Goal: Information Seeking & Learning: Learn about a topic

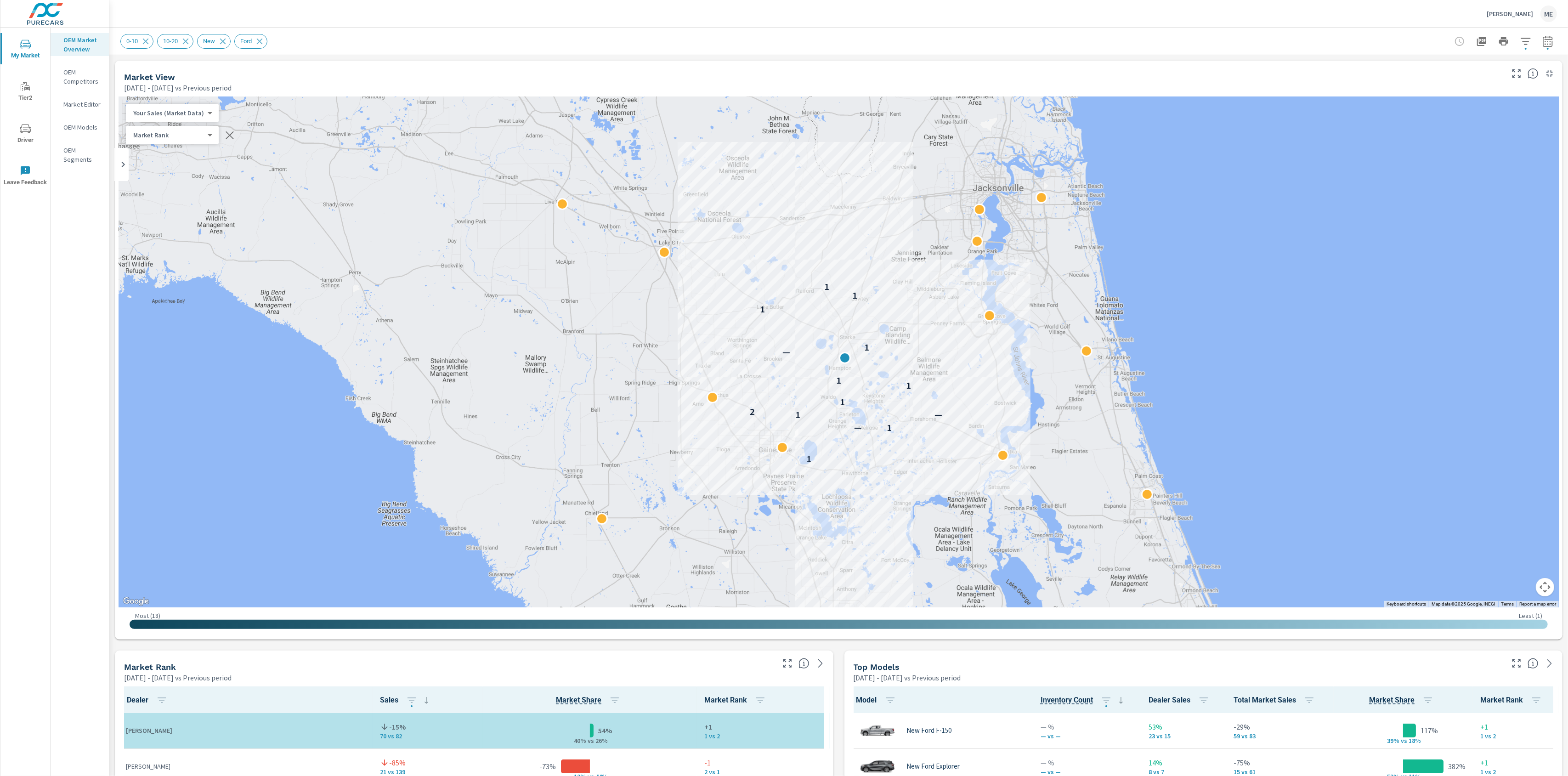
scroll to position [1, 0]
click at [879, 47] on div "0-10 10-20 New Ford" at bounding box center [774, 42] width 1308 height 15
click at [720, 35] on div "0-10 10-20 New Ford" at bounding box center [774, 42] width 1308 height 15
click at [731, 45] on div "0-10 10-20 New Ford" at bounding box center [774, 42] width 1308 height 15
click at [1132, 43] on div "0-10 10-20 New Ford" at bounding box center [774, 42] width 1308 height 15
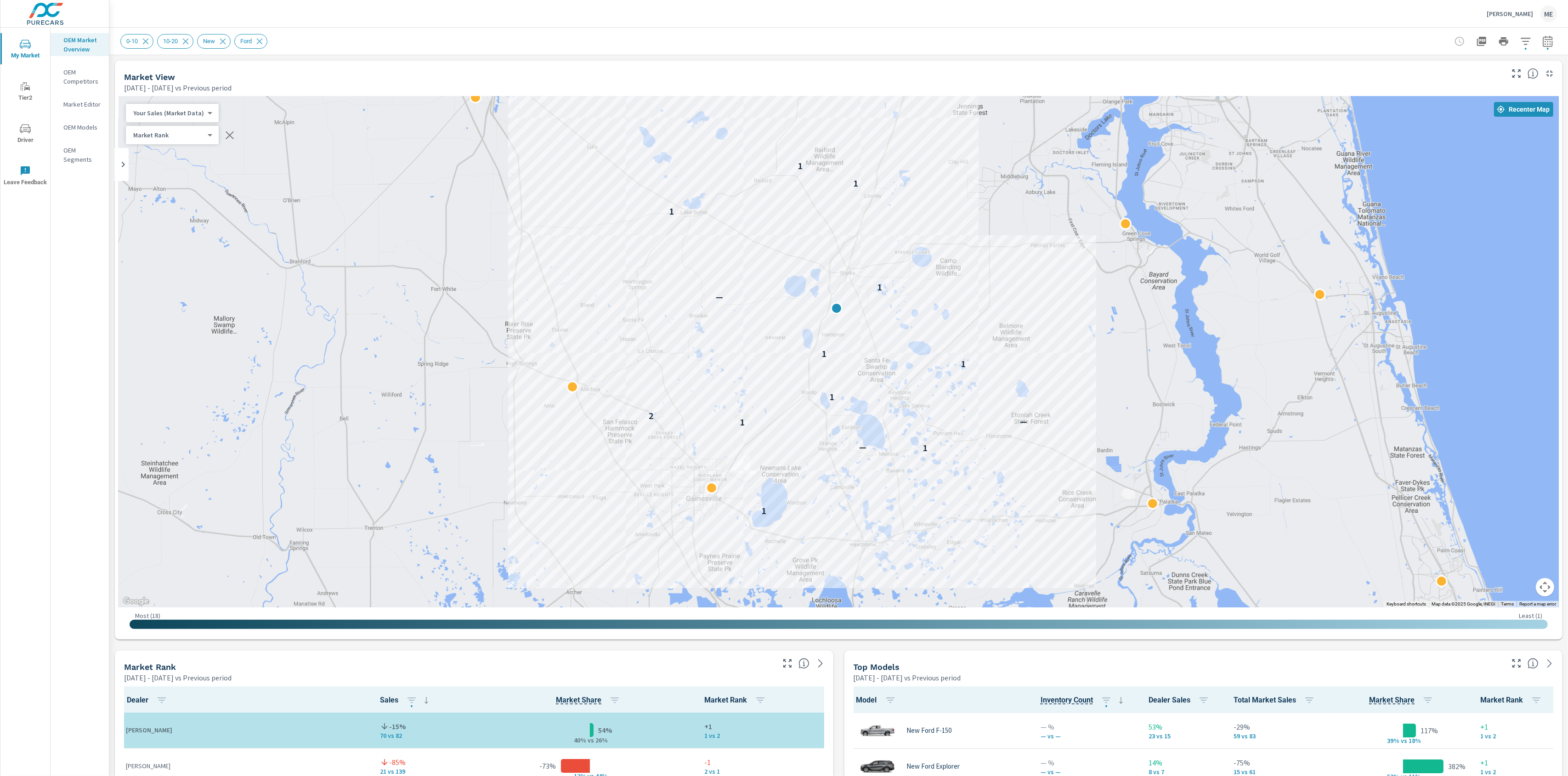
drag, startPoint x: 876, startPoint y: 477, endPoint x: 905, endPoint y: 557, distance: 85.1
click at [905, 557] on div "1 1 — 1 — 2 1 1 1 — 1 1 1 1" at bounding box center [1455, 758] width 1176 height 661
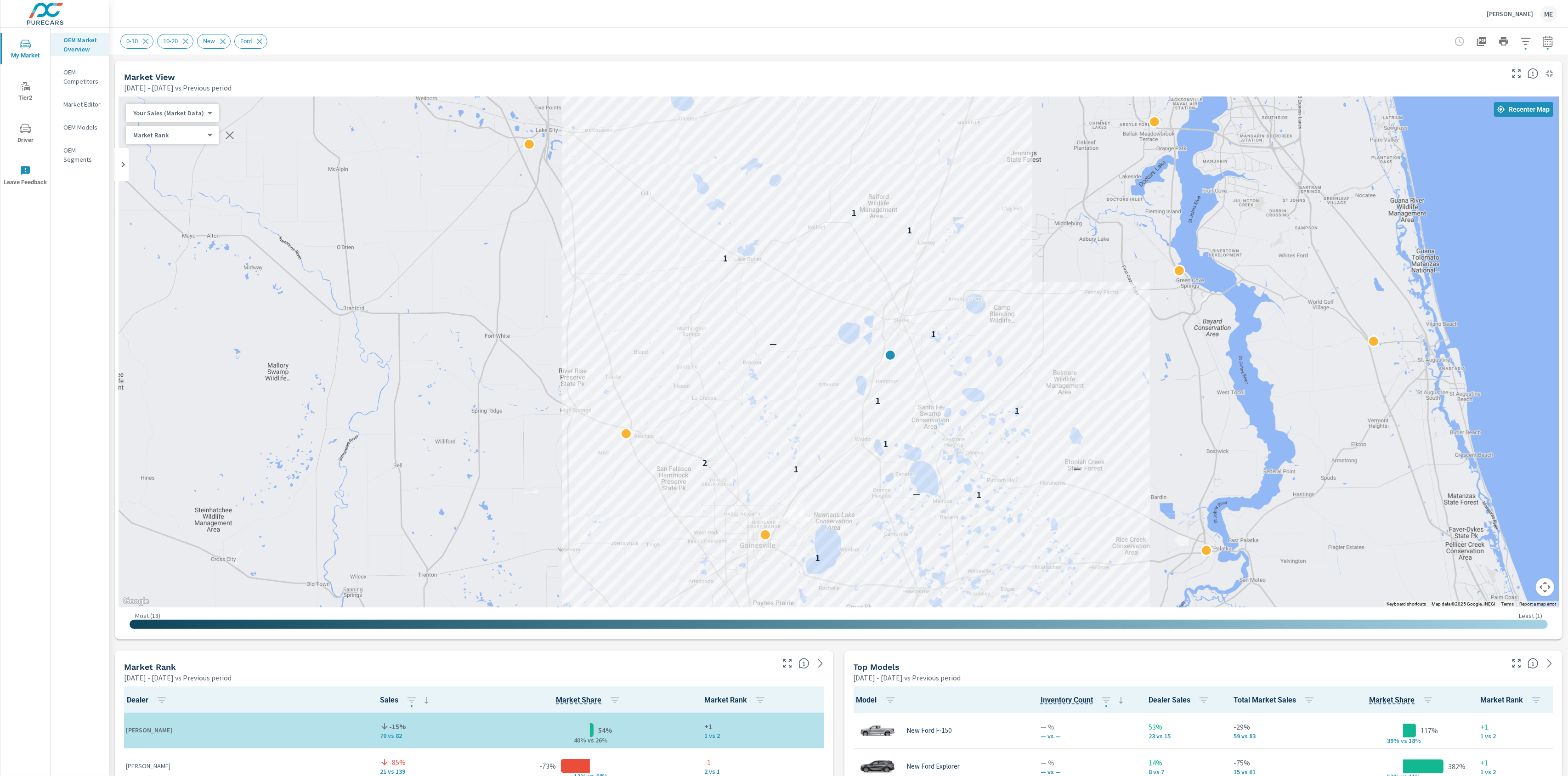
drag, startPoint x: 1102, startPoint y: 403, endPoint x: 1163, endPoint y: 457, distance: 81.5
click at [1163, 457] on div "1 1 — 1 — 2 1 1 1 — 1 1 1 1" at bounding box center [1480, 729] width 1176 height 661
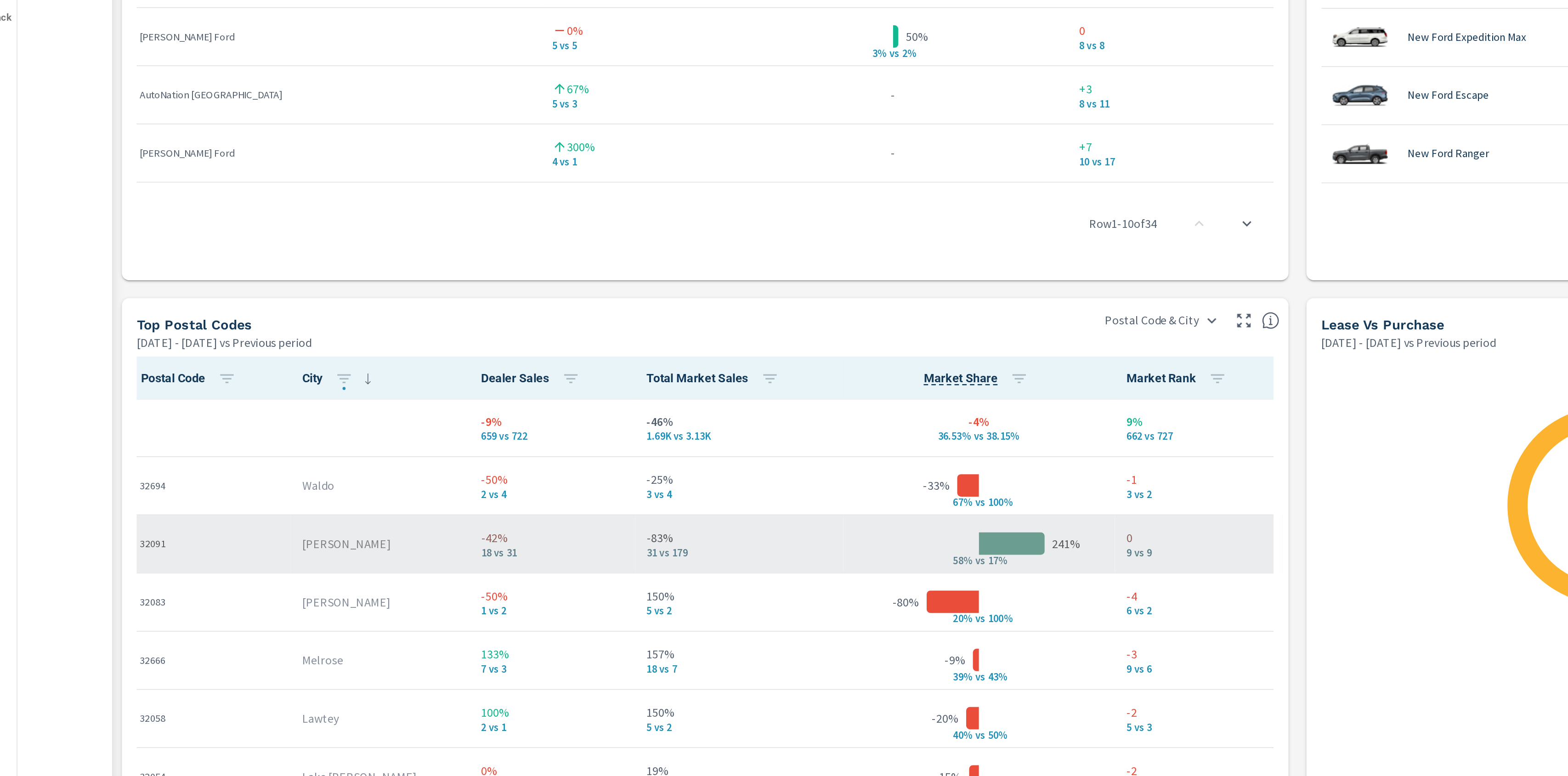
scroll to position [788, 0]
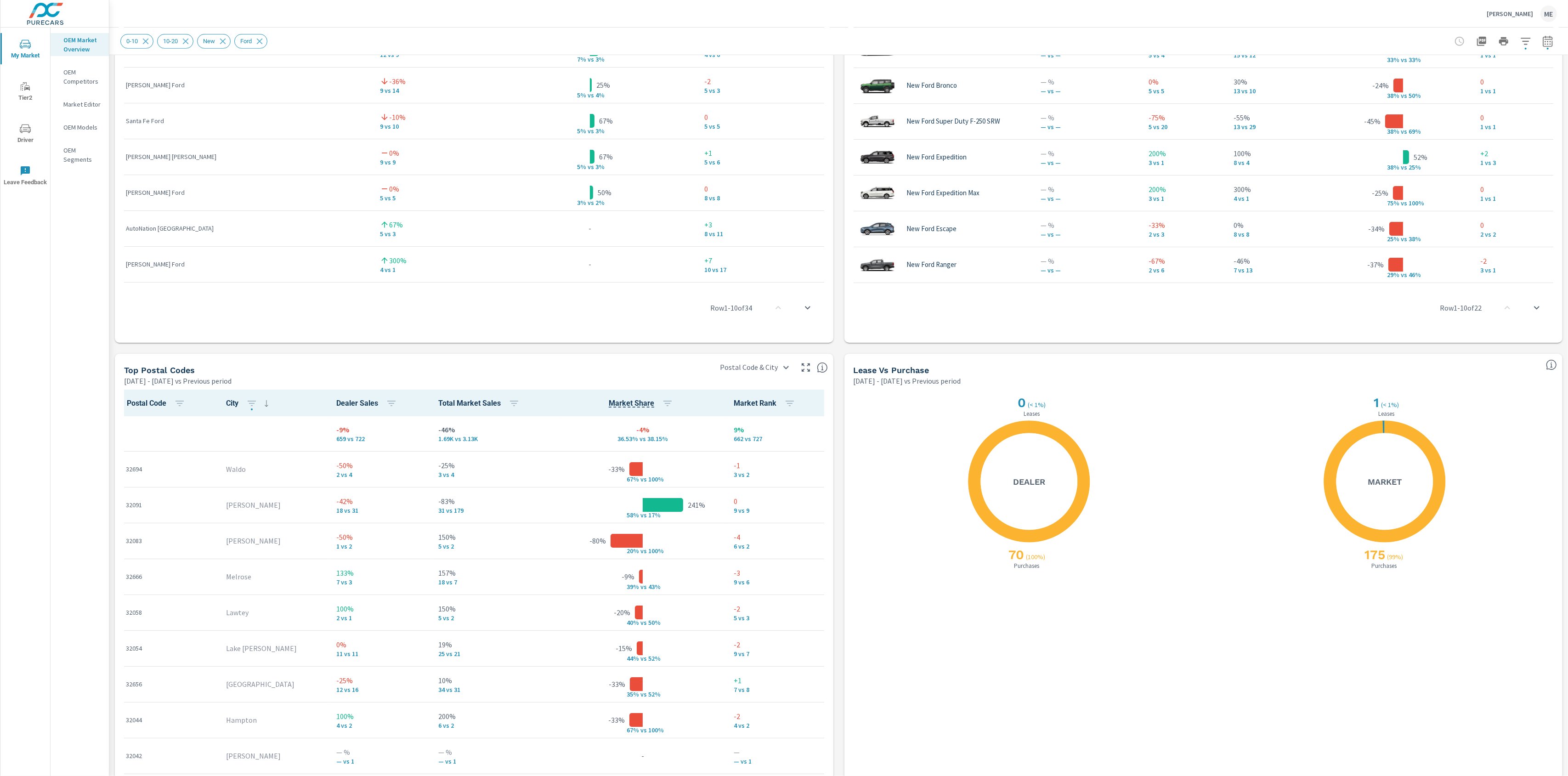
click at [840, 392] on div "Market View Mar 01, 2025 - May 31, 2025 vs Previous period ← Move left → Move r…" at bounding box center [839, 53] width 1458 height 1573
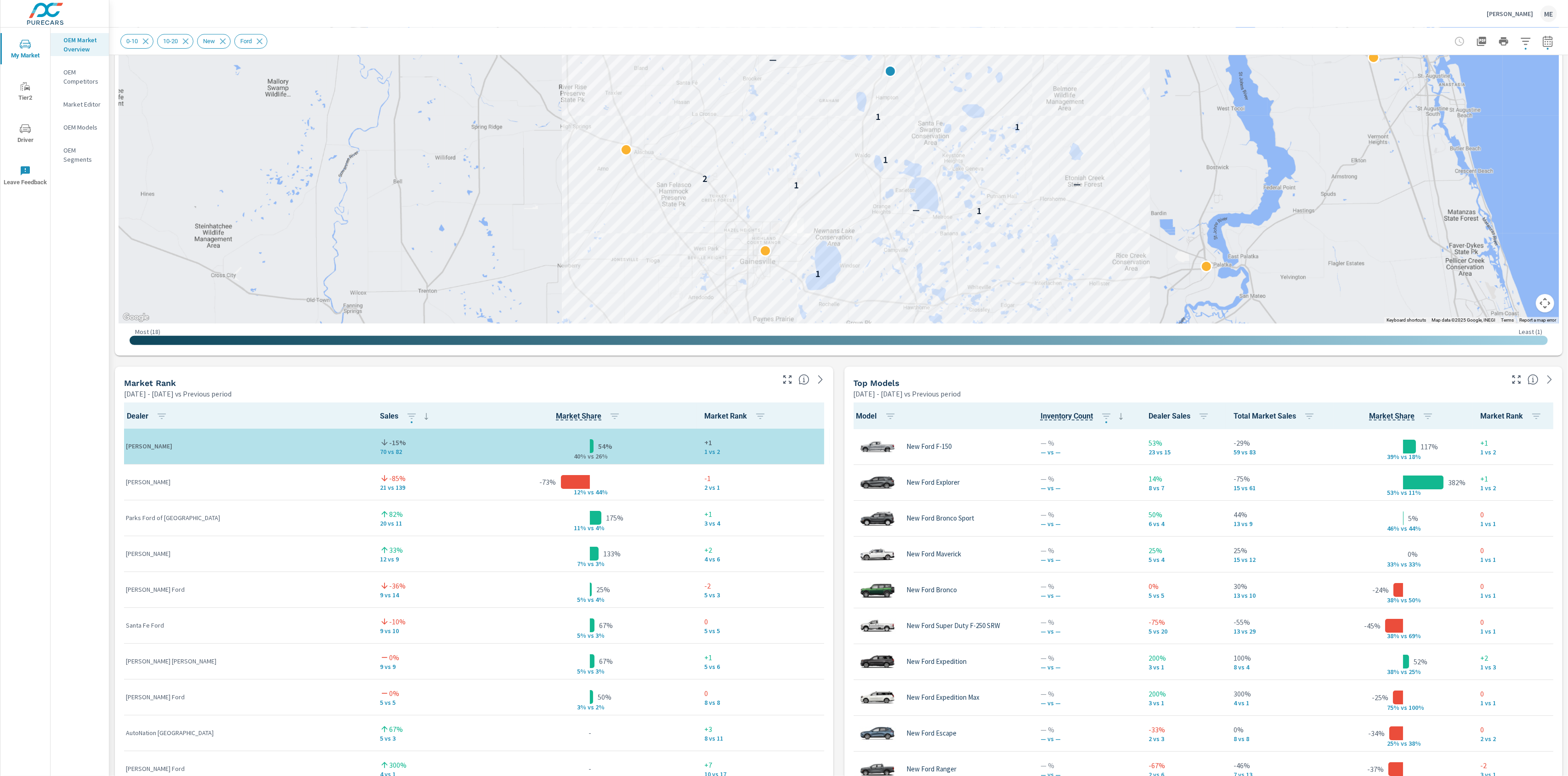
scroll to position [277, 0]
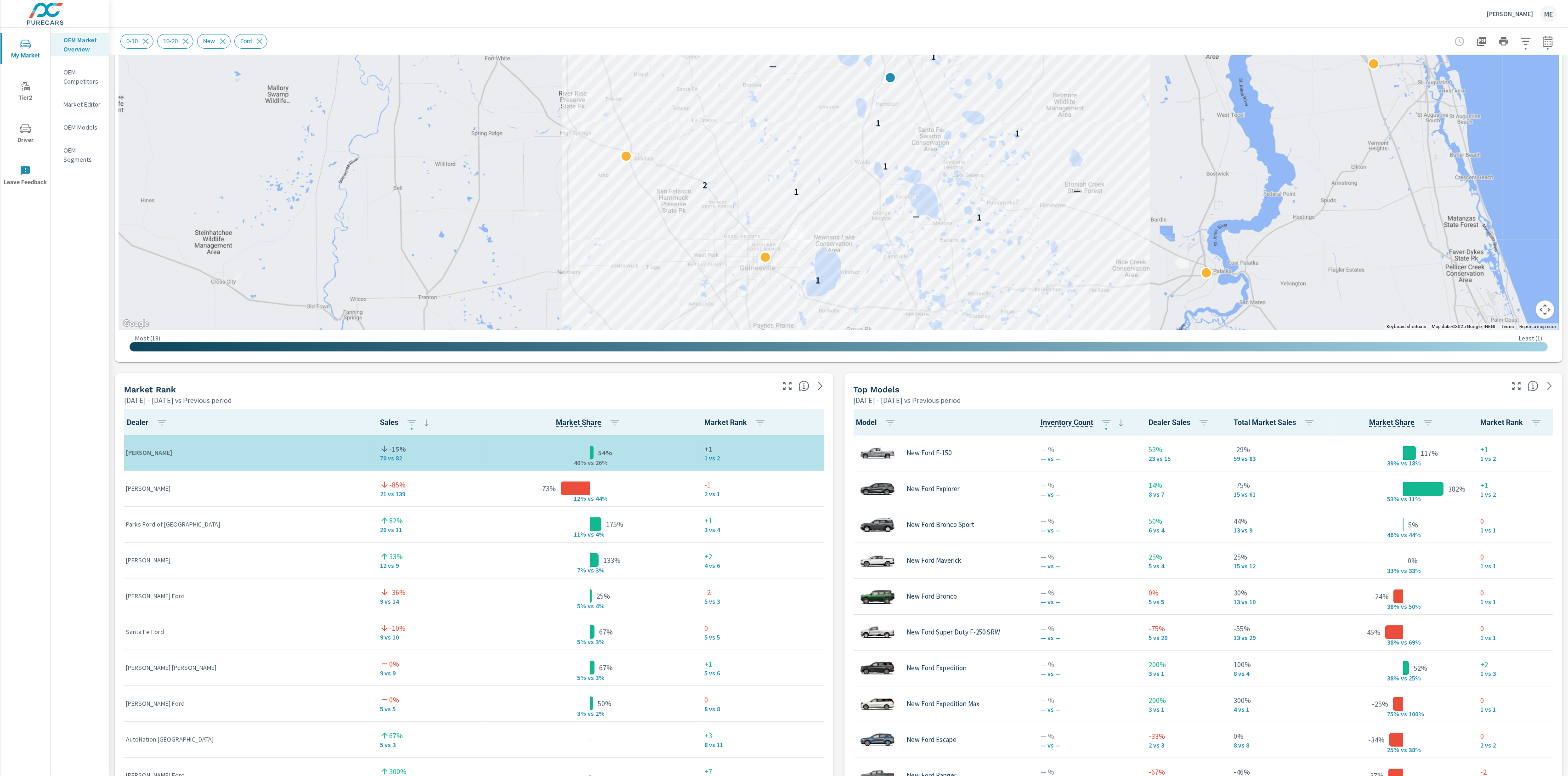
click at [838, 485] on div "Market View Mar 01, 2025 - May 31, 2025 vs Previous period ← Move left → Move r…" at bounding box center [839, 564] width 1458 height 1573
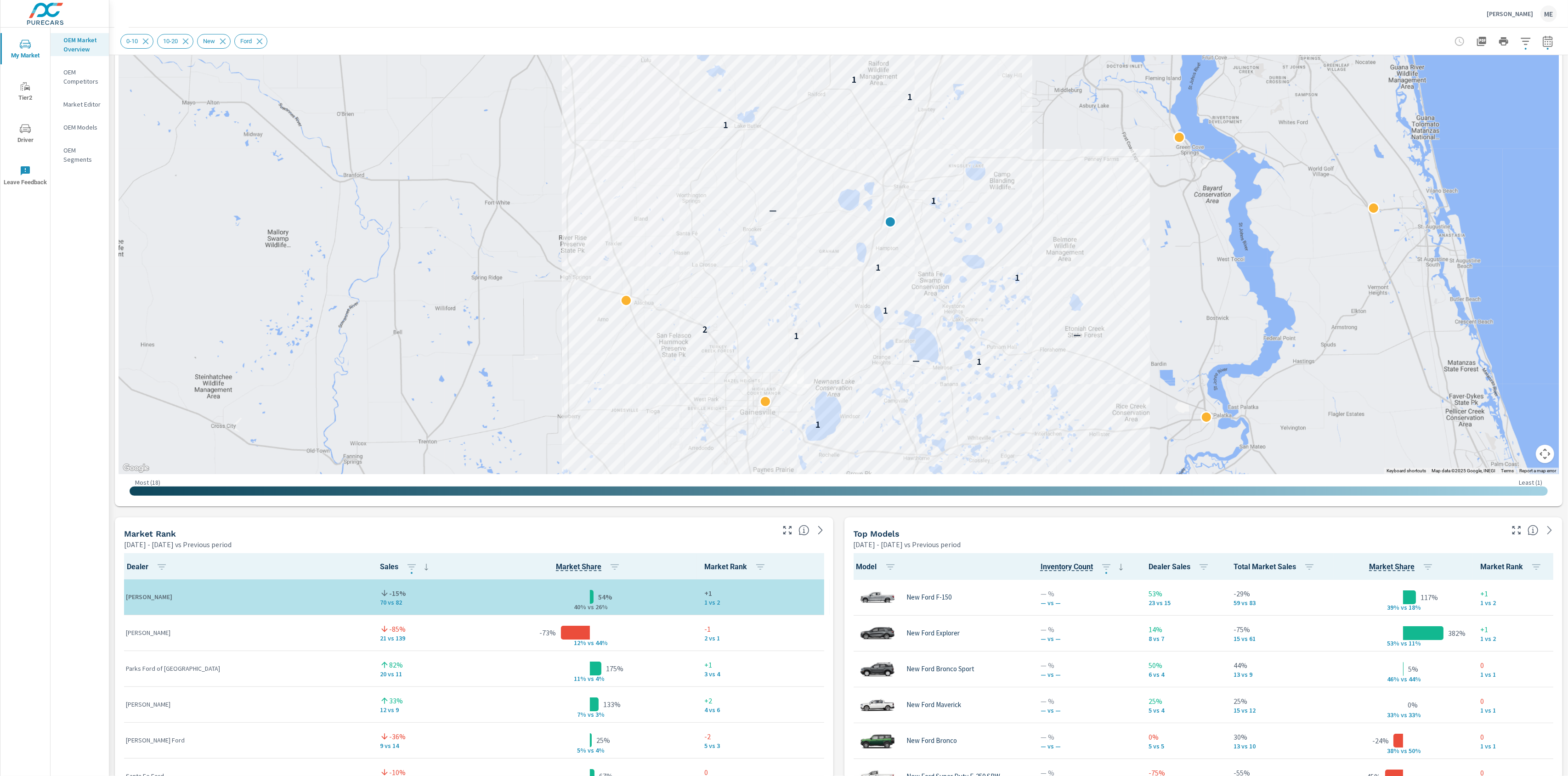
scroll to position [132, 0]
click at [839, 544] on div "Market View Mar 01, 2025 - May 31, 2025 vs Previous period ← Move left → Move r…" at bounding box center [839, 710] width 1458 height 1573
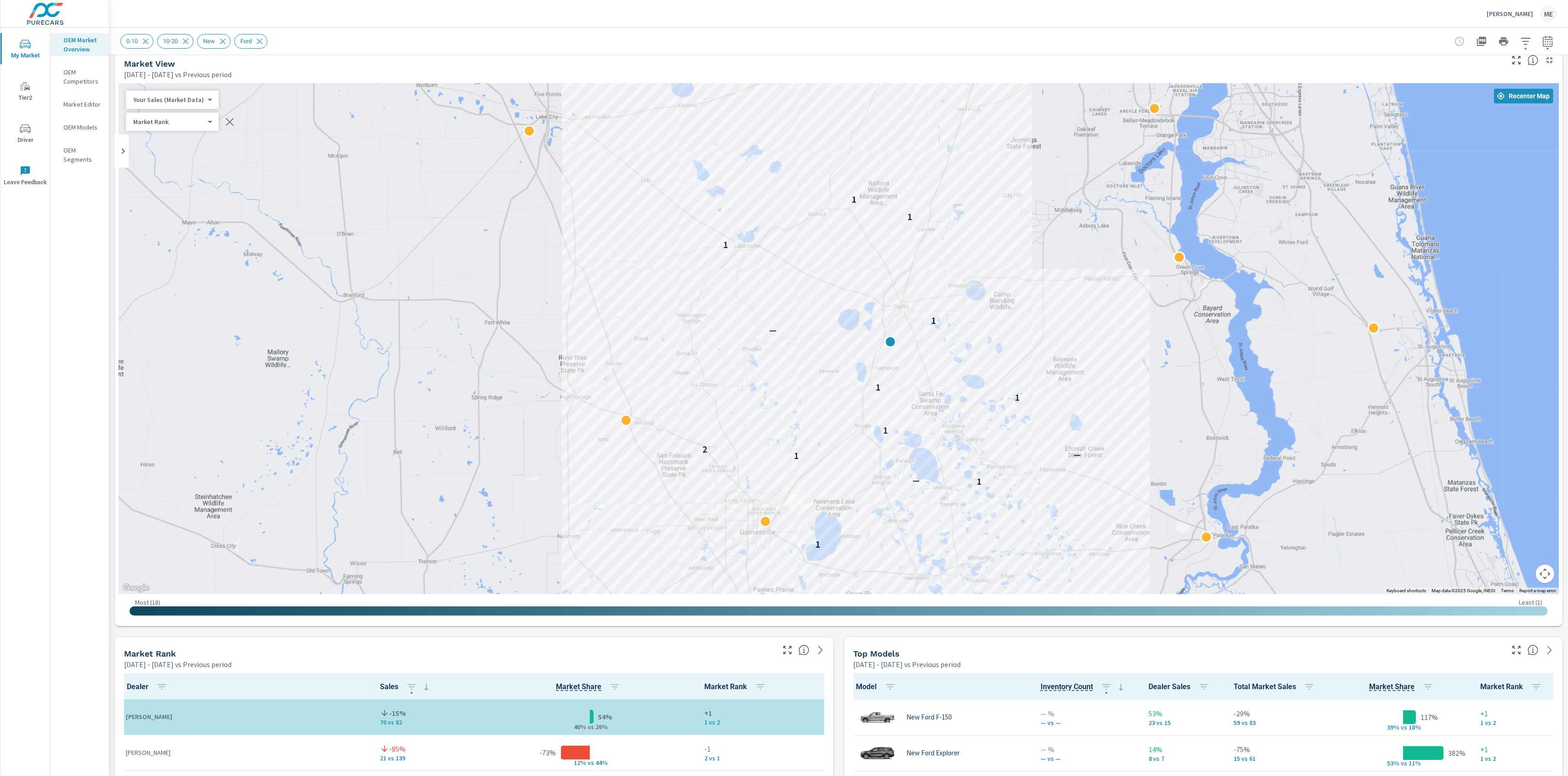
scroll to position [0, 0]
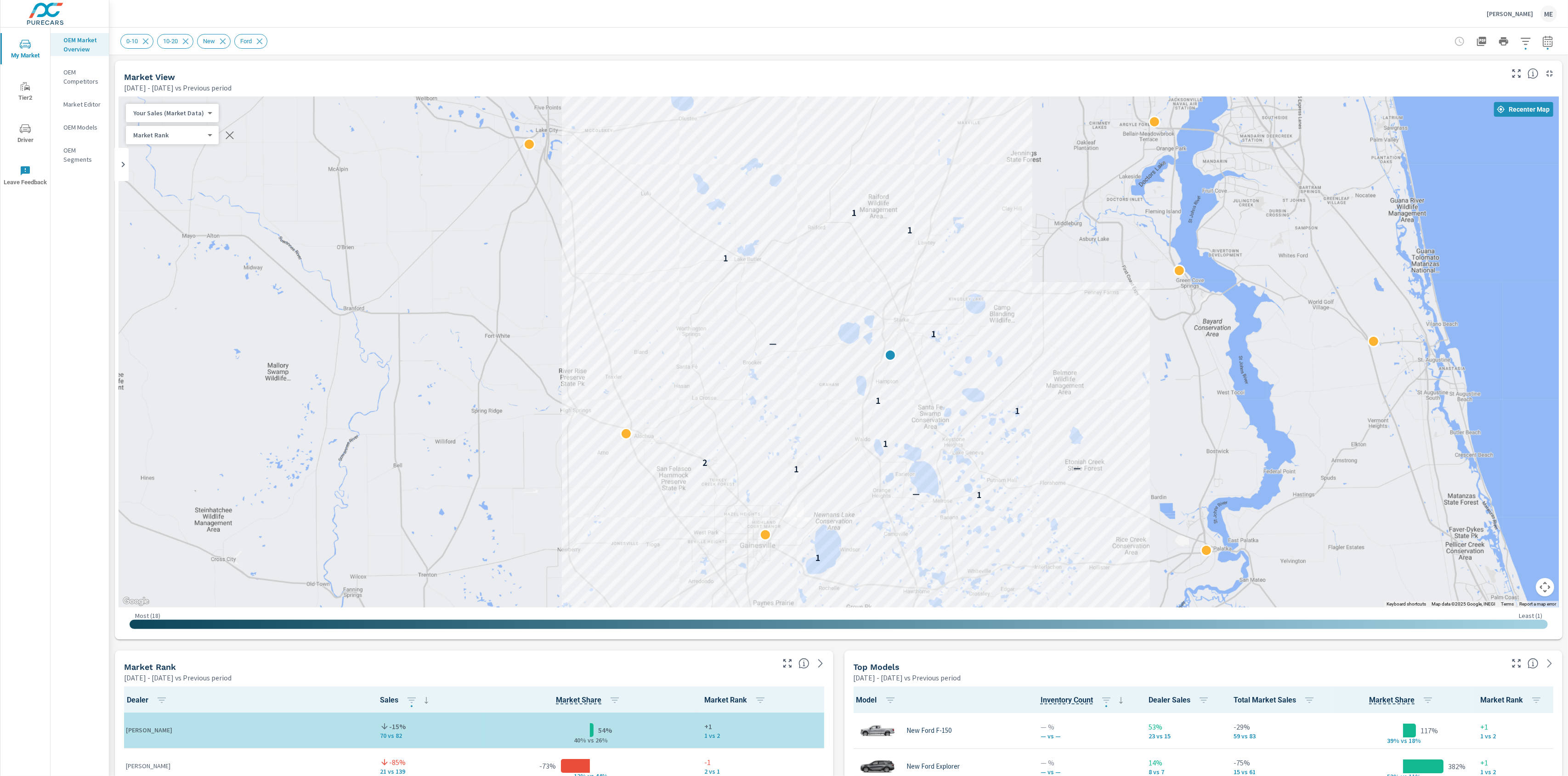
click at [757, 18] on div "Murray Ford ME" at bounding box center [839, 13] width 1436 height 27
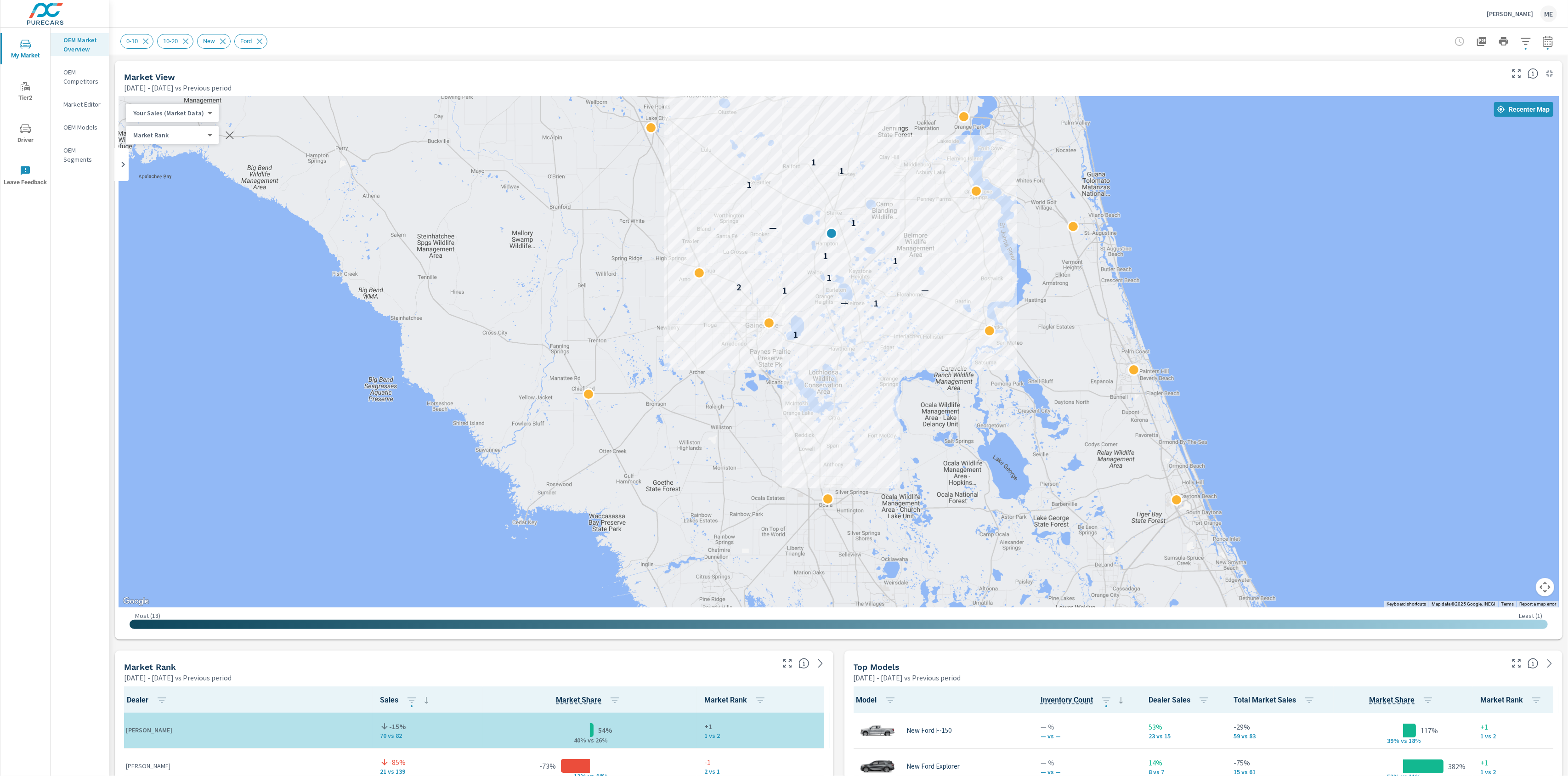
drag, startPoint x: 916, startPoint y: 534, endPoint x: 908, endPoint y: 379, distance: 155.2
click at [908, 379] on div "1 1 — 1 — 2 1 1 1 — 1 1 1 1" at bounding box center [1418, 529] width 1176 height 661
click at [1065, 44] on div "0-10 10-20 New Ford" at bounding box center [774, 42] width 1308 height 15
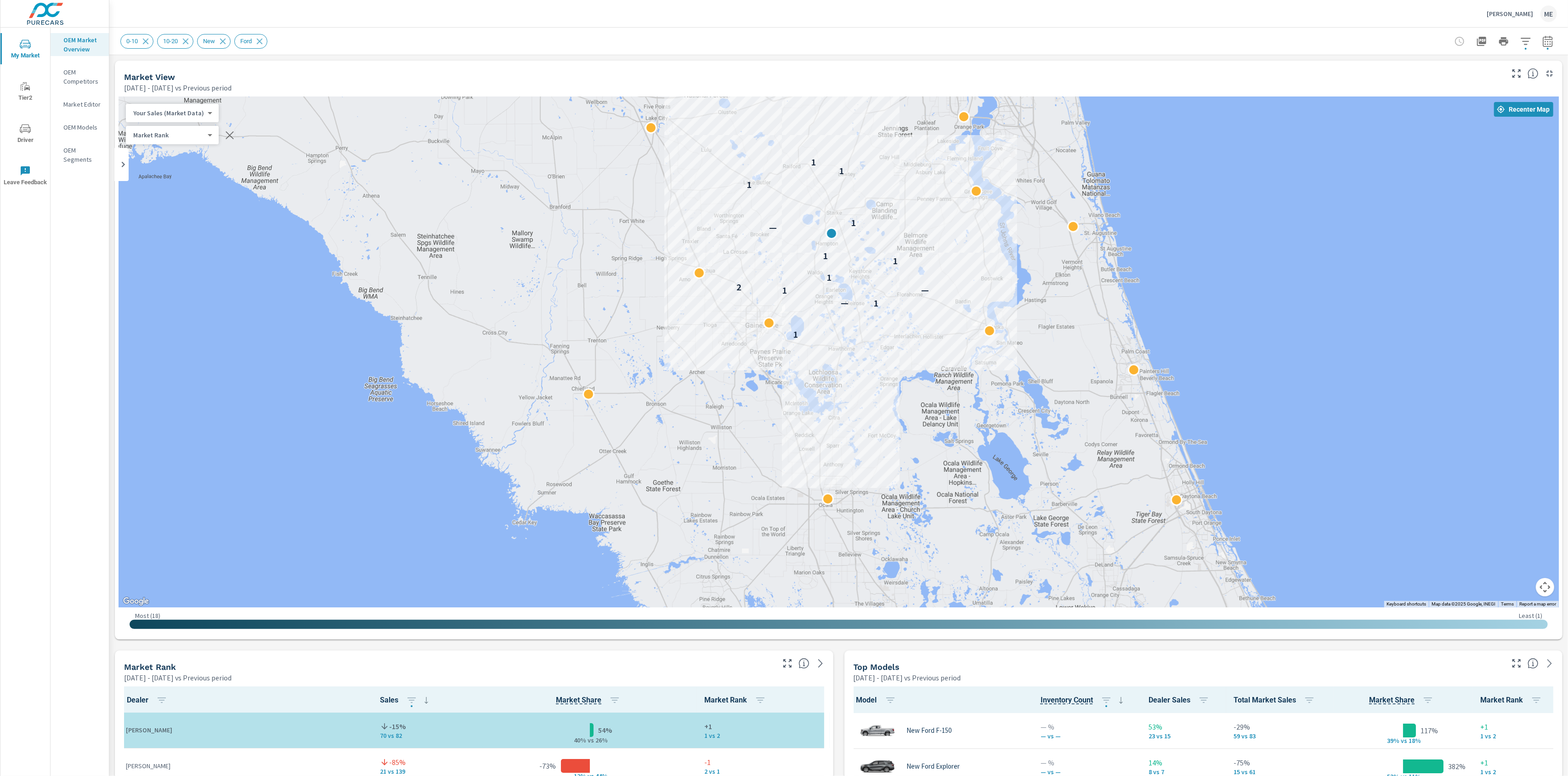
click at [981, 21] on div "Murray Ford ME" at bounding box center [839, 13] width 1436 height 27
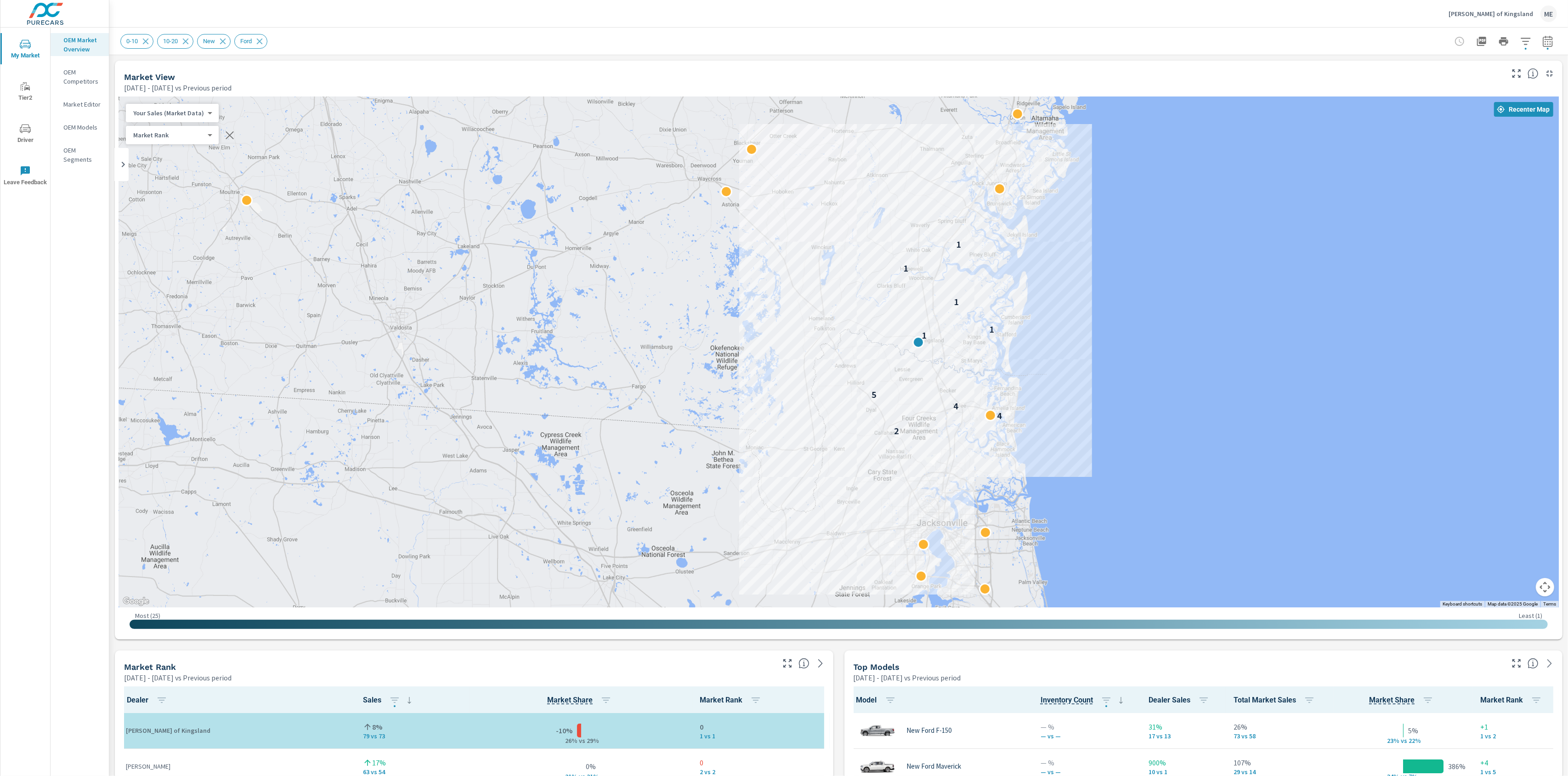
scroll to position [1, 0]
click at [777, 18] on div "Murray Ford of Kingsland ME" at bounding box center [839, 13] width 1436 height 27
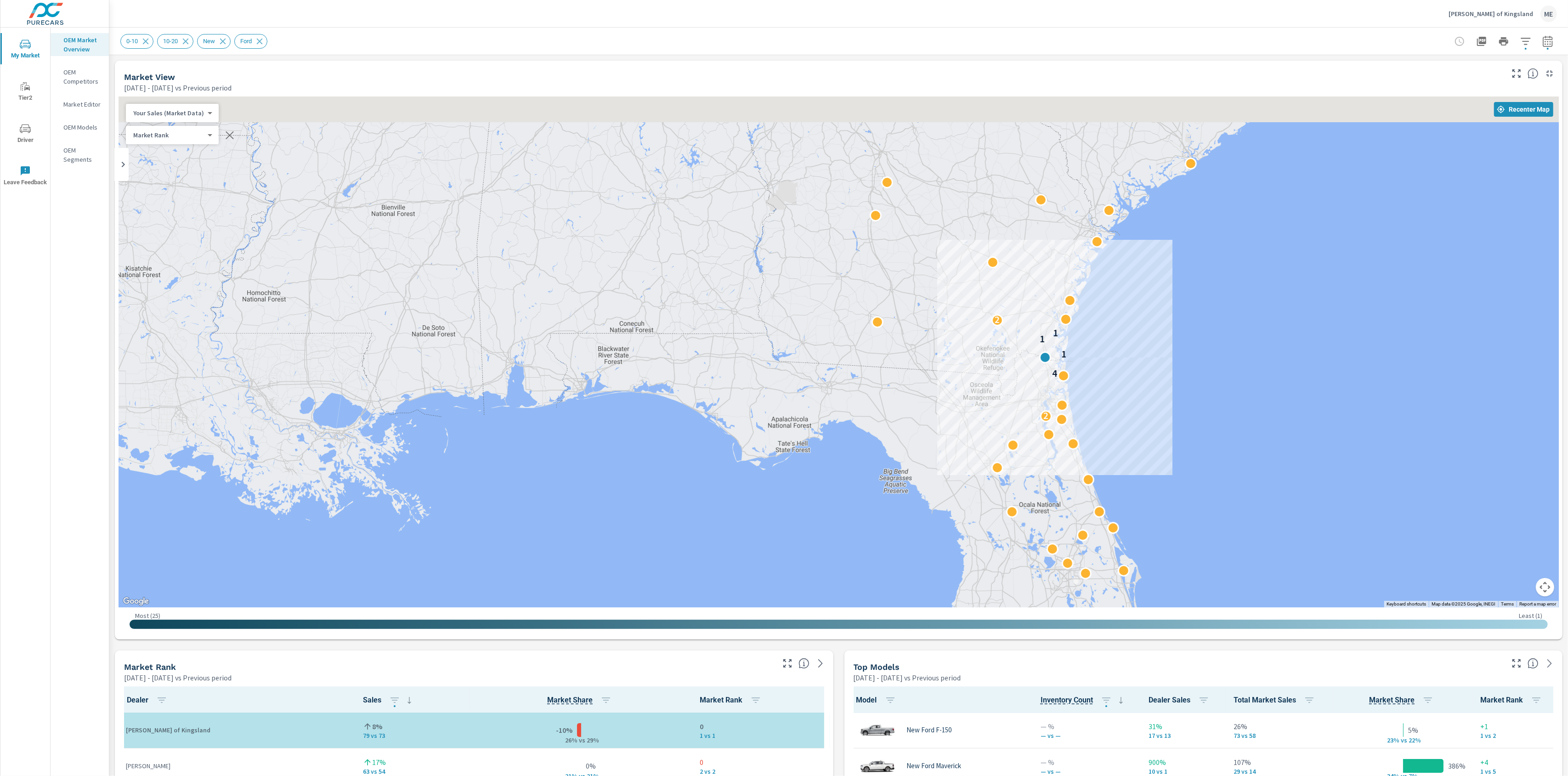
drag, startPoint x: 1074, startPoint y: 357, endPoint x: 1074, endPoint y: 370, distance: 13.0
click at [1074, 370] on div "2 2 4 4 1 1 1 2" at bounding box center [839, 352] width 1440 height 511
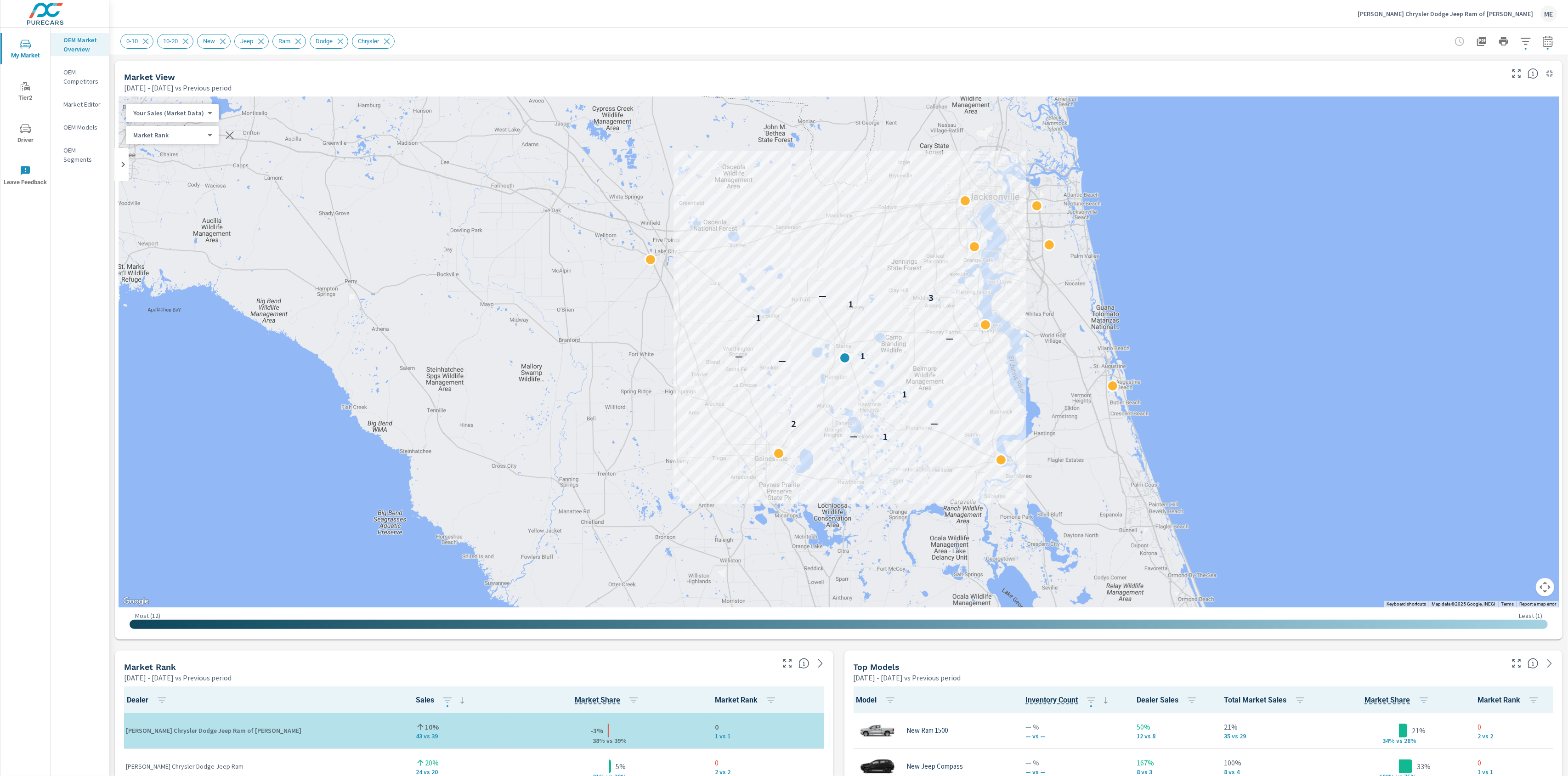
scroll to position [1, 0]
click at [827, 49] on div "0-10 10-20 New Jeep Ram Dodge Chrysler" at bounding box center [839, 41] width 1436 height 27
click at [845, 654] on div "Top Models Mar 01, 2025 - May 31, 2025 vs Previous period" at bounding box center [1175, 666] width 662 height 32
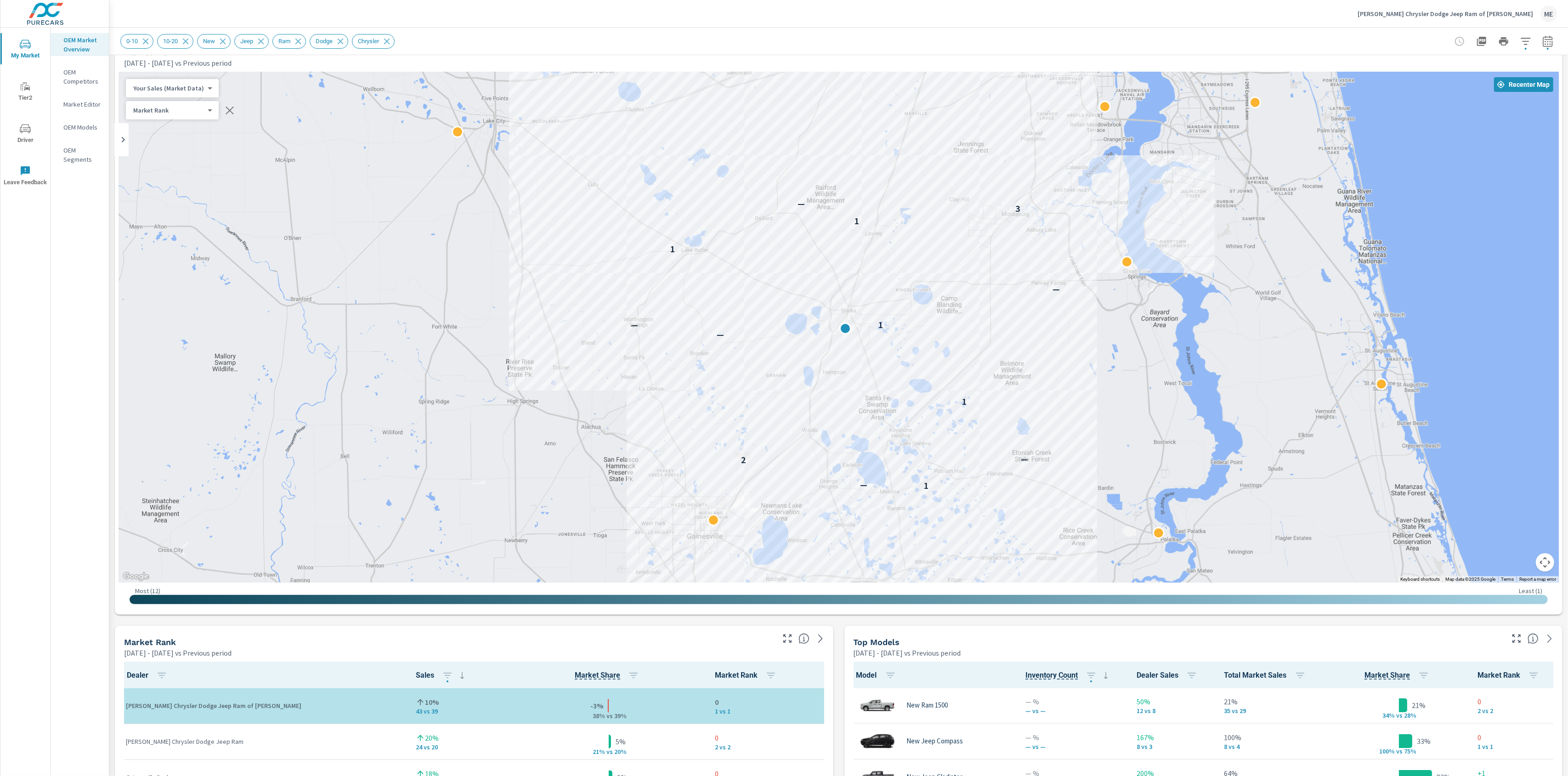
scroll to position [23, 0]
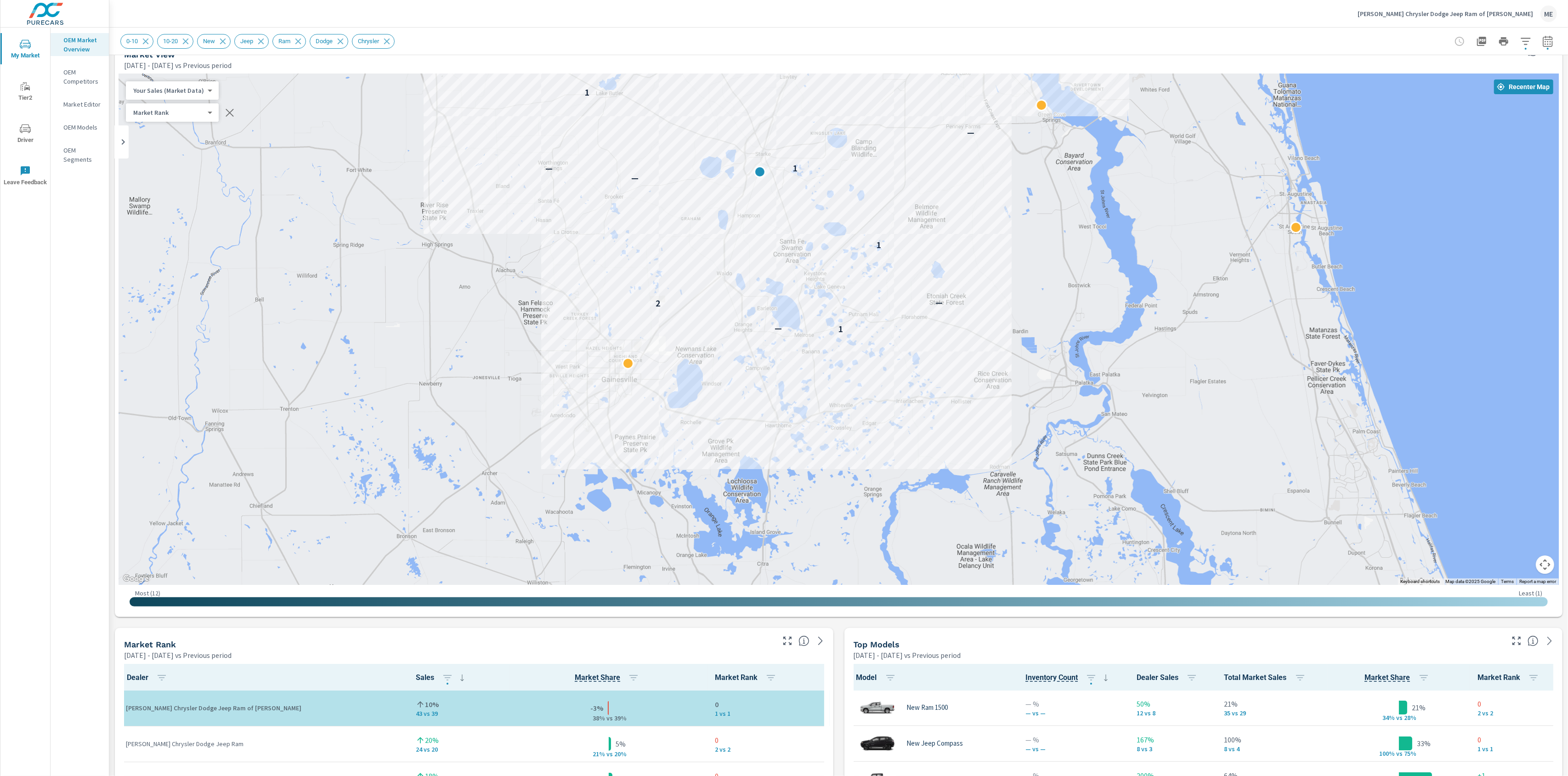
drag, startPoint x: 558, startPoint y: 293, endPoint x: 473, endPoint y: 135, distance: 179.4
click at [473, 135] on div "1 — 2 — 1 — 1 — — 1 1 3 —" at bounding box center [839, 330] width 1440 height 511
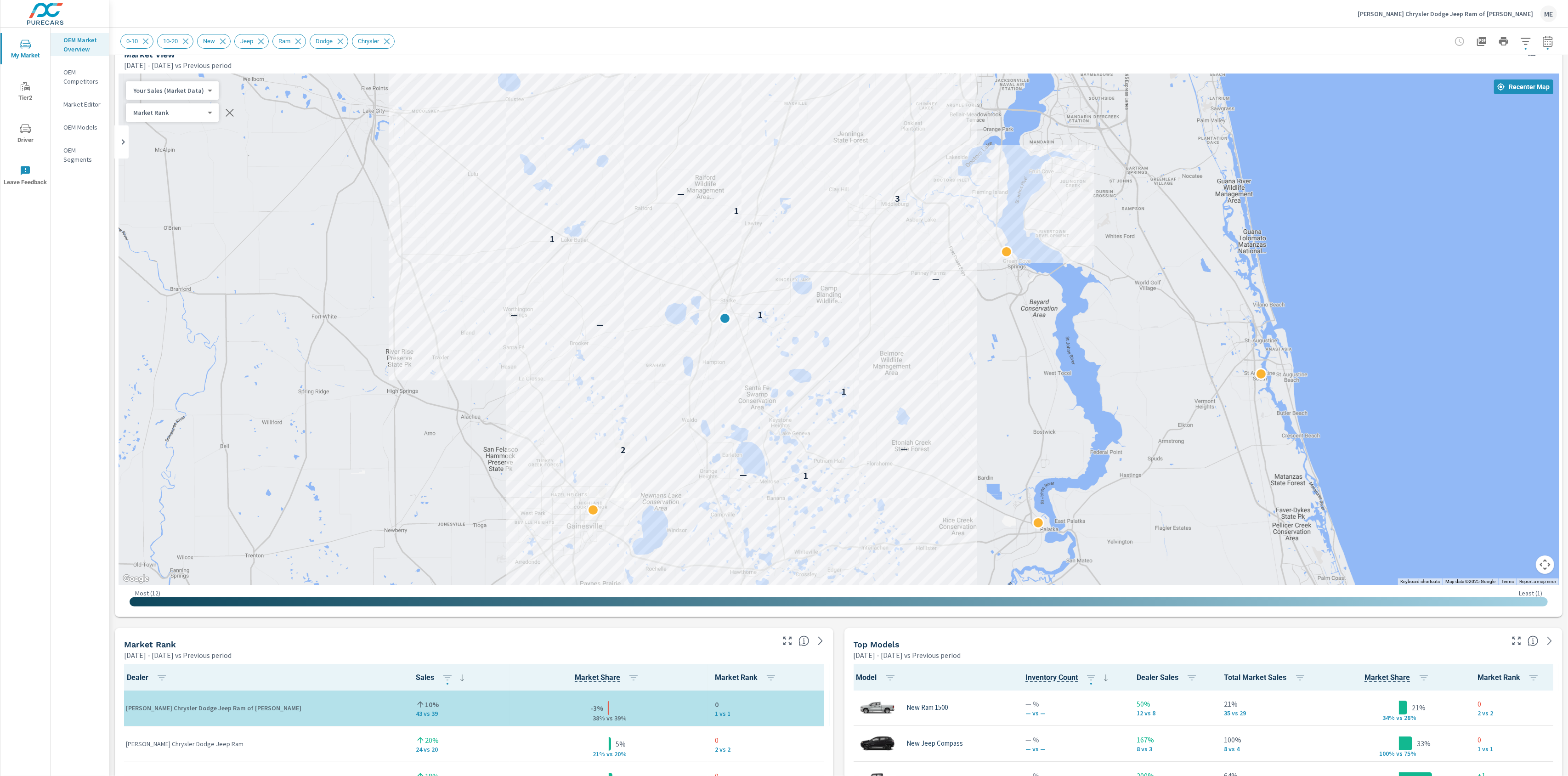
drag, startPoint x: 799, startPoint y: 519, endPoint x: 763, endPoint y: 665, distance: 150.4
click at [1084, 35] on div "0-10 10-20 New Jeep Ram Dodge Chrysler" at bounding box center [774, 42] width 1308 height 15
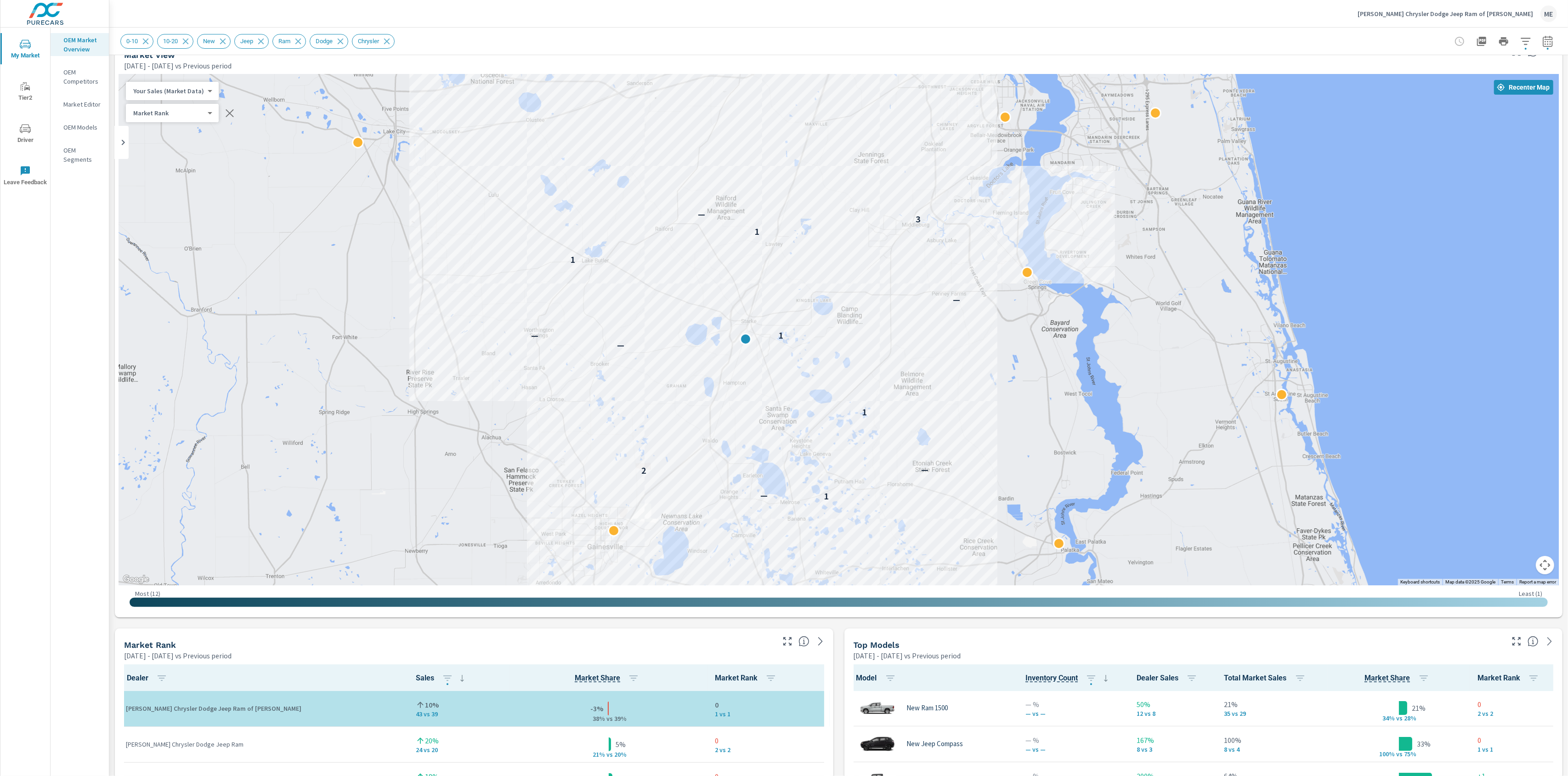
drag, startPoint x: 813, startPoint y: 437, endPoint x: 835, endPoint y: 460, distance: 31.8
click at [835, 460] on div "1 — 2 — 1 — 1 — — 1 1 3 —" at bounding box center [839, 330] width 1440 height 511
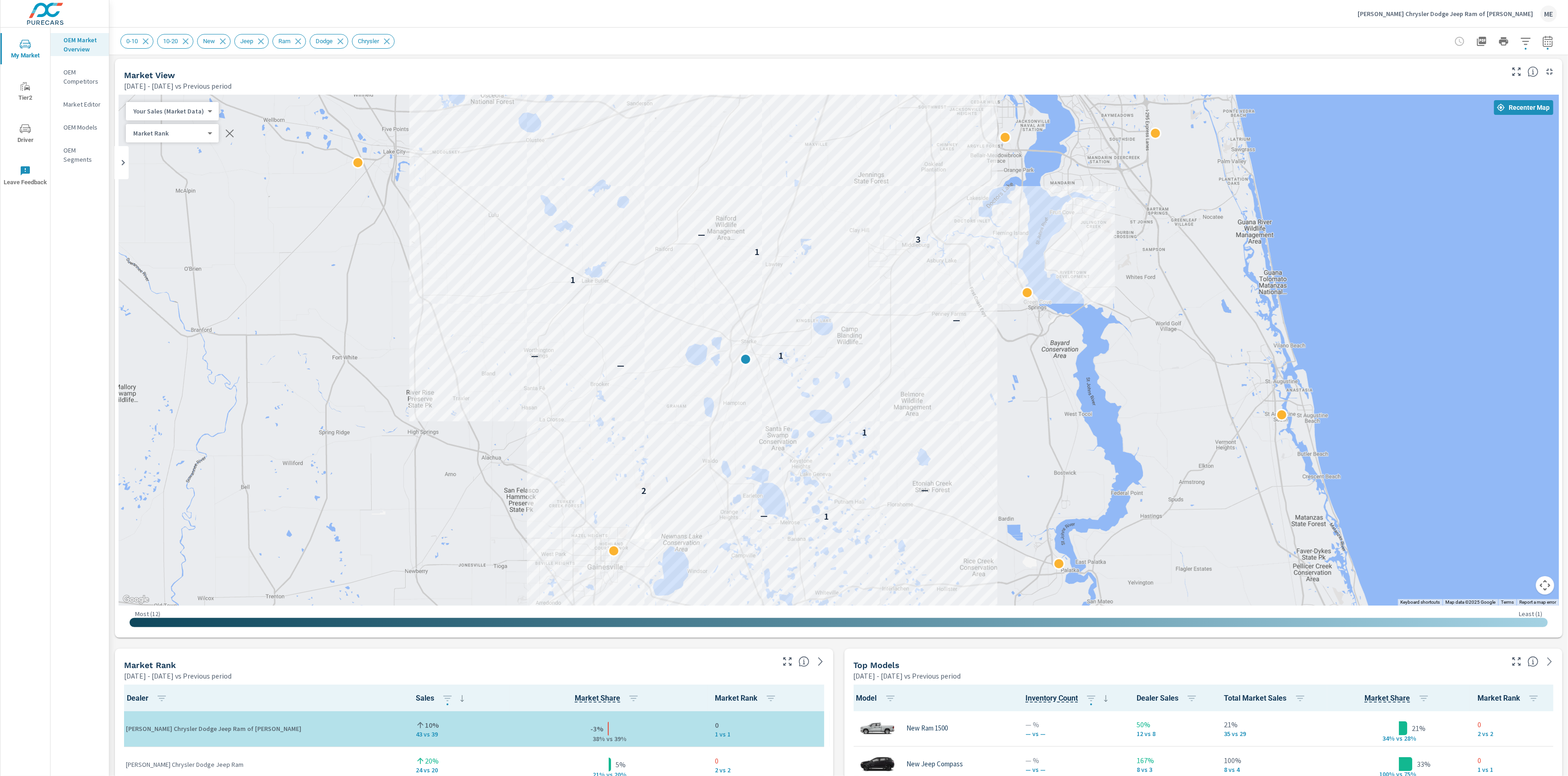
scroll to position [0, 0]
click at [1543, 36] on icon "button" at bounding box center [1548, 42] width 11 height 11
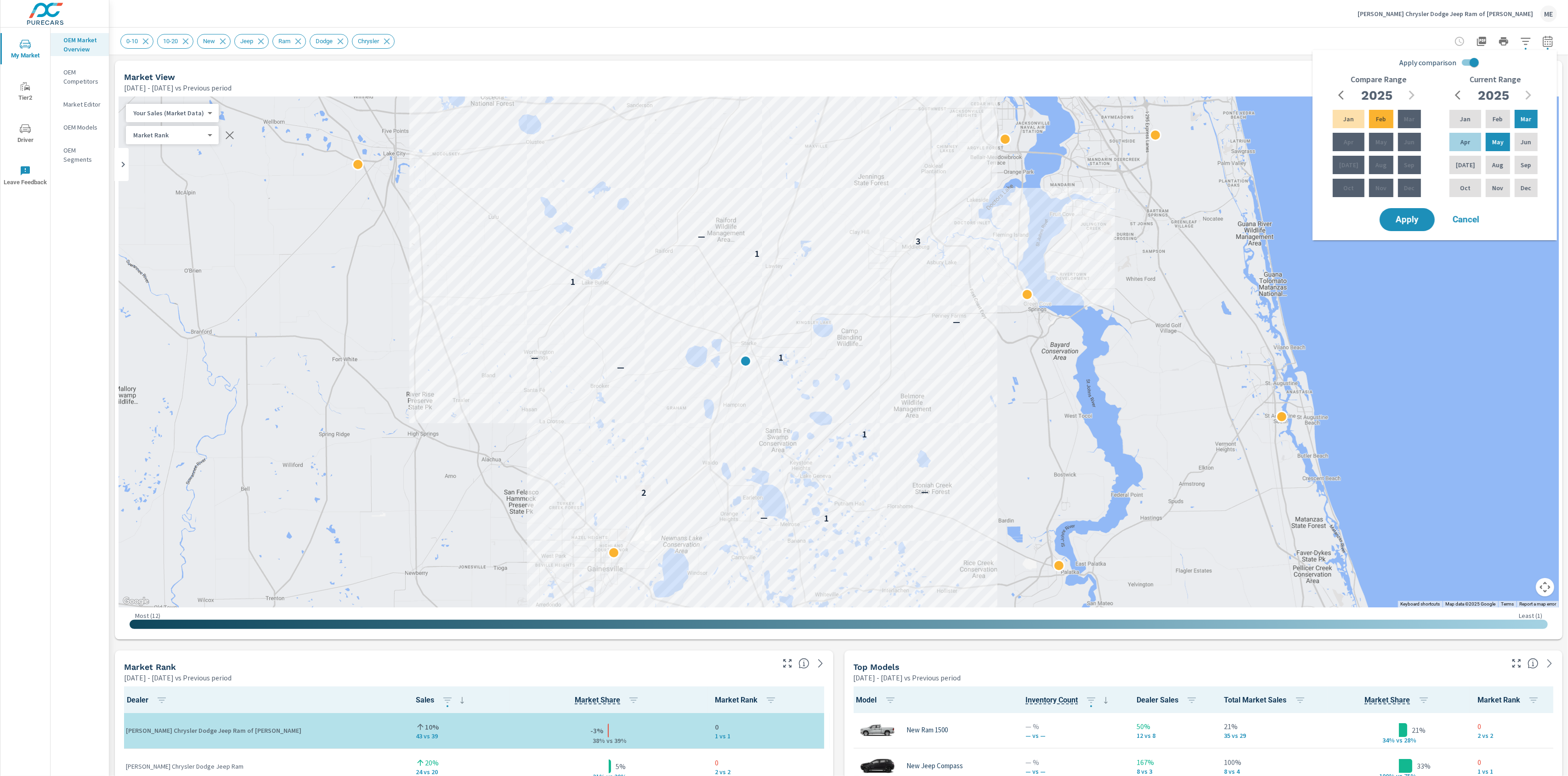
click at [1387, 21] on div "Murray Chrysler Dodge Jeep Ram of Starke ME" at bounding box center [839, 13] width 1436 height 27
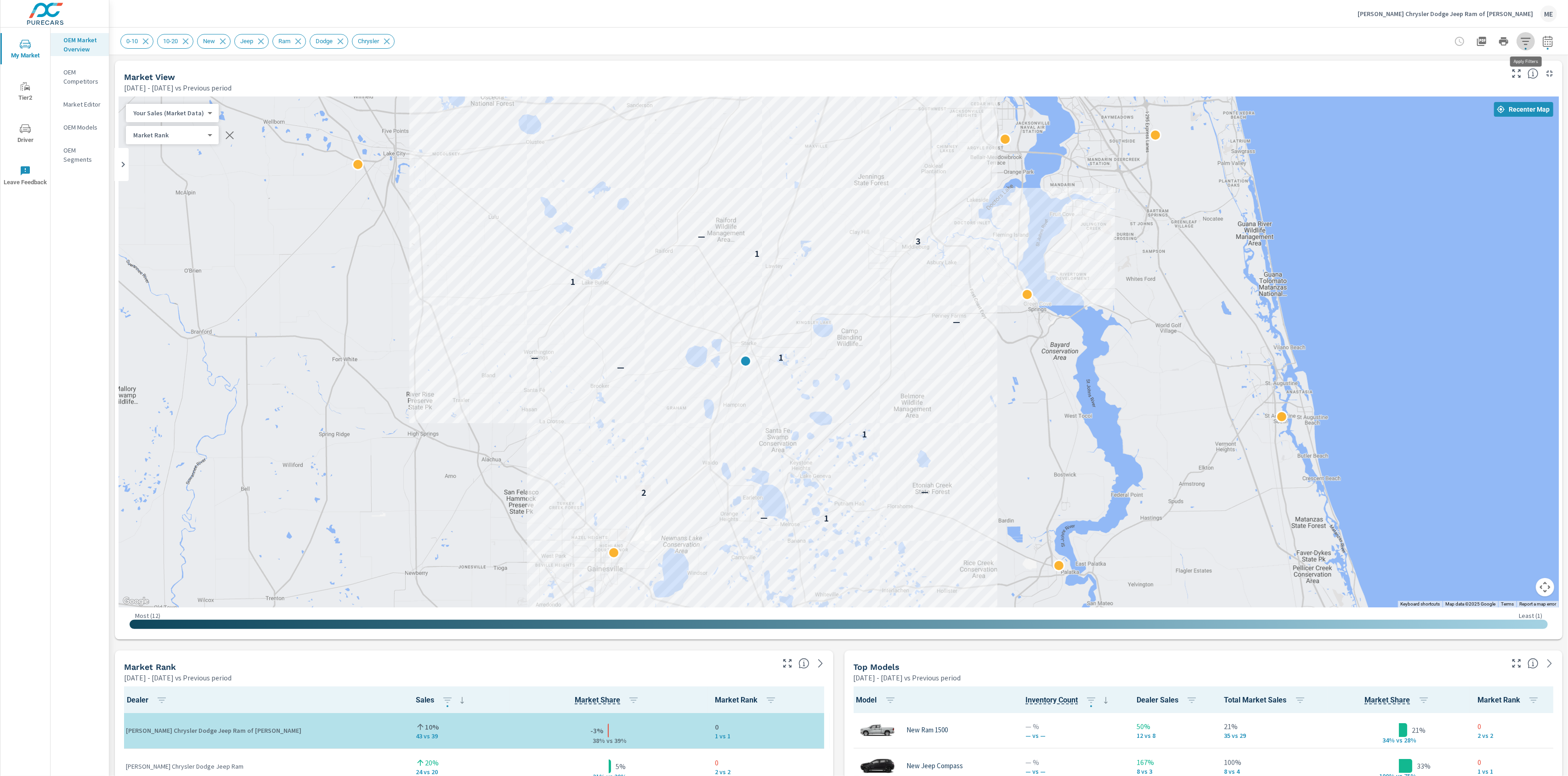
click at [1520, 40] on icon "button" at bounding box center [1526, 42] width 11 height 11
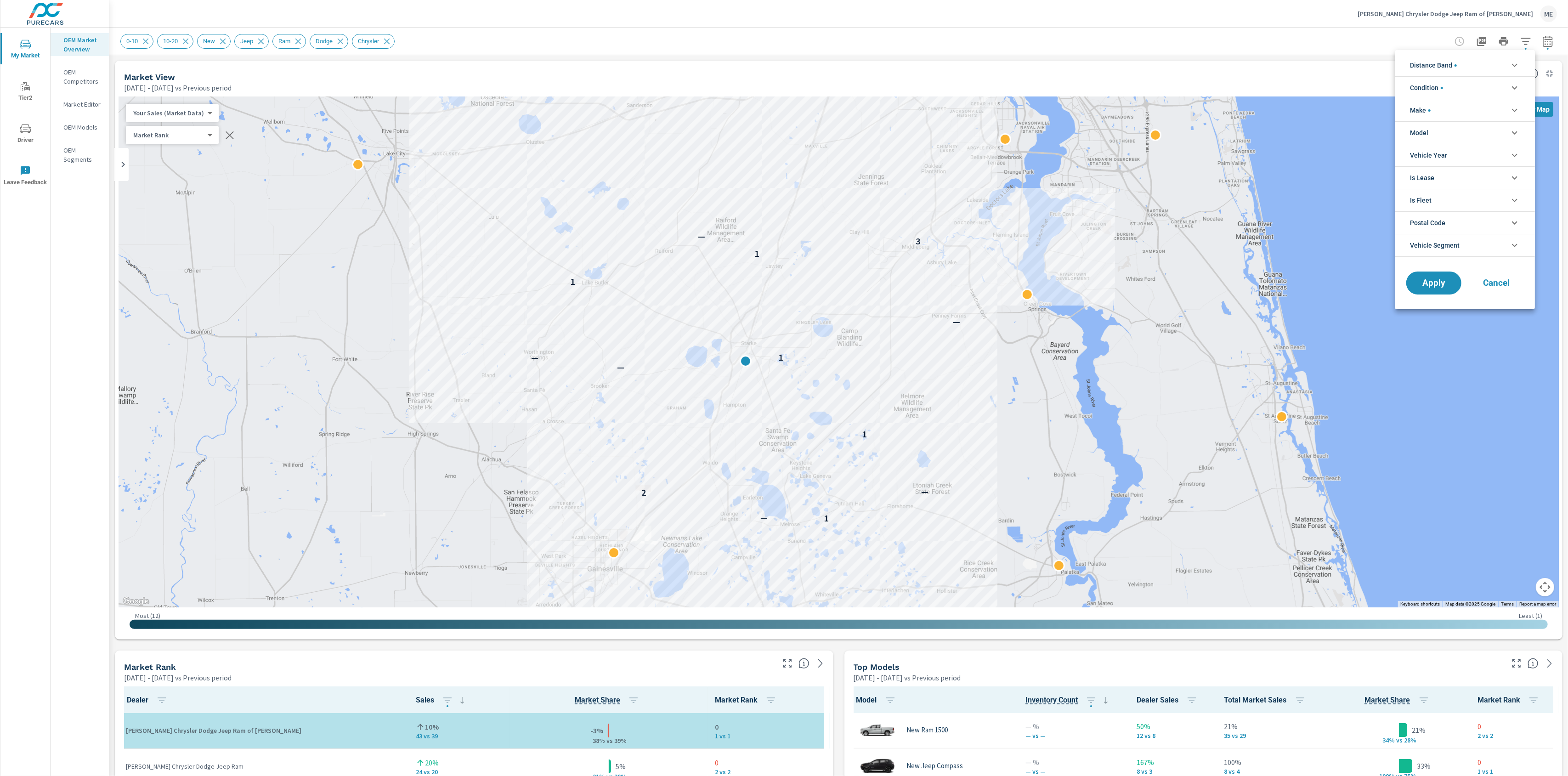
scroll to position [62, 0]
click at [1440, 60] on span "Distance Band" at bounding box center [1433, 66] width 47 height 22
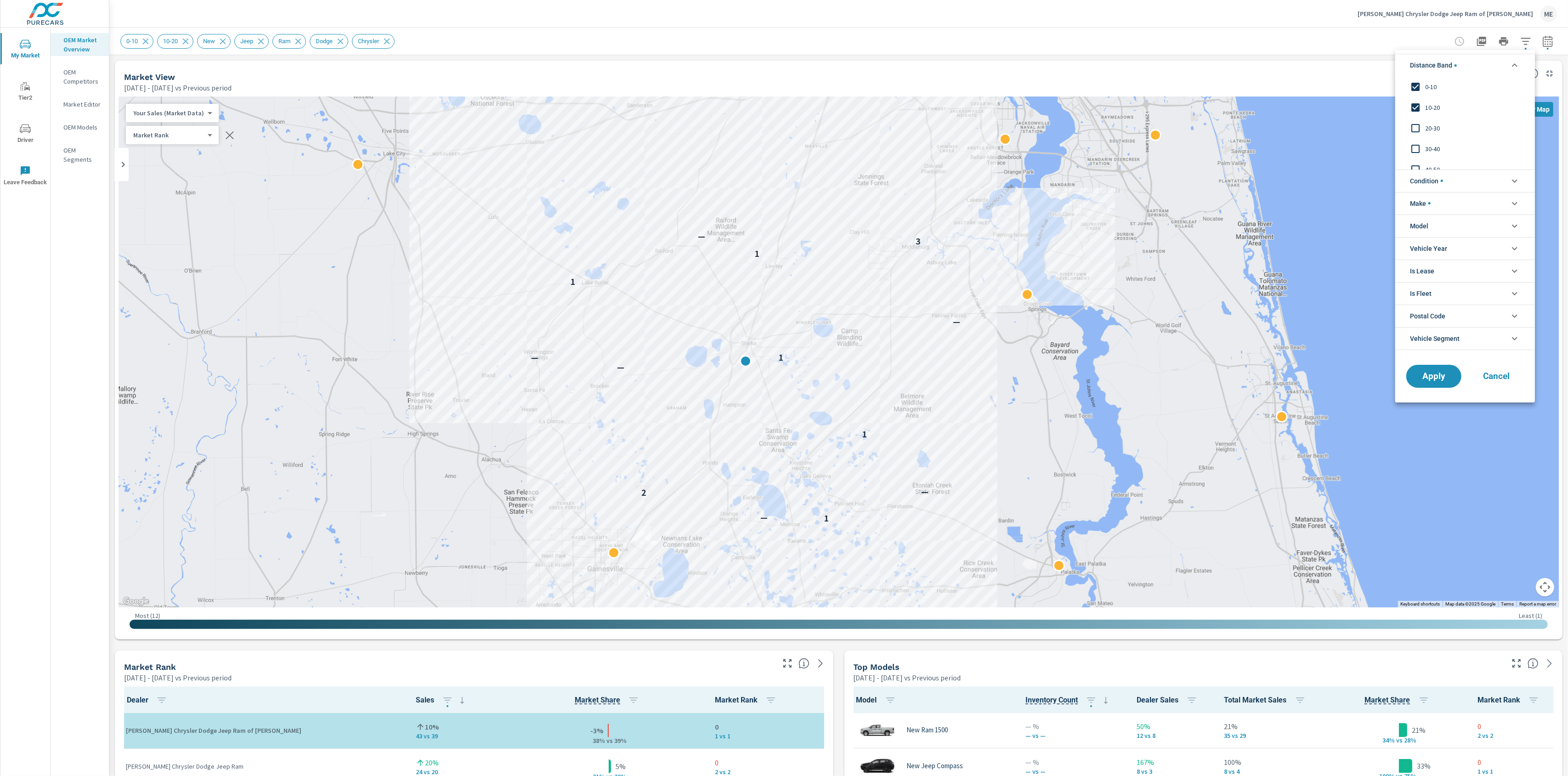
click at [1426, 126] on span "20-30" at bounding box center [1476, 128] width 100 height 11
click at [1424, 387] on button "Apply" at bounding box center [1433, 376] width 57 height 24
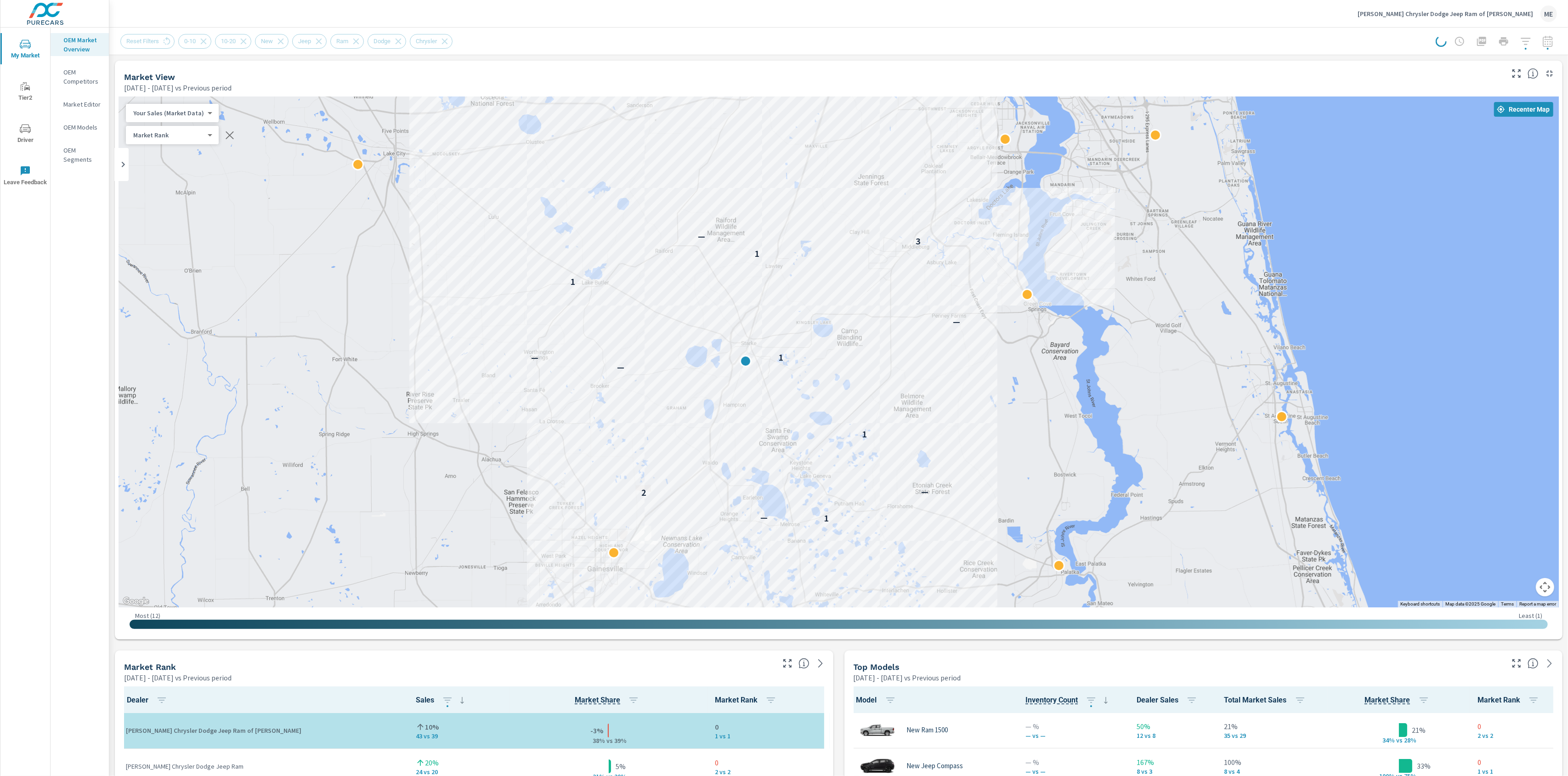
click at [874, 16] on div "Murray Chrysler Dodge Jeep Ram of Starke ME" at bounding box center [839, 13] width 1436 height 27
click at [879, 43] on div "Reset Filters 0-10 10-20 New Jeep Ram Dodge Chrysler" at bounding box center [767, 42] width 1293 height 15
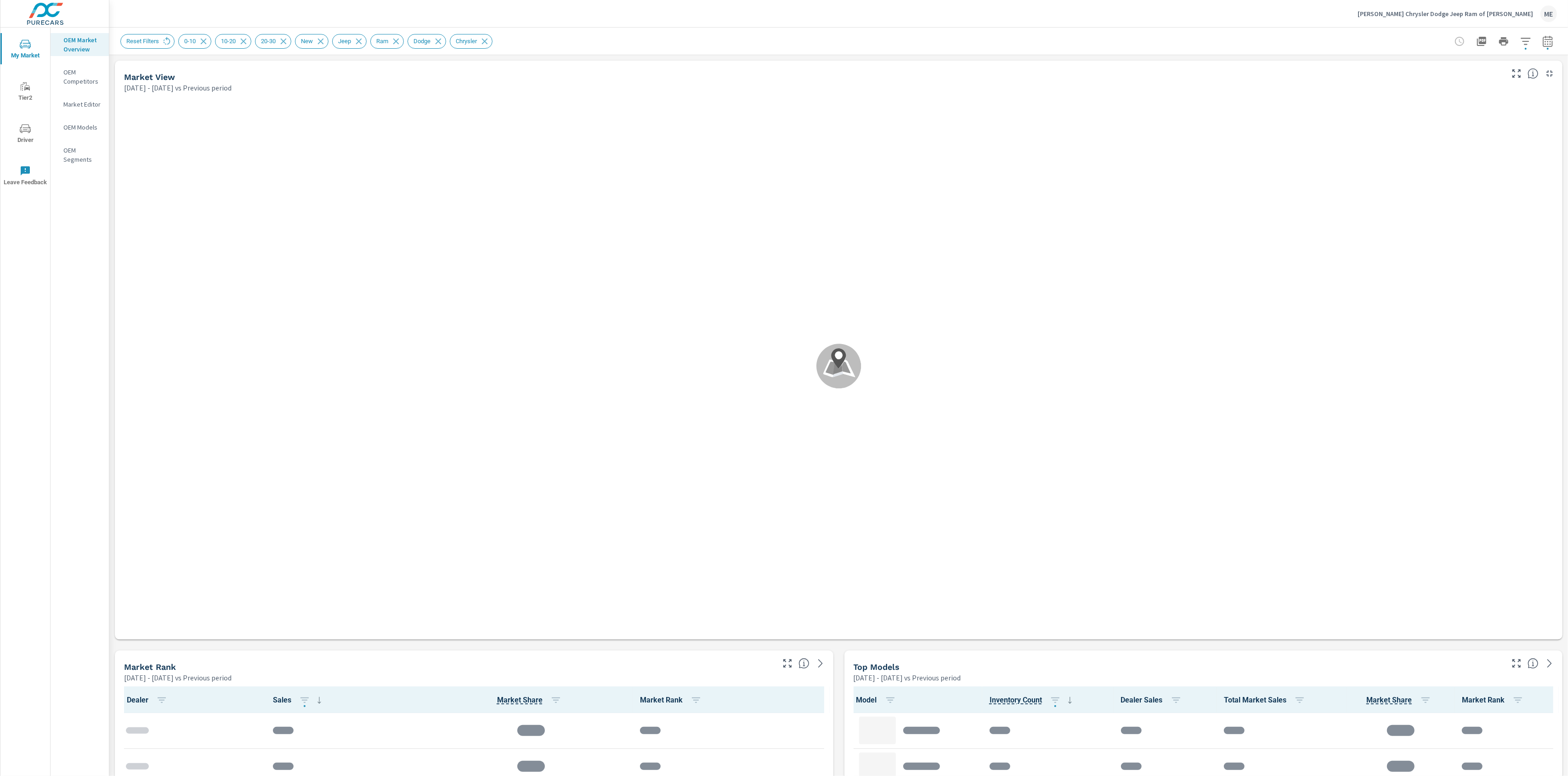
click at [1036, 51] on div "Reset Filters 0-10 10-20 20-30 New Jeep Ram Dodge Chrysler" at bounding box center [839, 41] width 1436 height 27
click at [1046, 42] on div "Reset Filters 0-10 10-20 20-30 New Jeep Ram Dodge Chrysler" at bounding box center [774, 42] width 1308 height 15
click at [1044, 42] on div "Reset Filters 0-10 10-20 20-30 New Jeep Ram Dodge Chrysler" at bounding box center [774, 42] width 1308 height 15
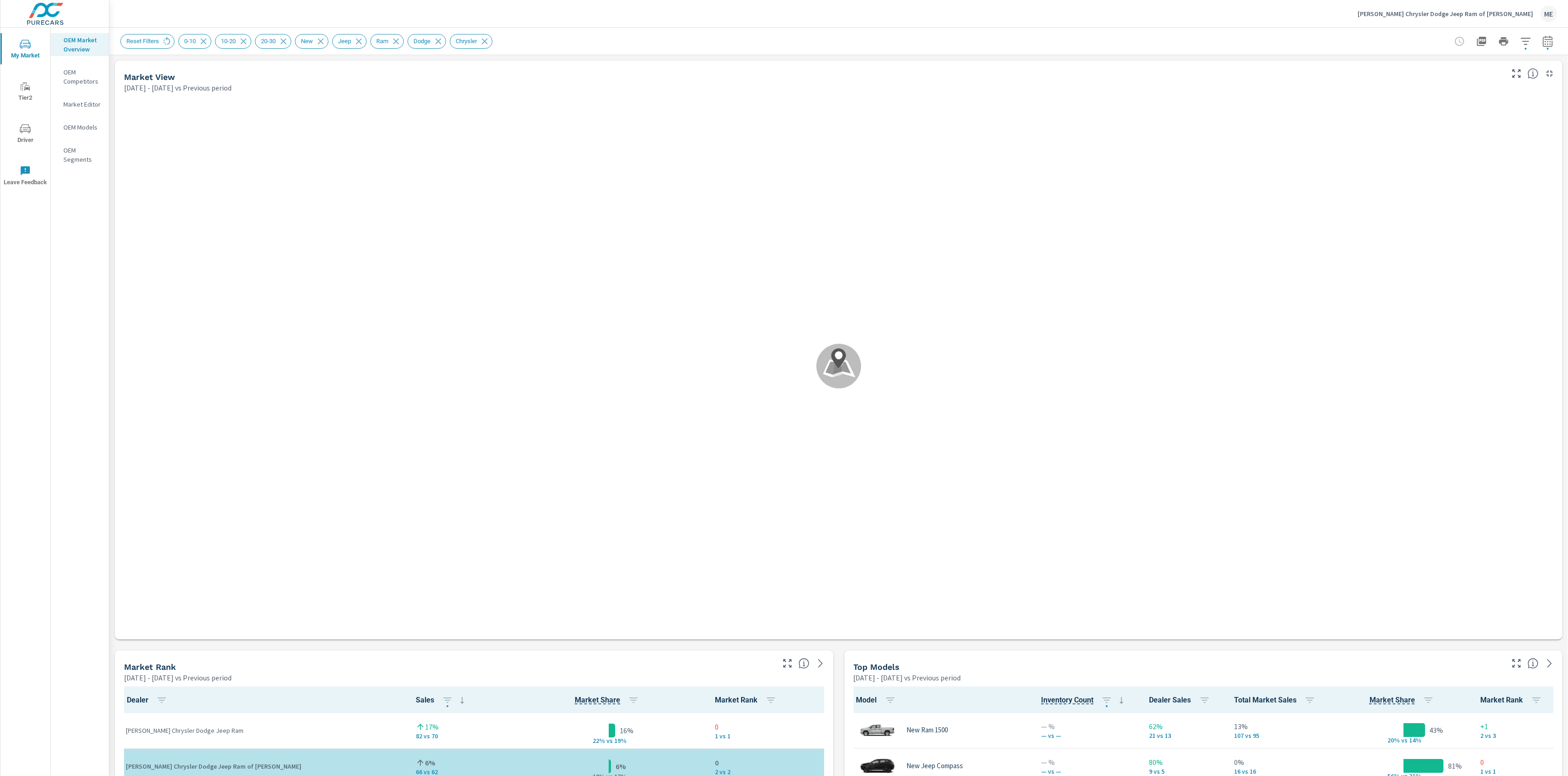
scroll to position [1, 0]
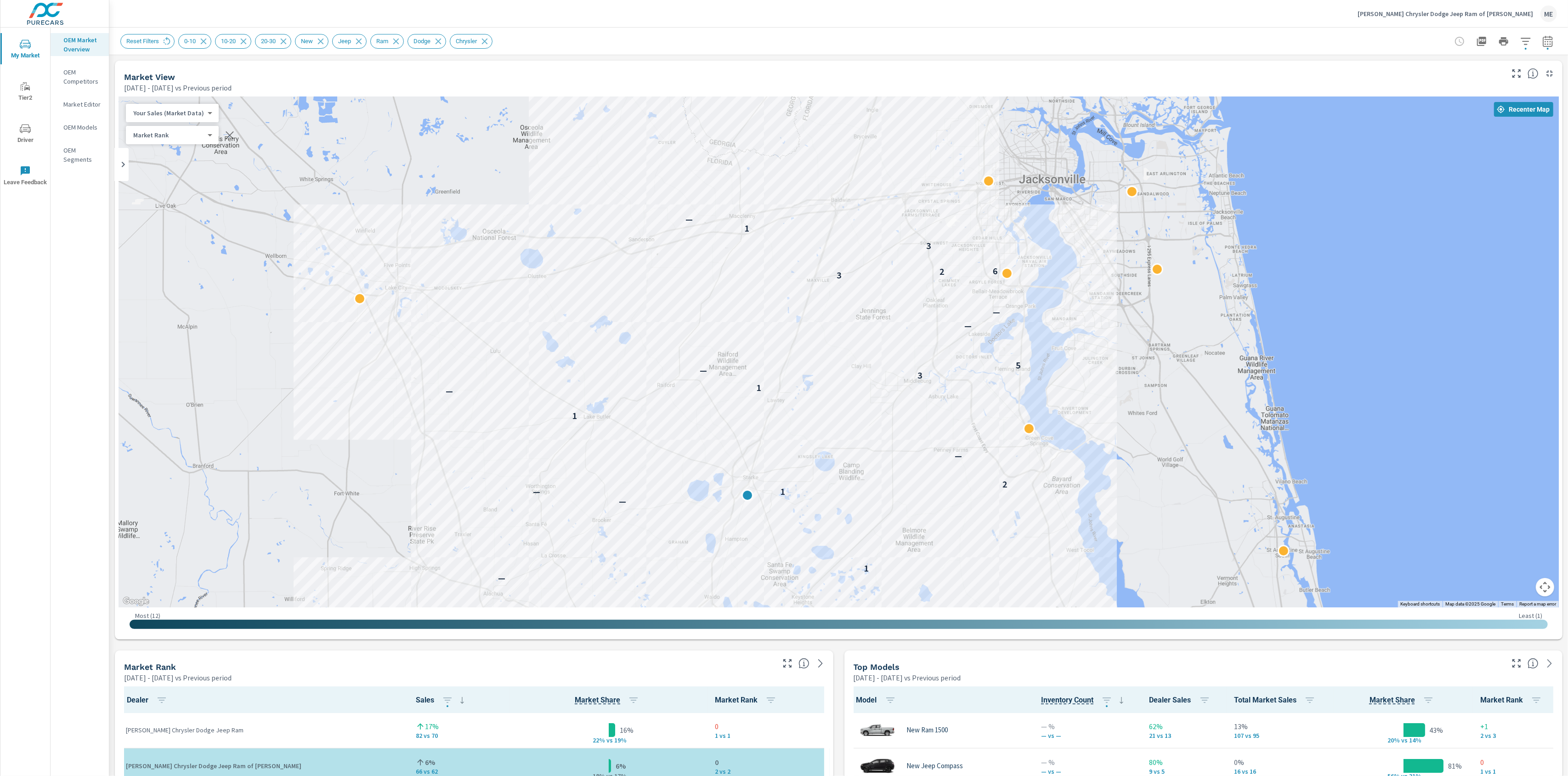
drag, startPoint x: 1078, startPoint y: 215, endPoint x: 1080, endPoint y: 346, distance: 131.0
click at [1080, 351] on div "1 2 2 — — — — 2 2 1 — 2 — 1 — 1 — 1 — 2 — 1 — 1 3 — 5 — — 3 2 6 3 1 —" at bounding box center [839, 352] width 1440 height 511
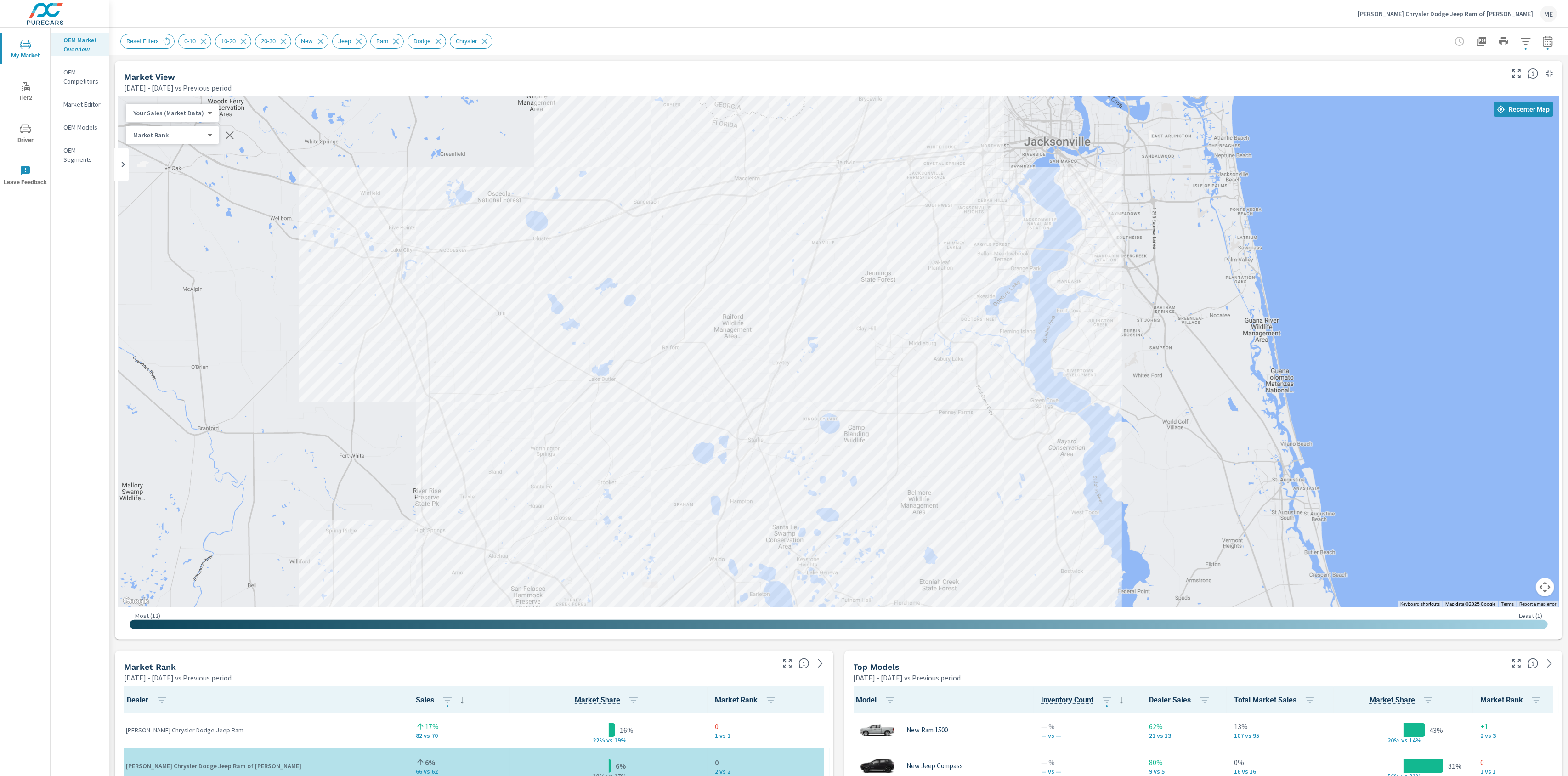
drag, startPoint x: 1088, startPoint y: 510, endPoint x: 1090, endPoint y: 478, distance: 32.1
click at [1090, 478] on div "1 2 2 — — — — 2 2 1 — 2 — 1 — 1 — 1 — 2 — 1 — 1 3 — 5 — — 3 2 6 3 1 —" at bounding box center [1431, 646] width 1176 height 661
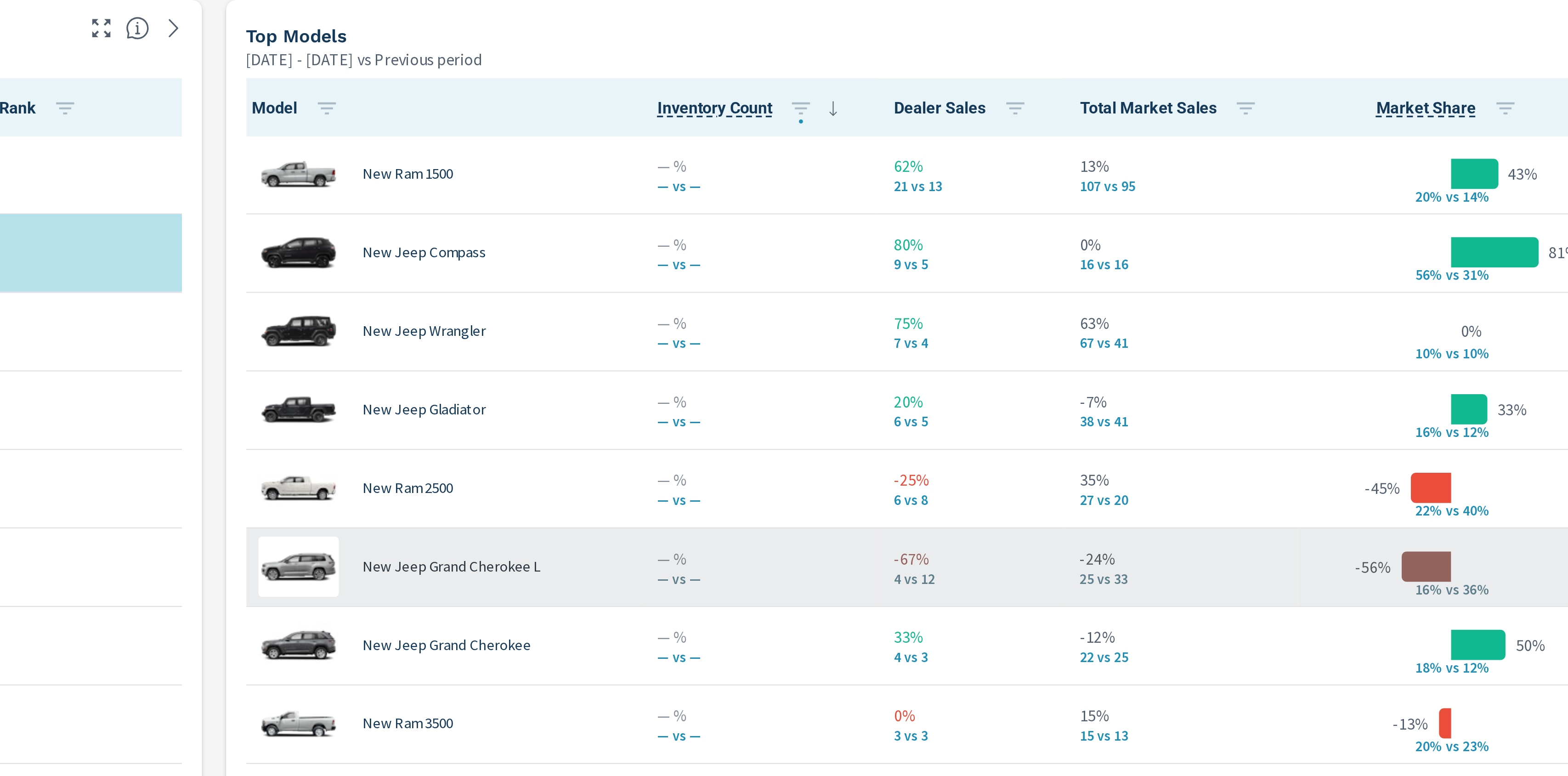
scroll to position [412, 0]
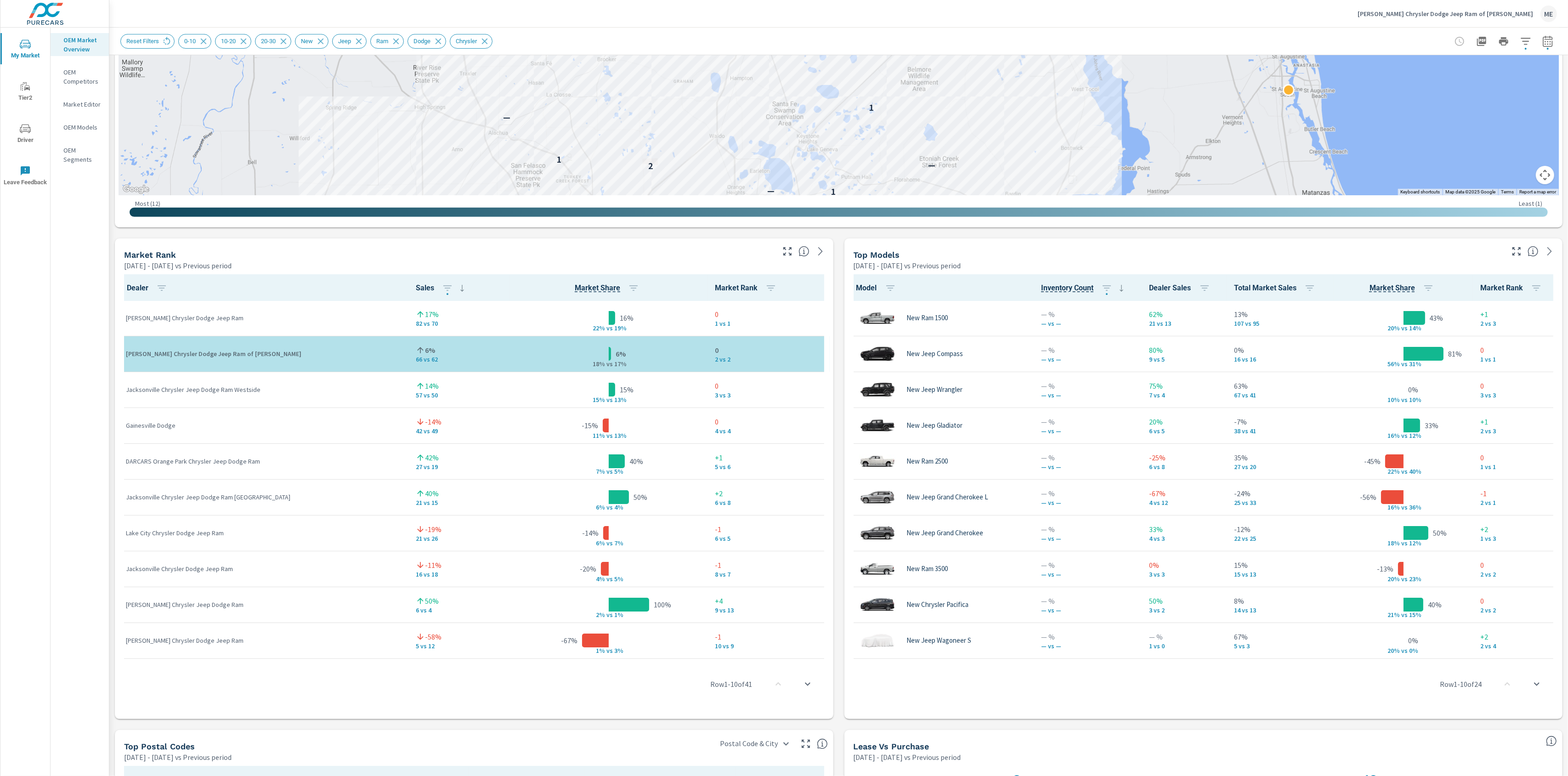
click at [846, 470] on div "Model Inventory Count Dealer Sales Total Market Sales Market Share Market Rank …" at bounding box center [1204, 495] width 718 height 448
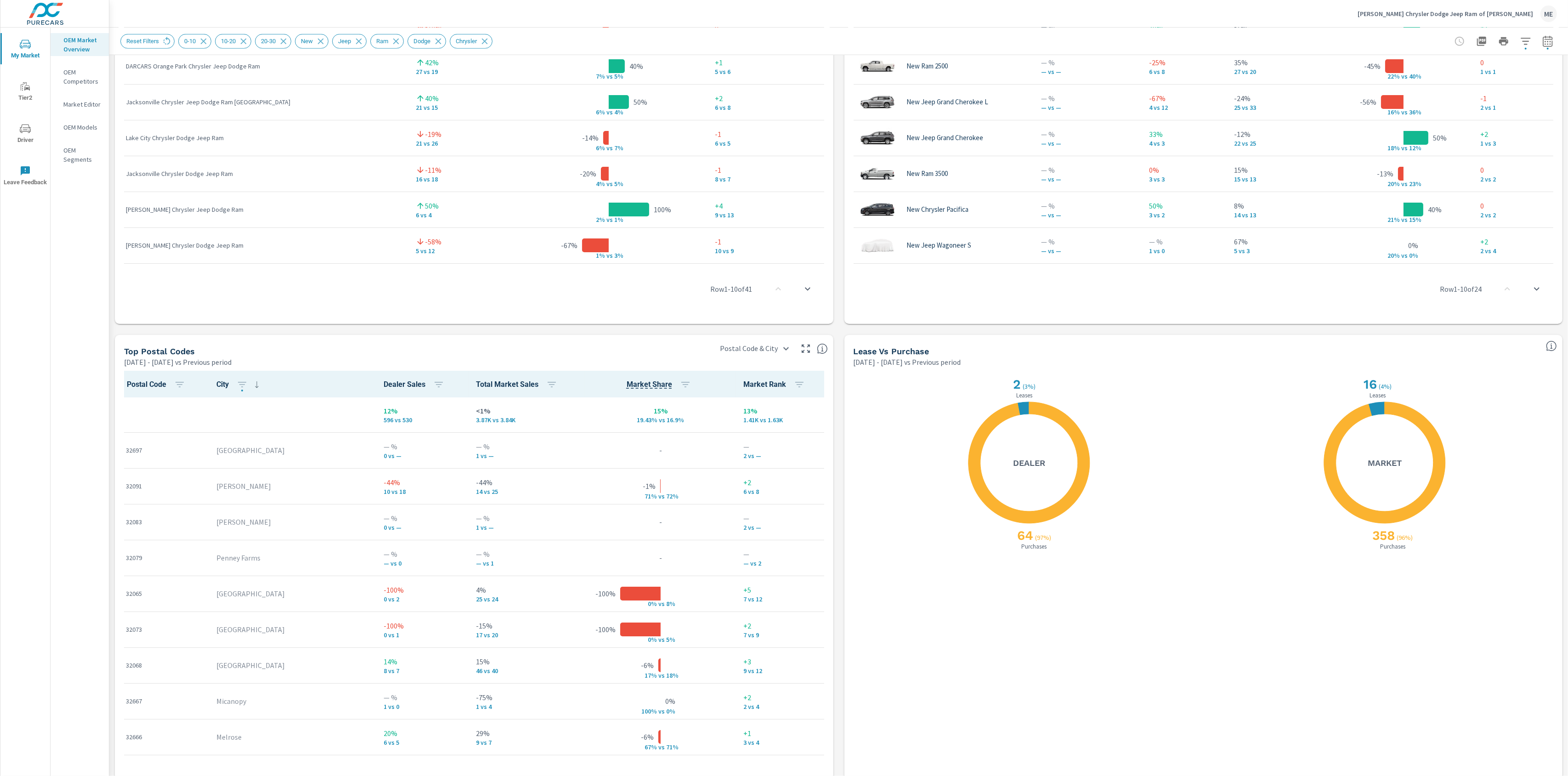
scroll to position [828, 0]
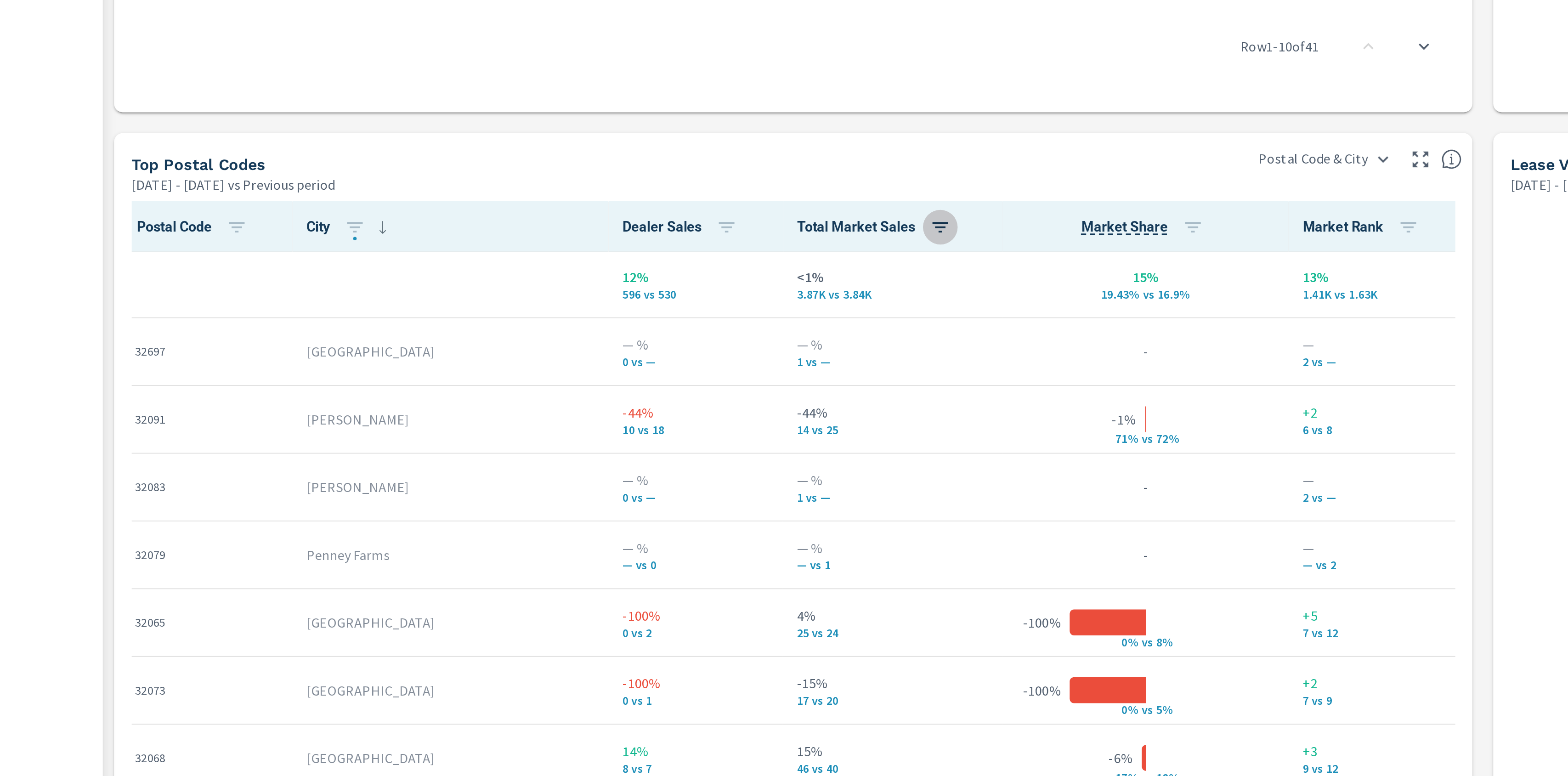
click at [543, 369] on button "button" at bounding box center [552, 364] width 18 height 18
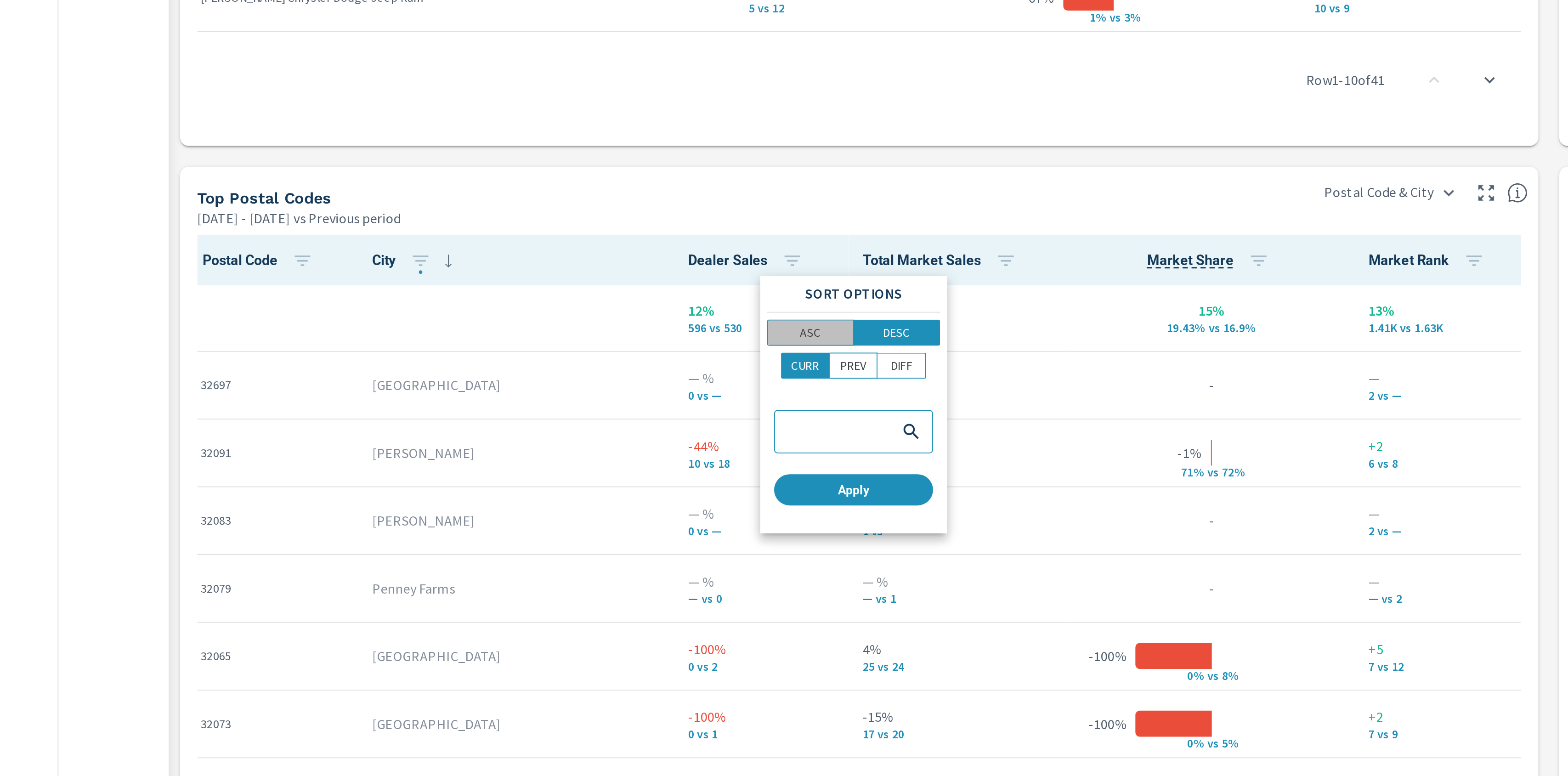
click at [453, 396] on button "ASC" at bounding box center [448, 402] width 46 height 14
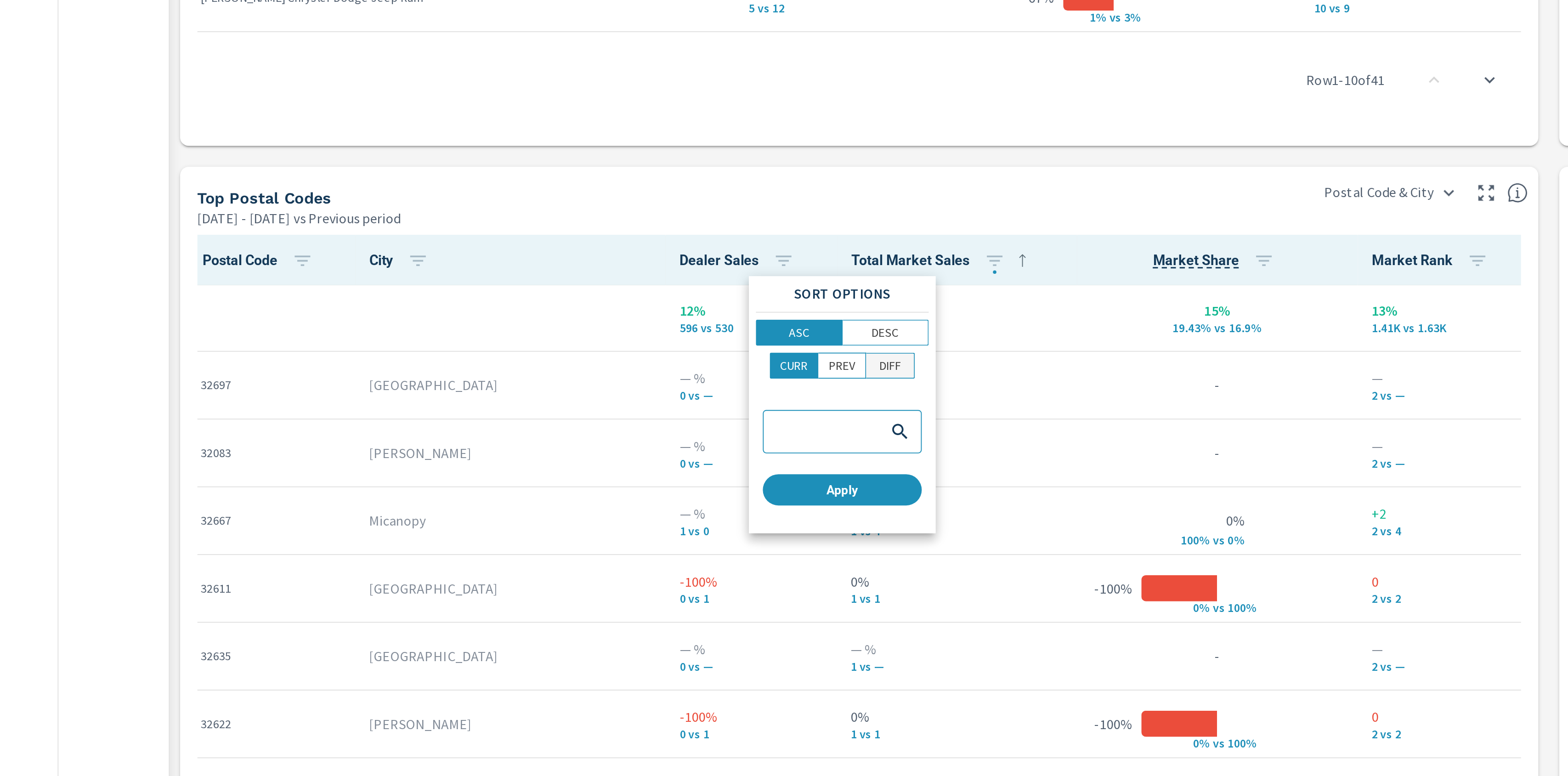
click at [492, 418] on p "DIFF" at bounding box center [490, 419] width 12 height 9
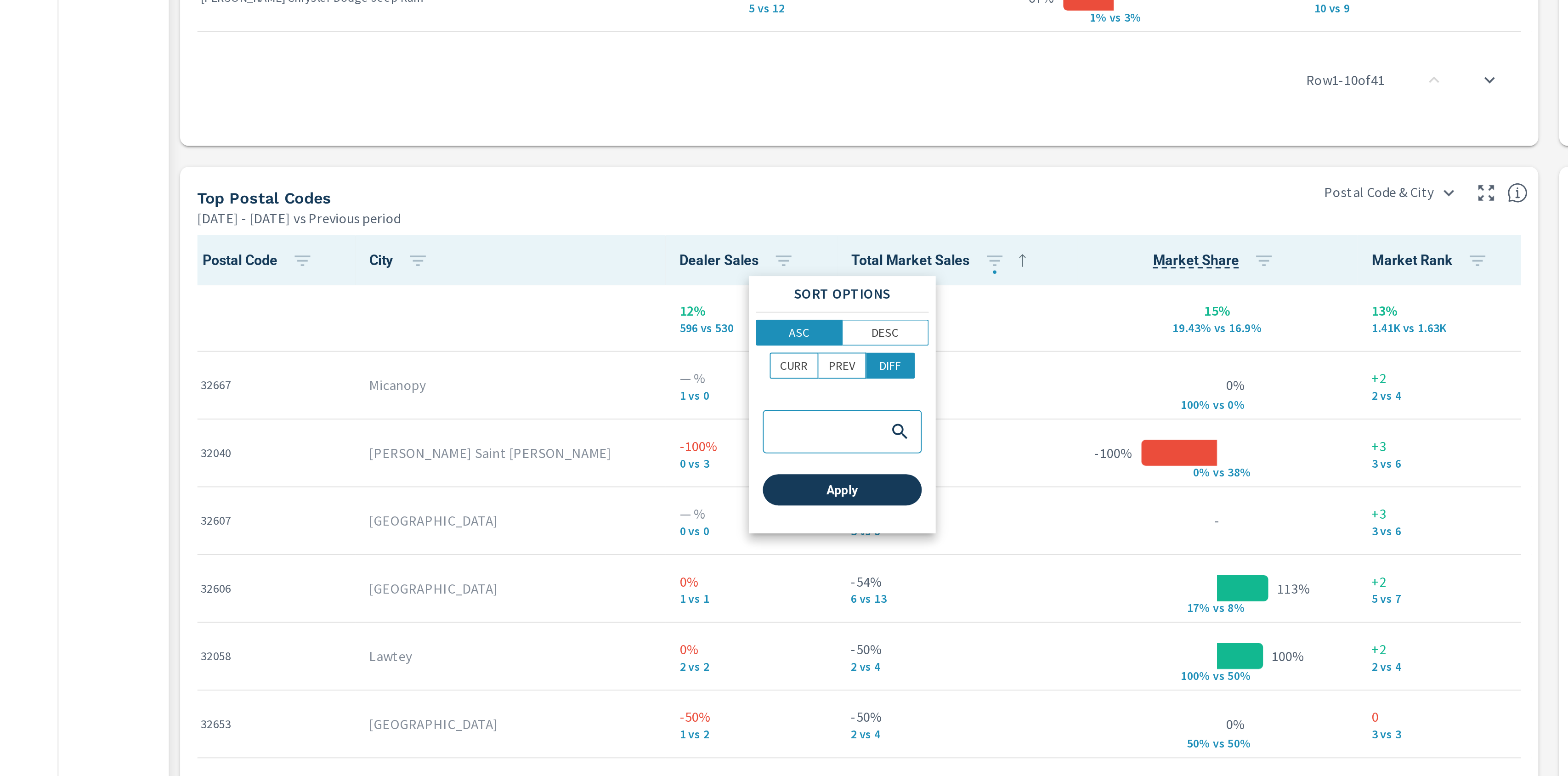
click at [488, 483] on span "Apply" at bounding box center [465, 485] width 77 height 9
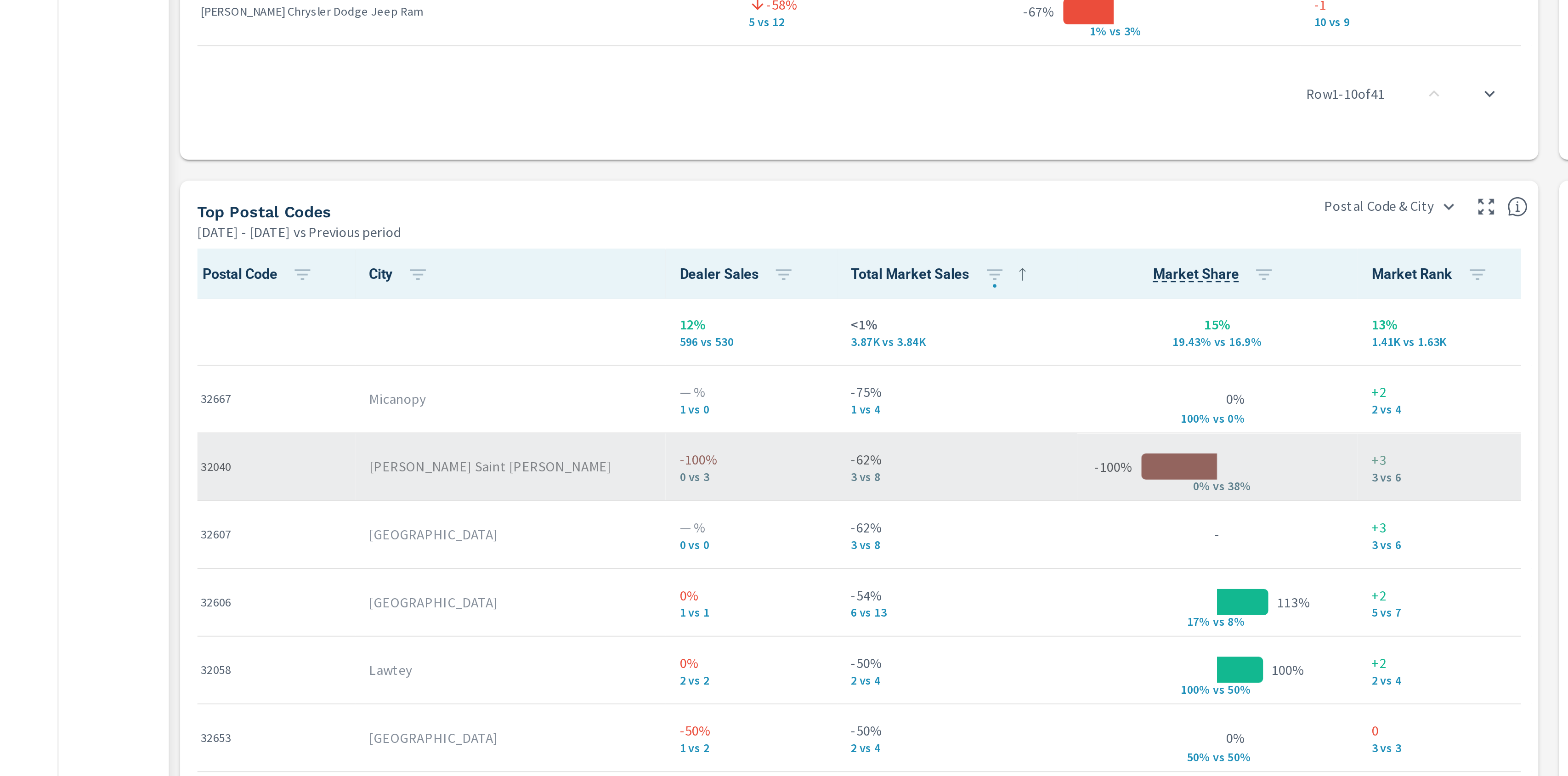
scroll to position [820, 0]
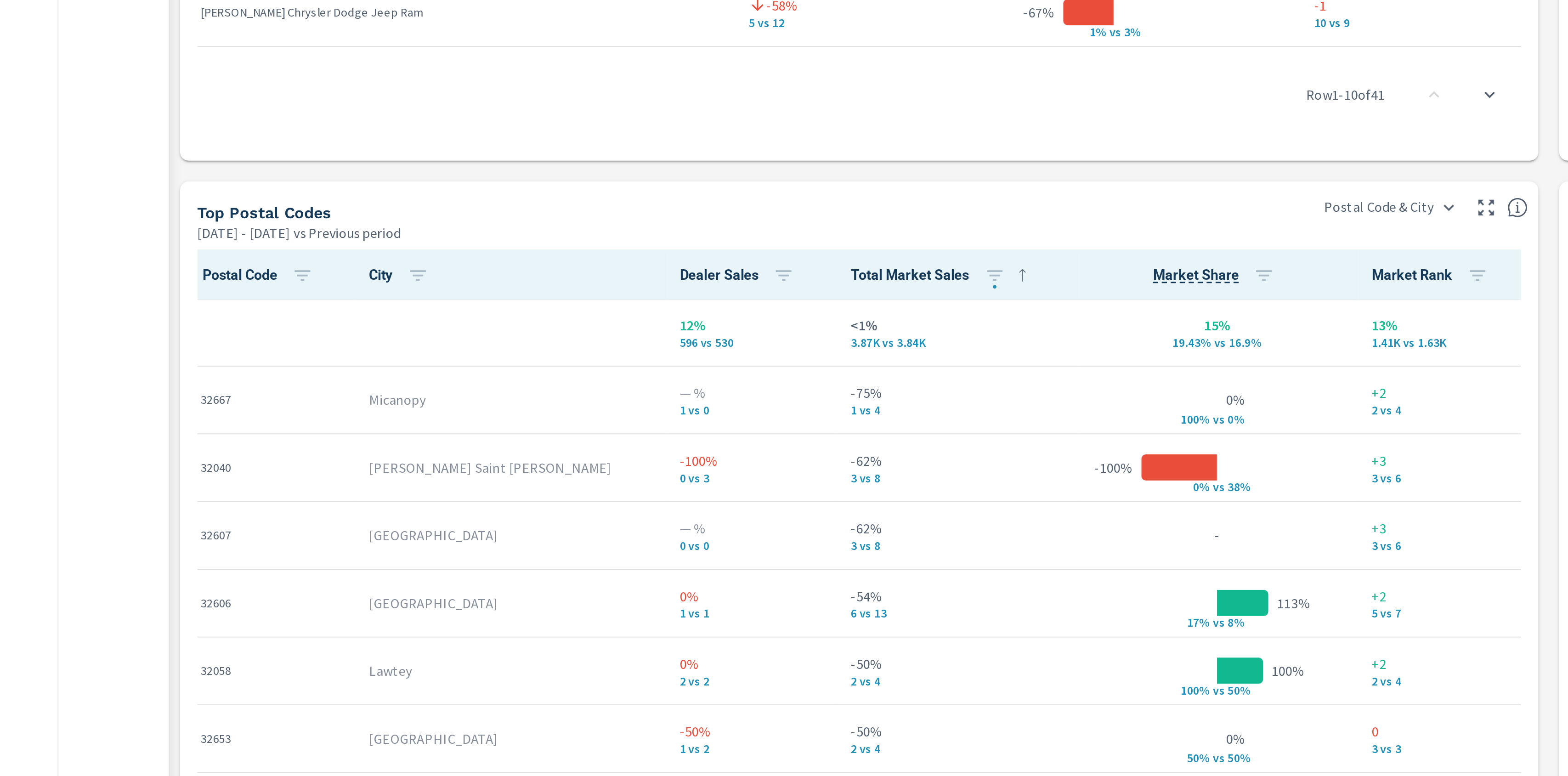
click at [622, 317] on div "Market View Mar 01, 2025 - May 31, 2025 vs Previous period ← Move left → Move r…" at bounding box center [839, 21] width 1458 height 1573
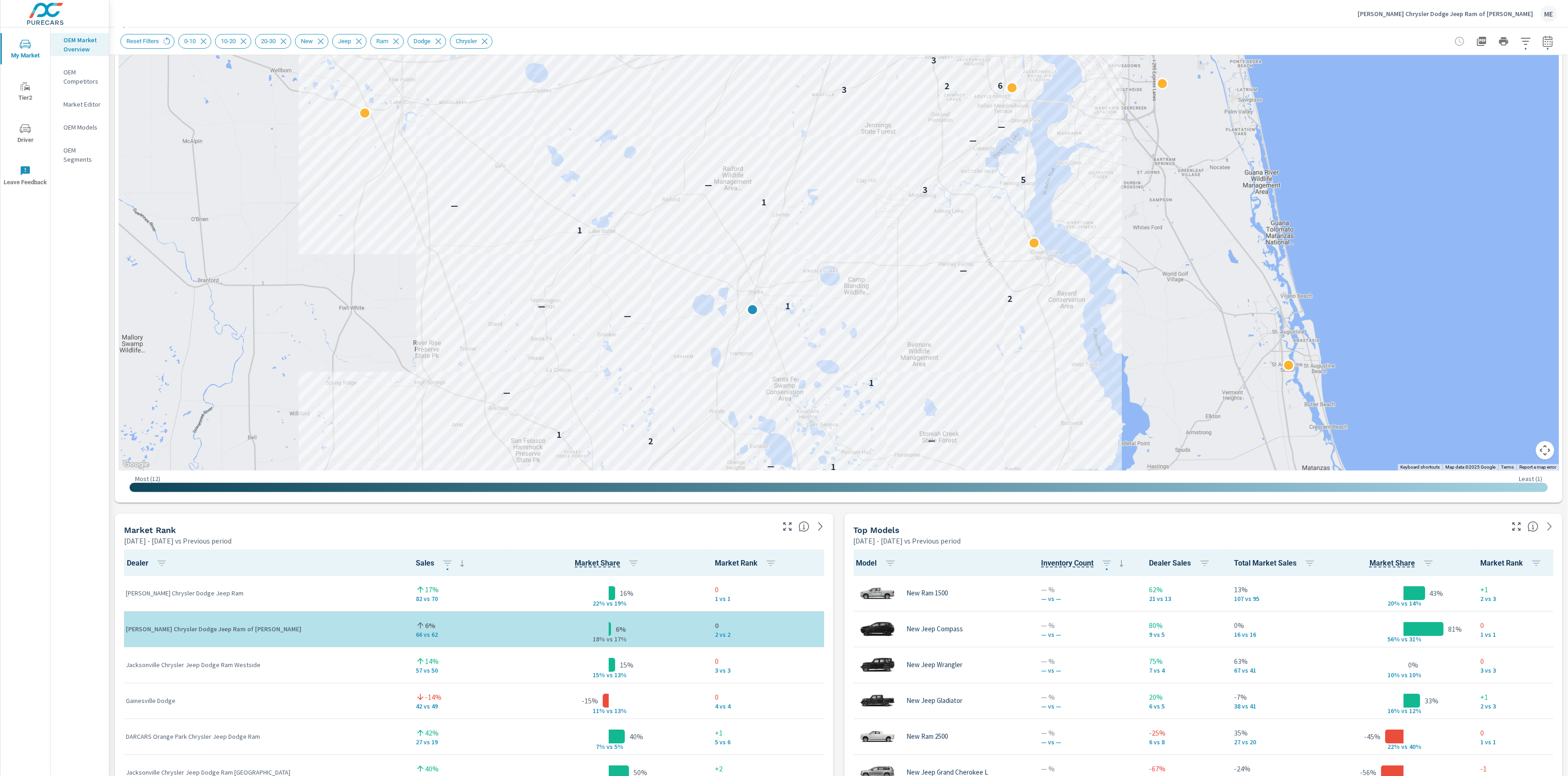
scroll to position [0, 0]
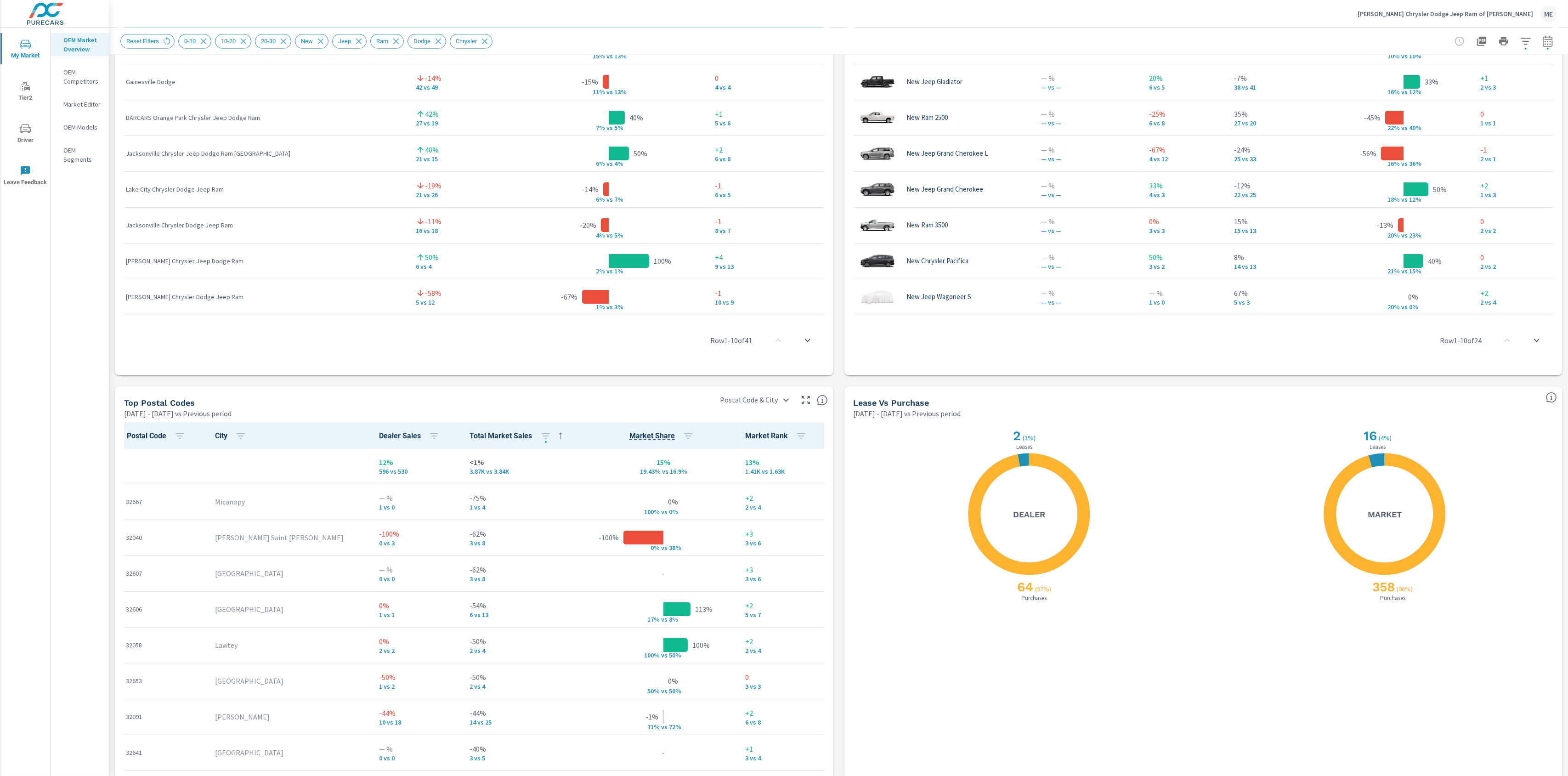
scroll to position [757, 0]
click at [540, 435] on icon "button" at bounding box center [546, 435] width 11 height 11
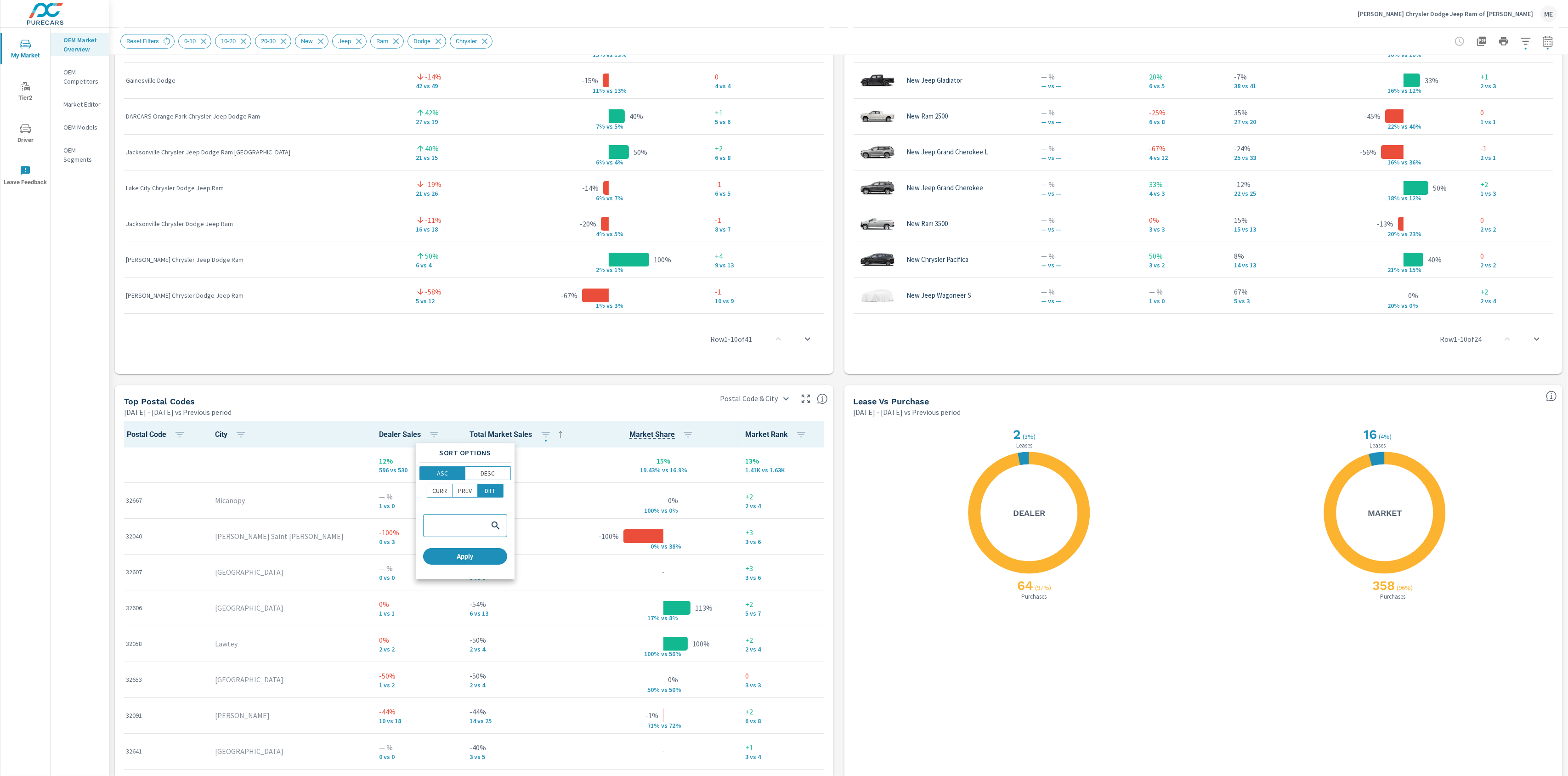
click at [834, 486] on div at bounding box center [784, 388] width 1568 height 776
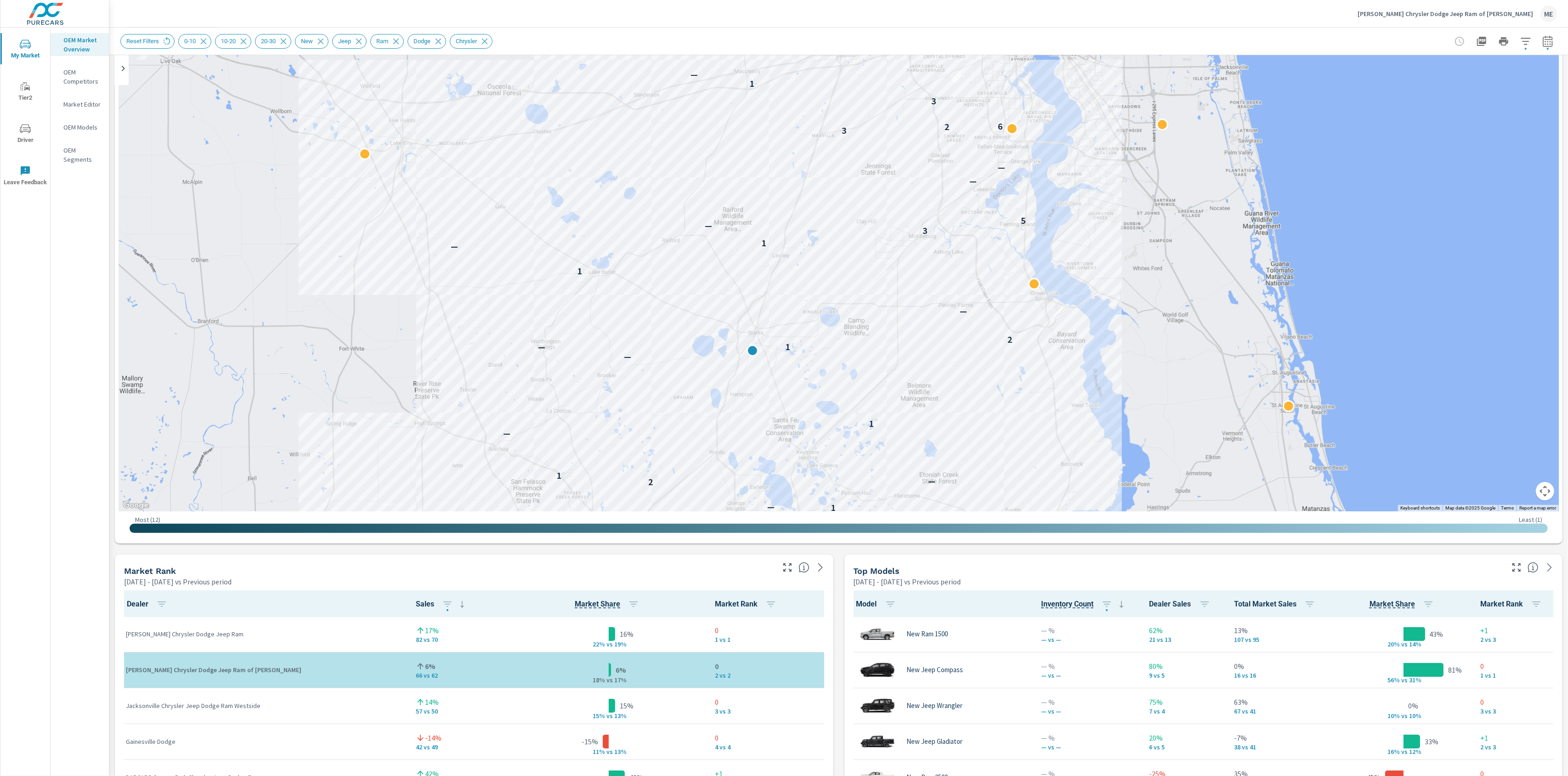
scroll to position [0, 0]
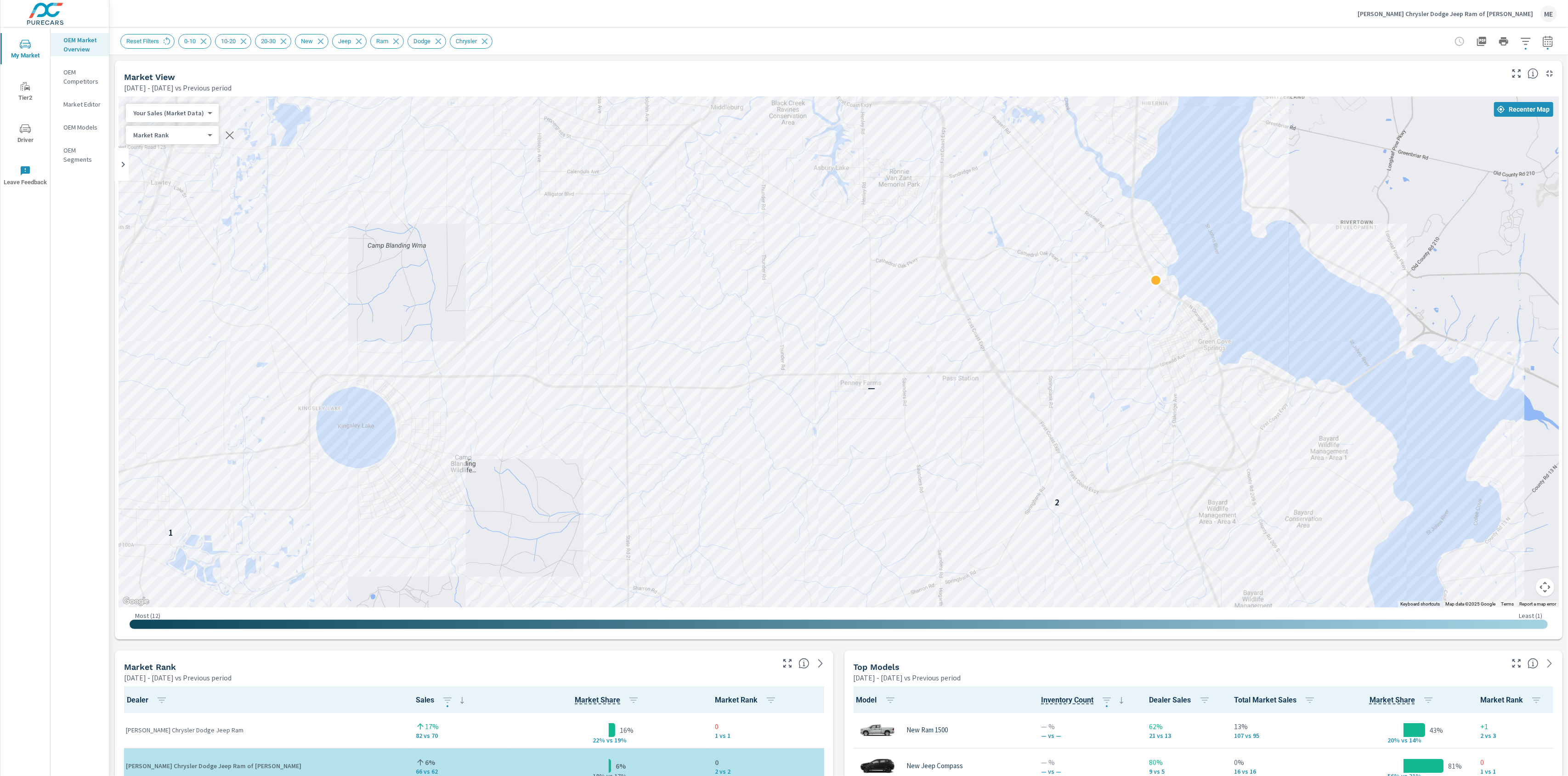
click at [1115, 84] on div "Mar 01, 2025 - May 31, 2025 vs Previous period" at bounding box center [813, 88] width 1378 height 11
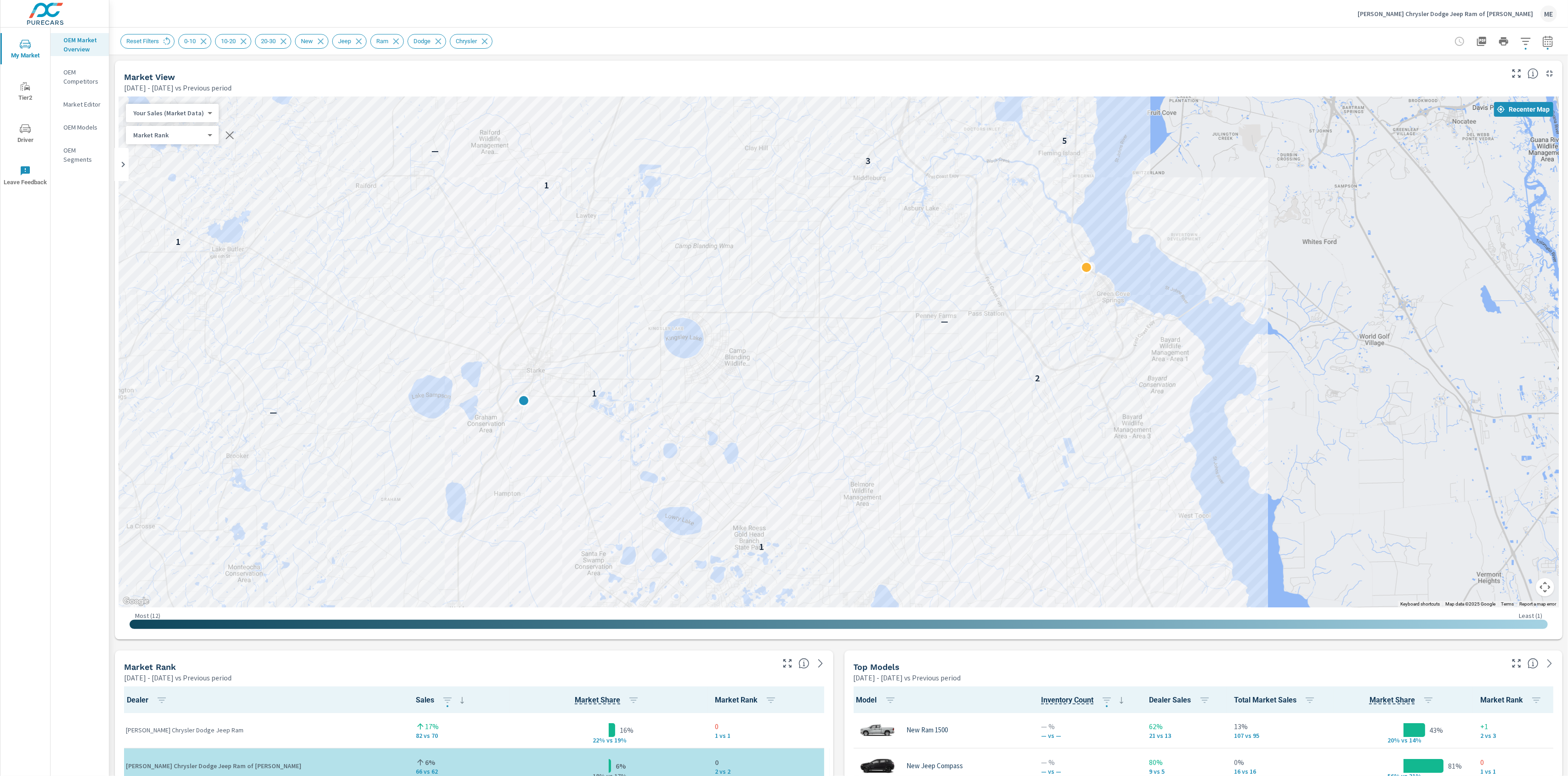
click at [1069, 88] on div "Mar 01, 2025 - May 31, 2025 vs Previous period" at bounding box center [813, 88] width 1378 height 11
click at [1097, 81] on div "Market View" at bounding box center [813, 77] width 1378 height 10
click at [1087, 73] on div "Market View" at bounding box center [813, 77] width 1378 height 10
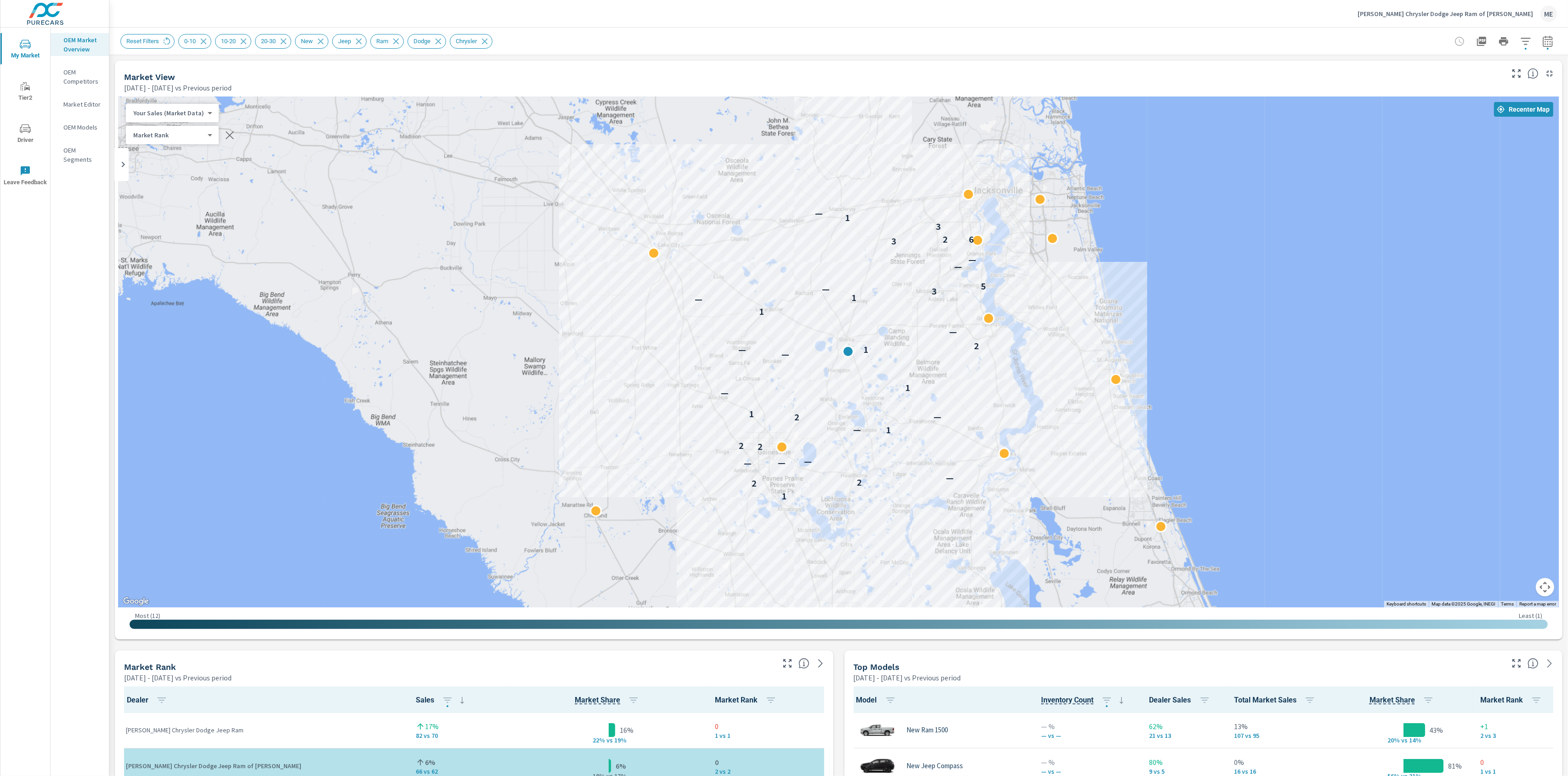
click at [941, 61] on div "Market View Mar 01, 2025 - May 31, 2025 vs Previous period" at bounding box center [810, 77] width 1390 height 32
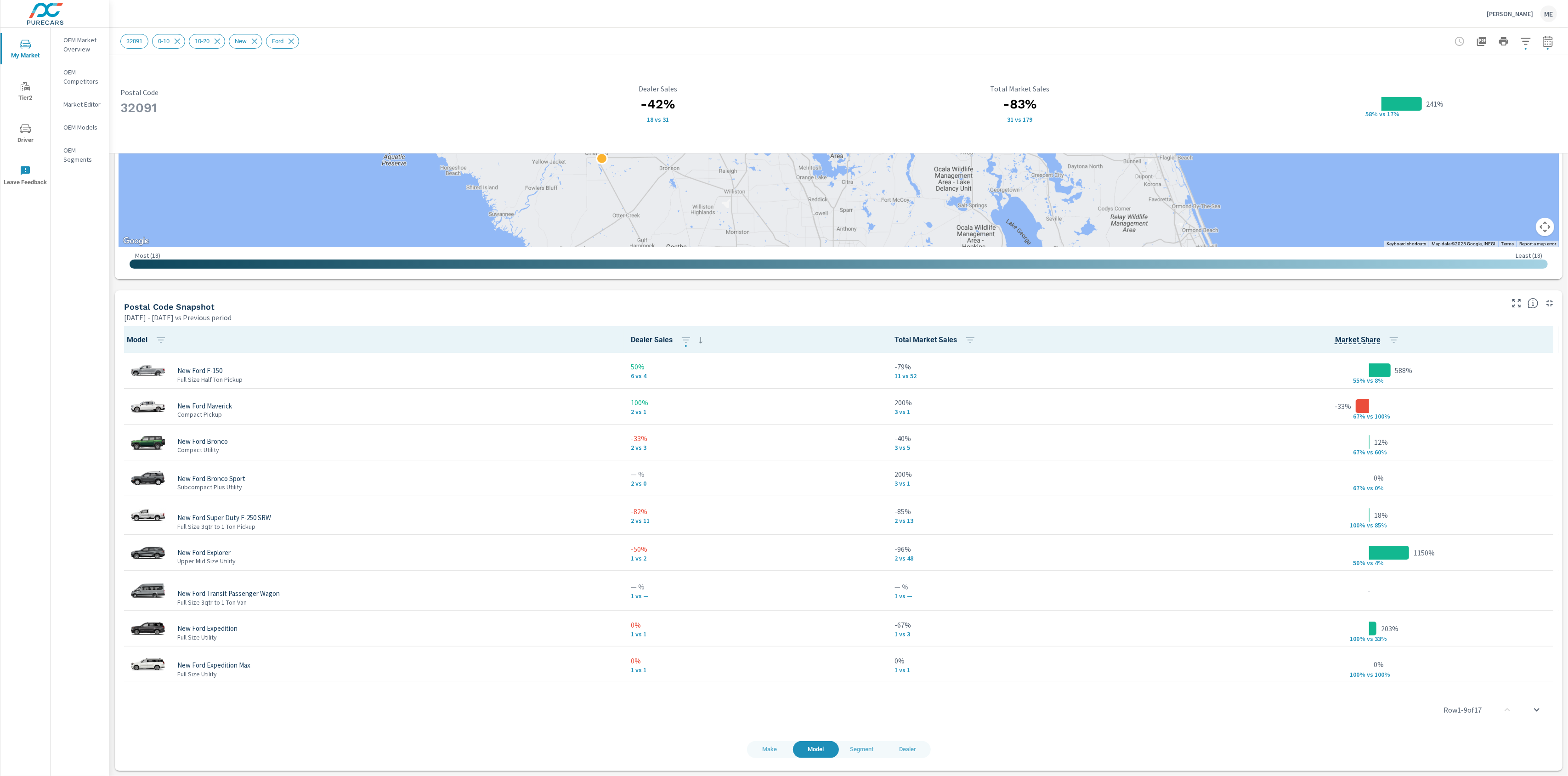
click at [910, 747] on span "Dealer" at bounding box center [908, 749] width 35 height 10
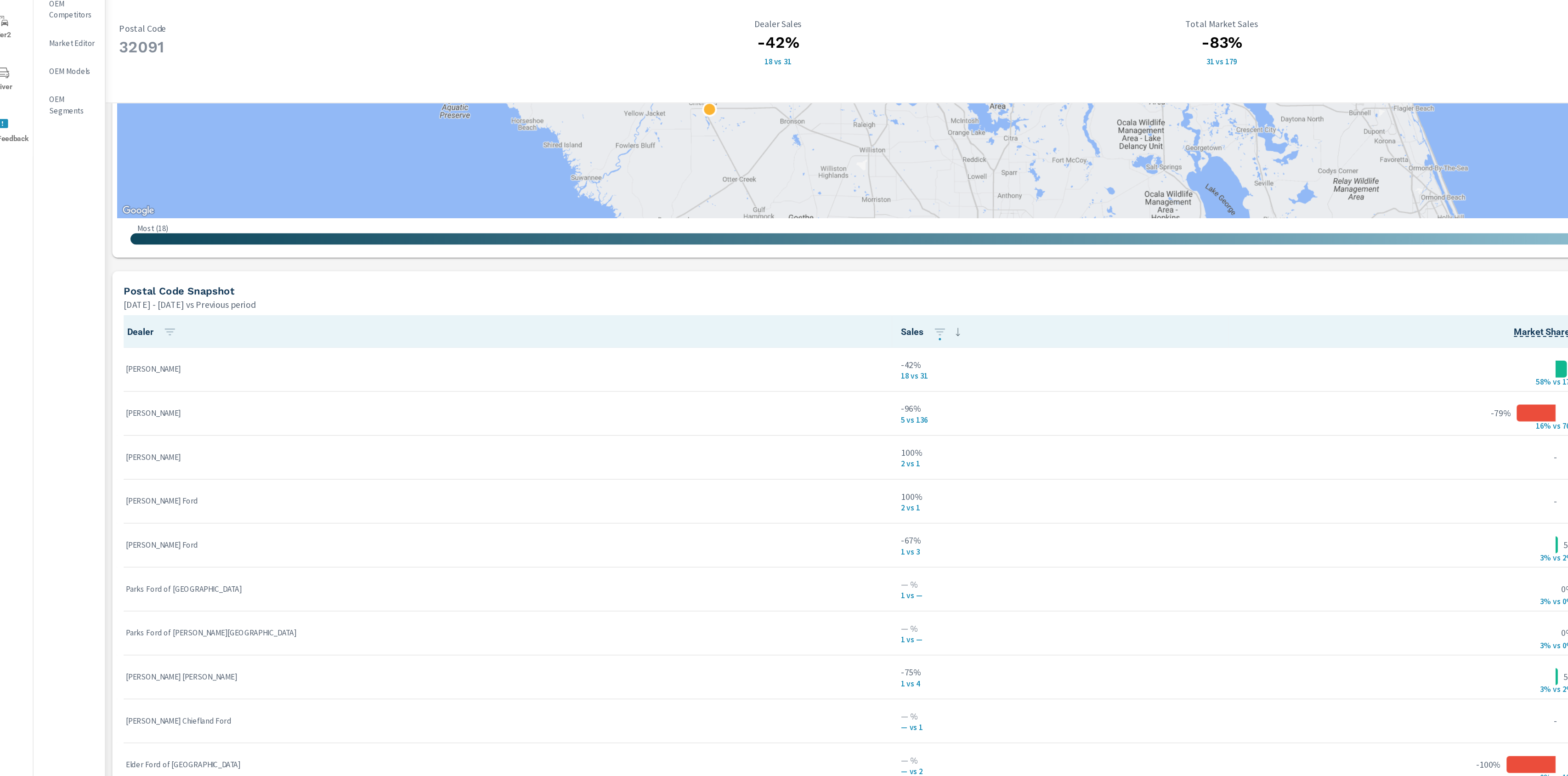
click at [712, 281] on div "32091 Postal Code -42% 18 vs 31 Dealer Sales -83% 31 vs 179 Total Market Sales …" at bounding box center [839, 186] width 1458 height 1180
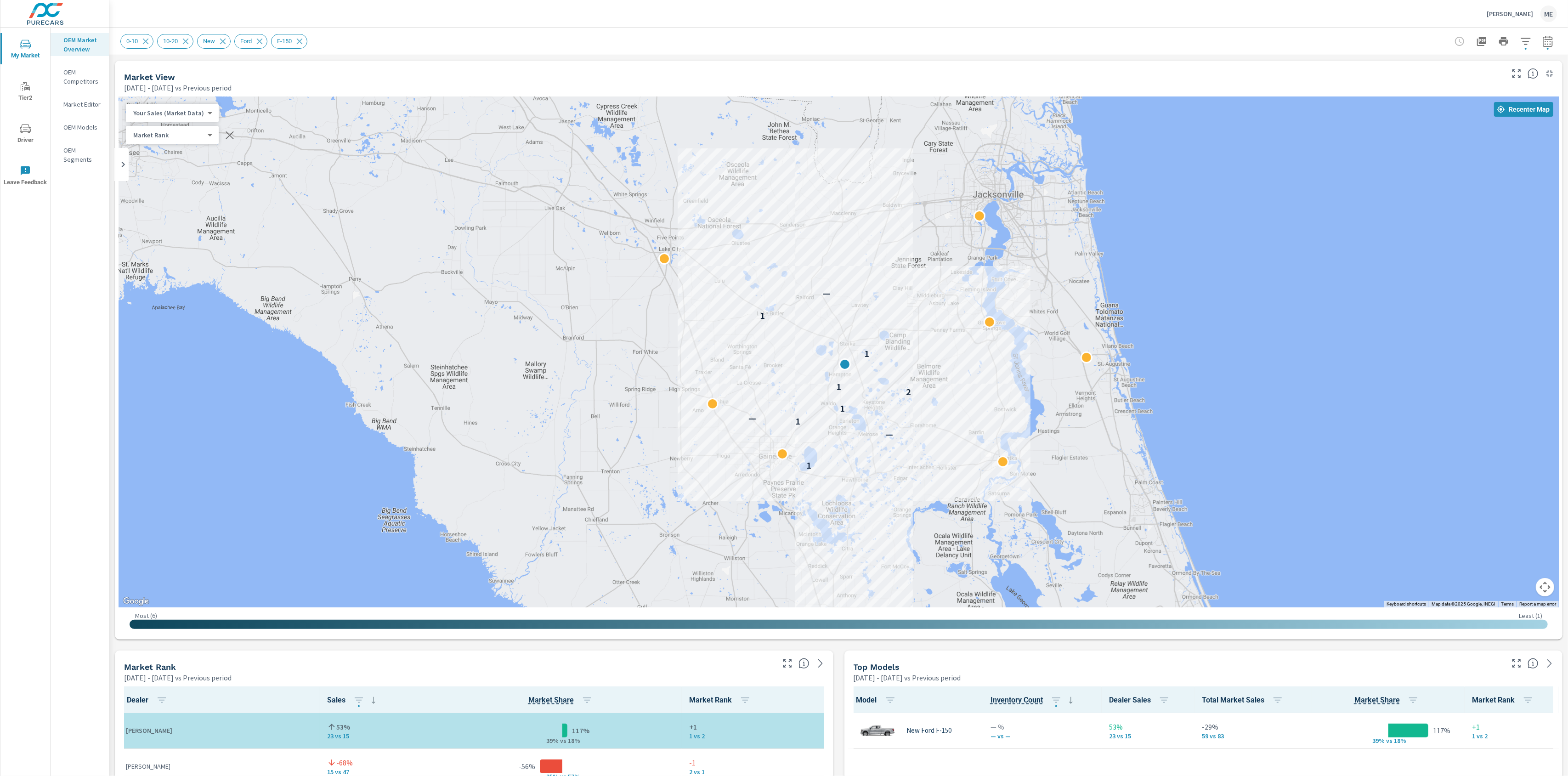
scroll to position [21, 0]
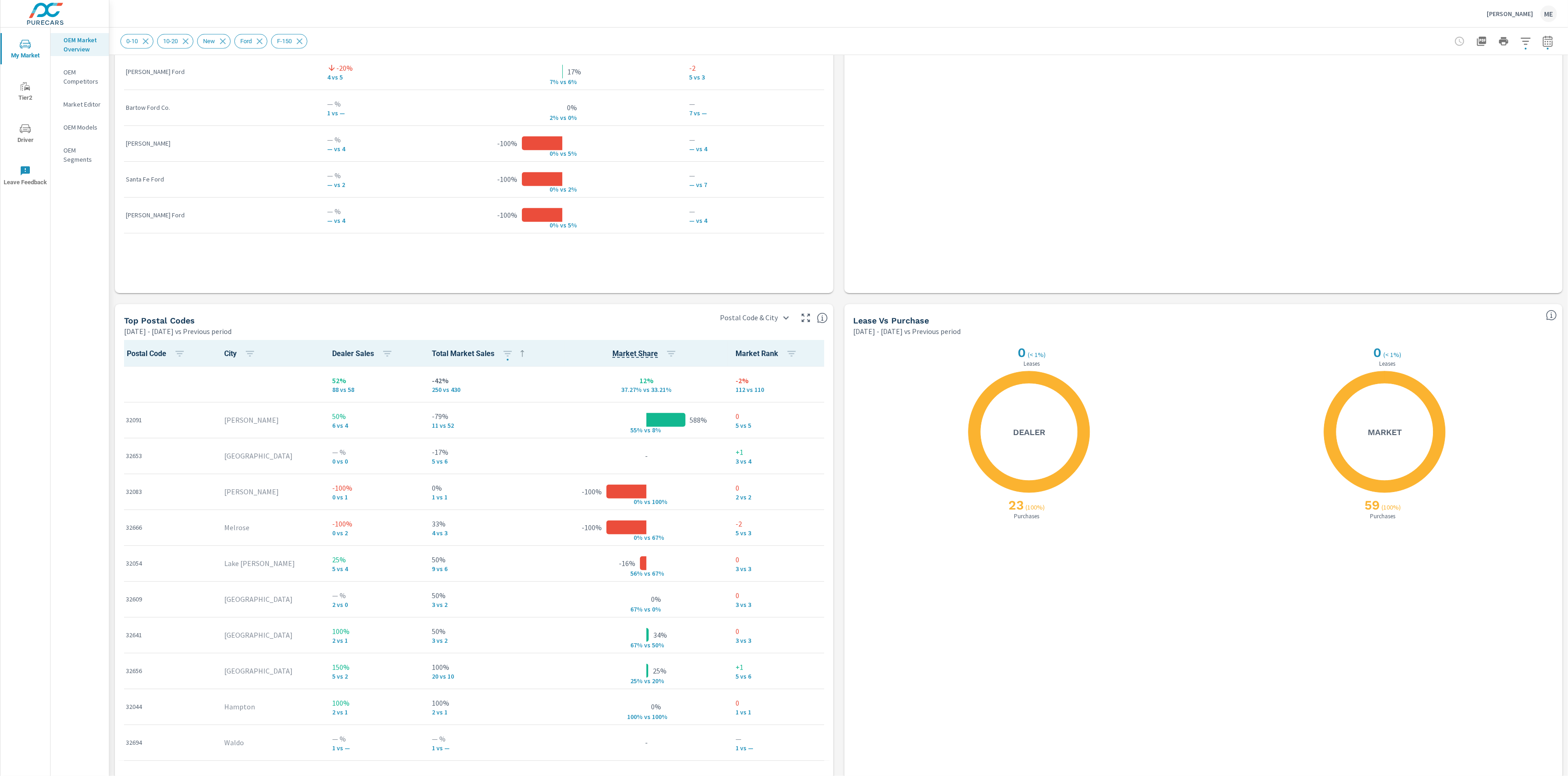
scroll to position [852, 0]
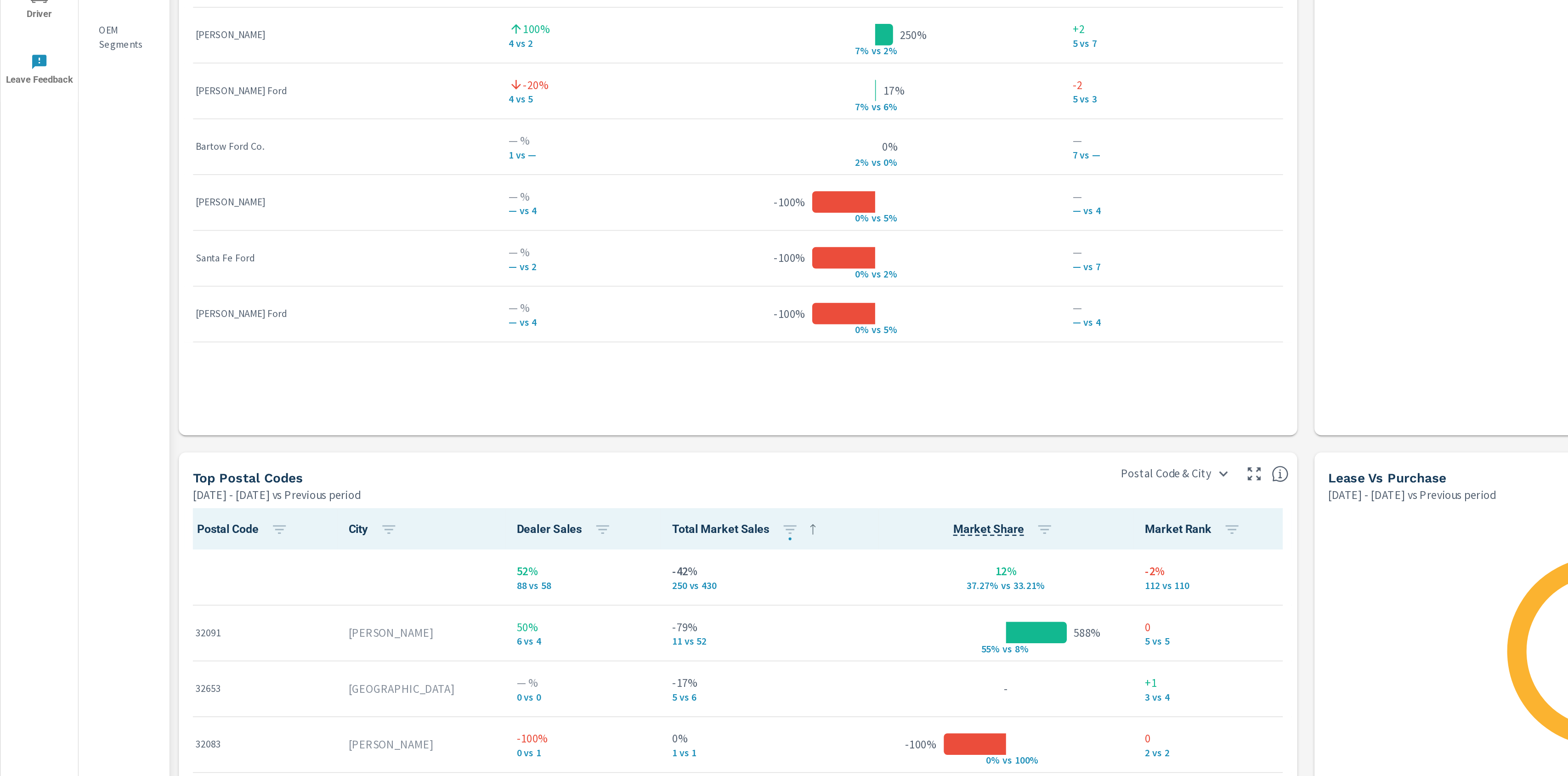
scroll to position [718, 0]
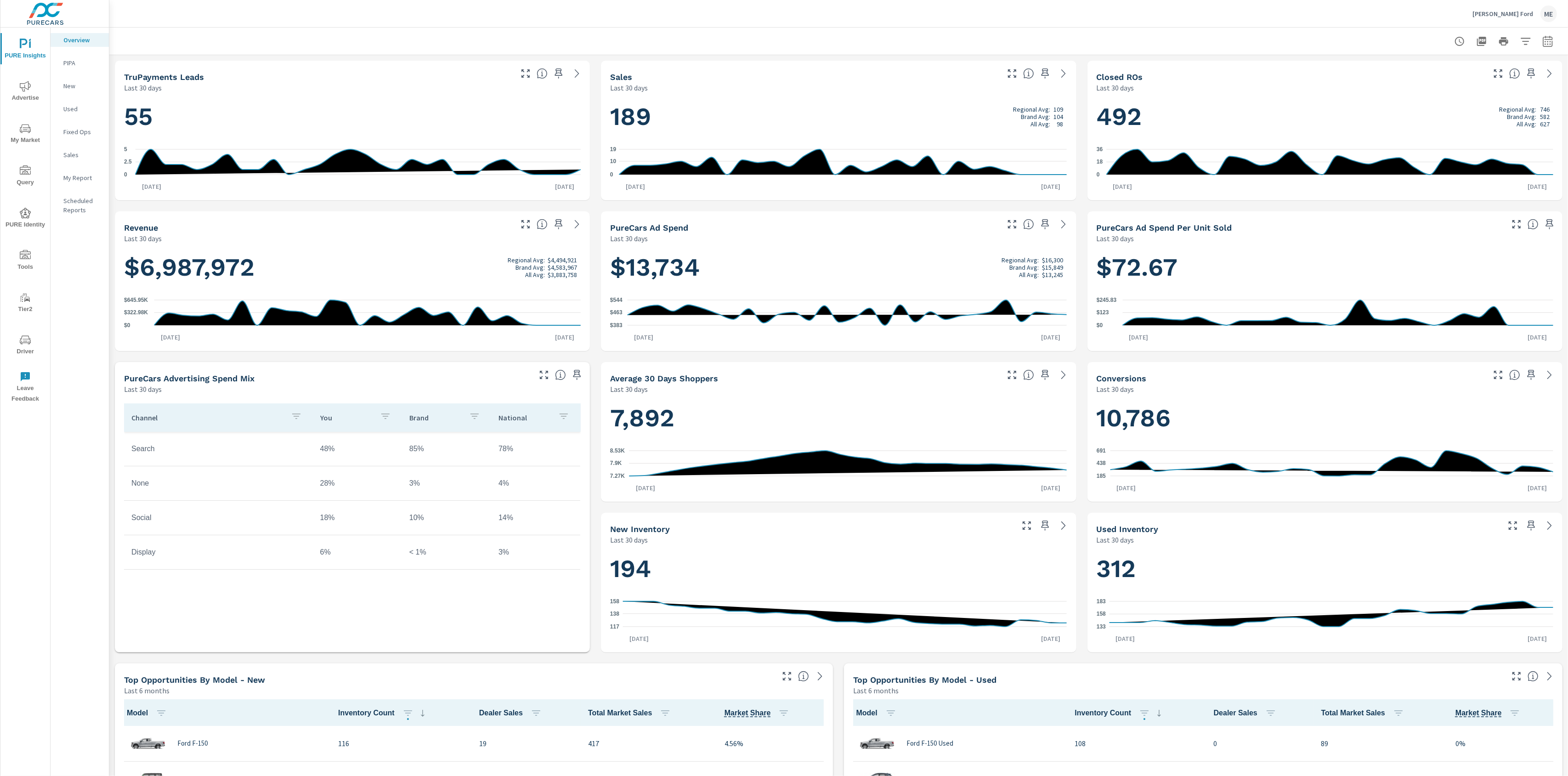
scroll to position [1, 0]
click at [930, 26] on div "[PERSON_NAME] Ford ME" at bounding box center [839, 13] width 1436 height 27
click at [1317, 34] on div at bounding box center [839, 41] width 1436 height 27
click at [1202, 48] on div at bounding box center [839, 41] width 1436 height 27
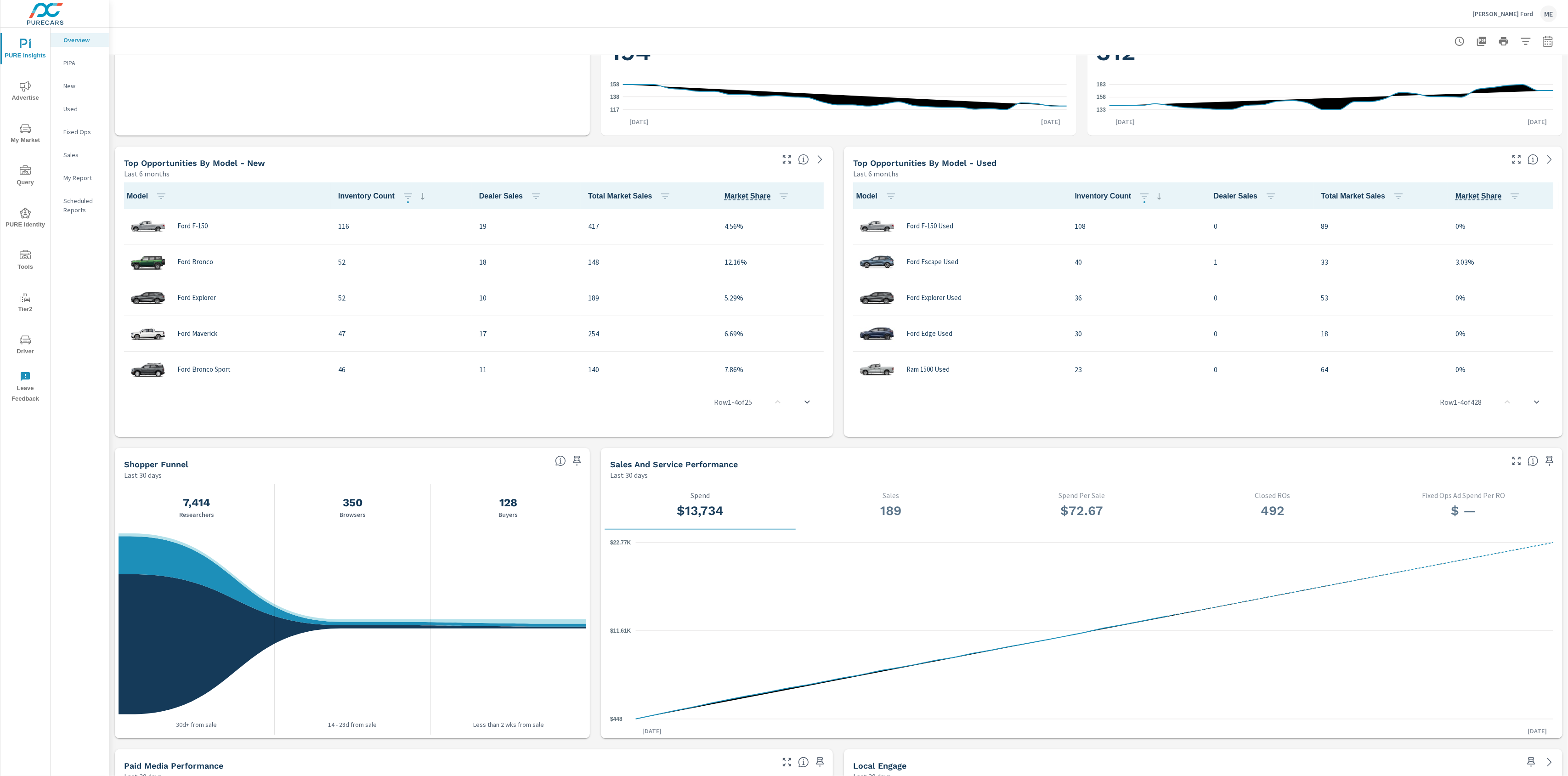
scroll to position [530, 0]
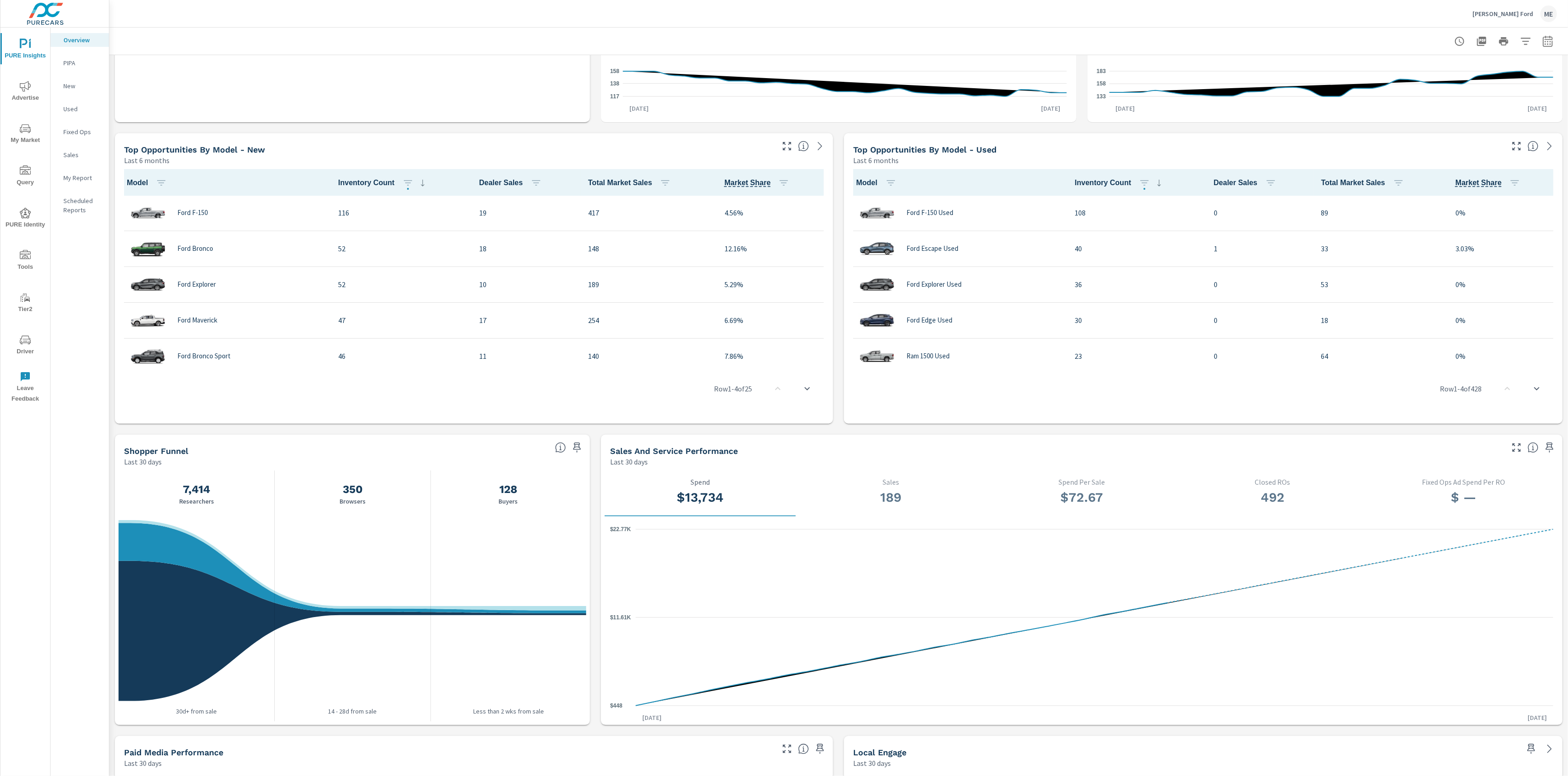
click at [593, 483] on div "truPayments Leads Last 30 days 55 0 2.5 [DATE] [DATE] 11th Sales Last 30 days 1…" at bounding box center [839, 278] width 1458 height 1507
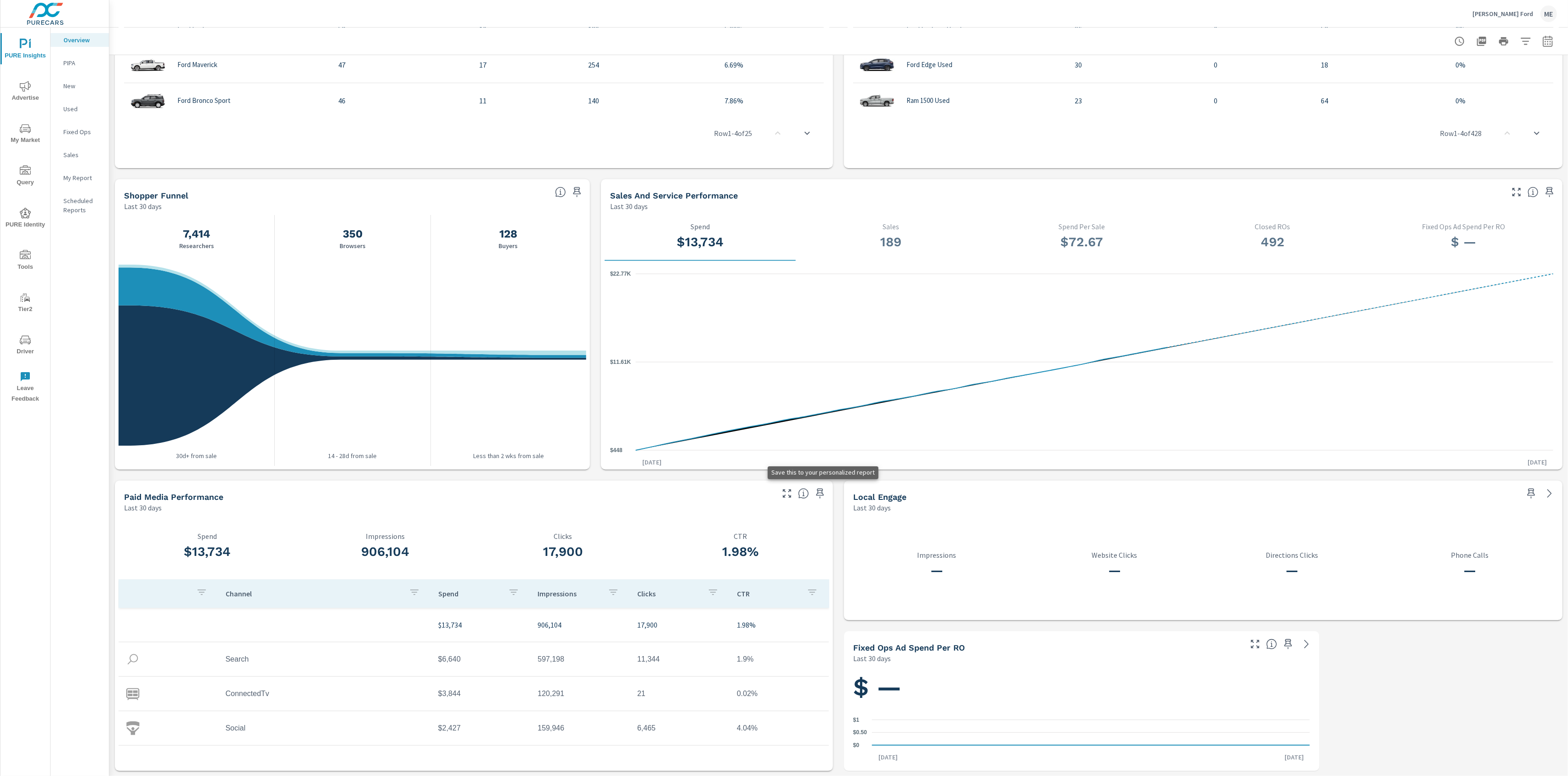
click at [821, 496] on icon "button" at bounding box center [820, 494] width 11 height 11
click at [584, 186] on span at bounding box center [577, 192] width 15 height 15
click at [581, 187] on icon "button" at bounding box center [577, 192] width 11 height 11
click at [68, 174] on p "My Report" at bounding box center [83, 178] width 38 height 9
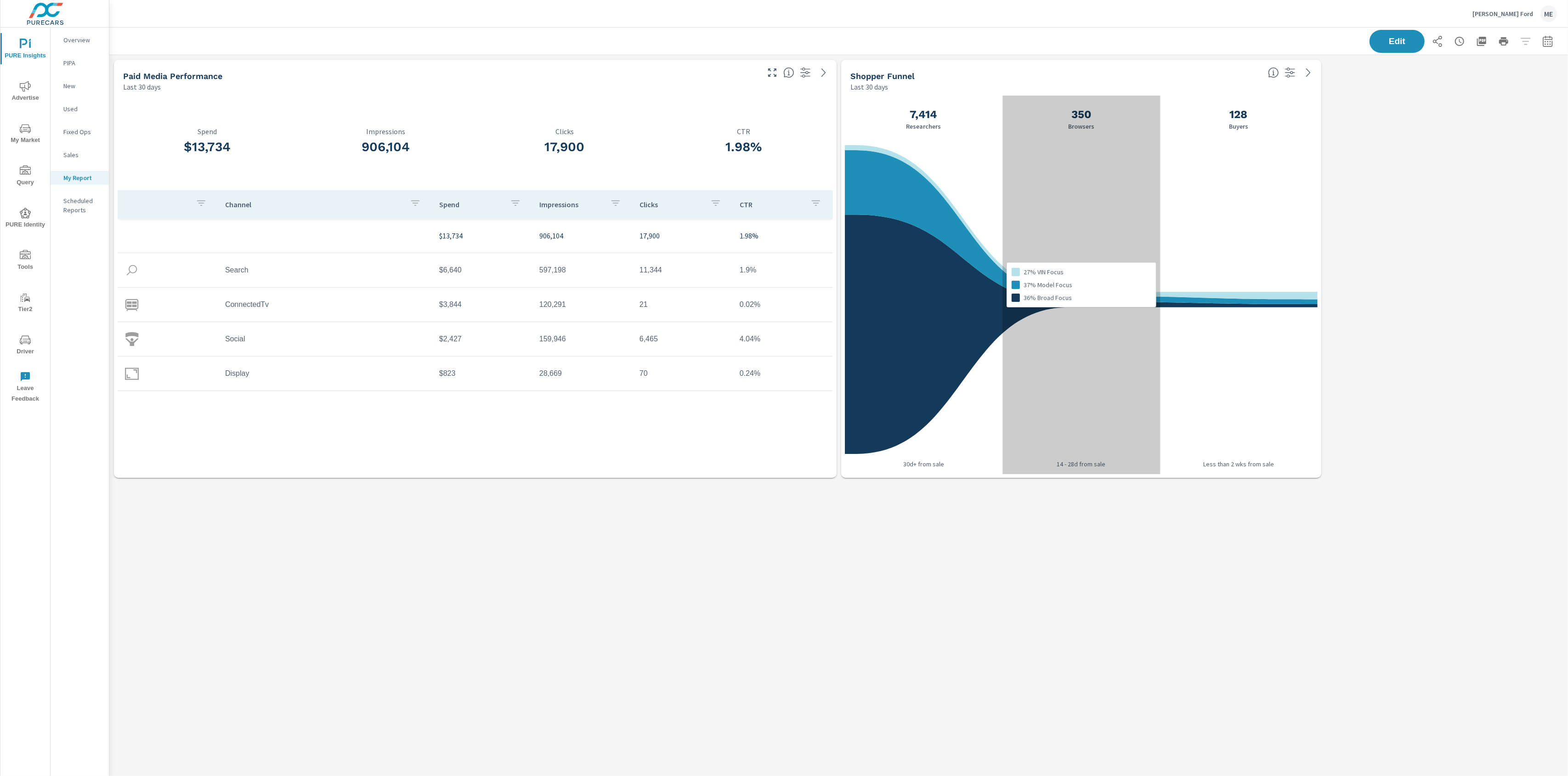
scroll to position [428, 1460]
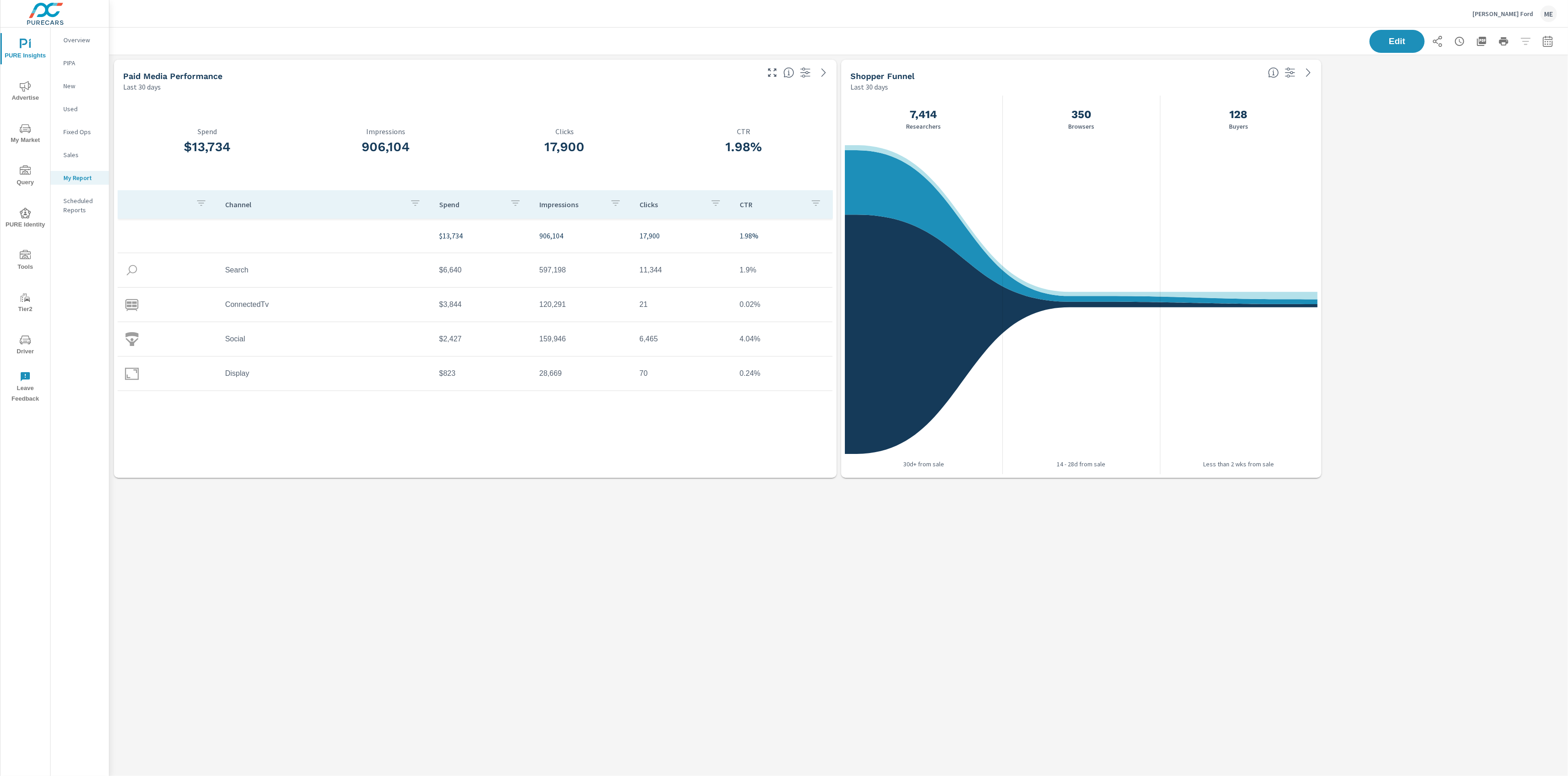
click at [263, 29] on div "Edit" at bounding box center [839, 41] width 1436 height 27
click at [91, 43] on p "Overview" at bounding box center [83, 40] width 38 height 9
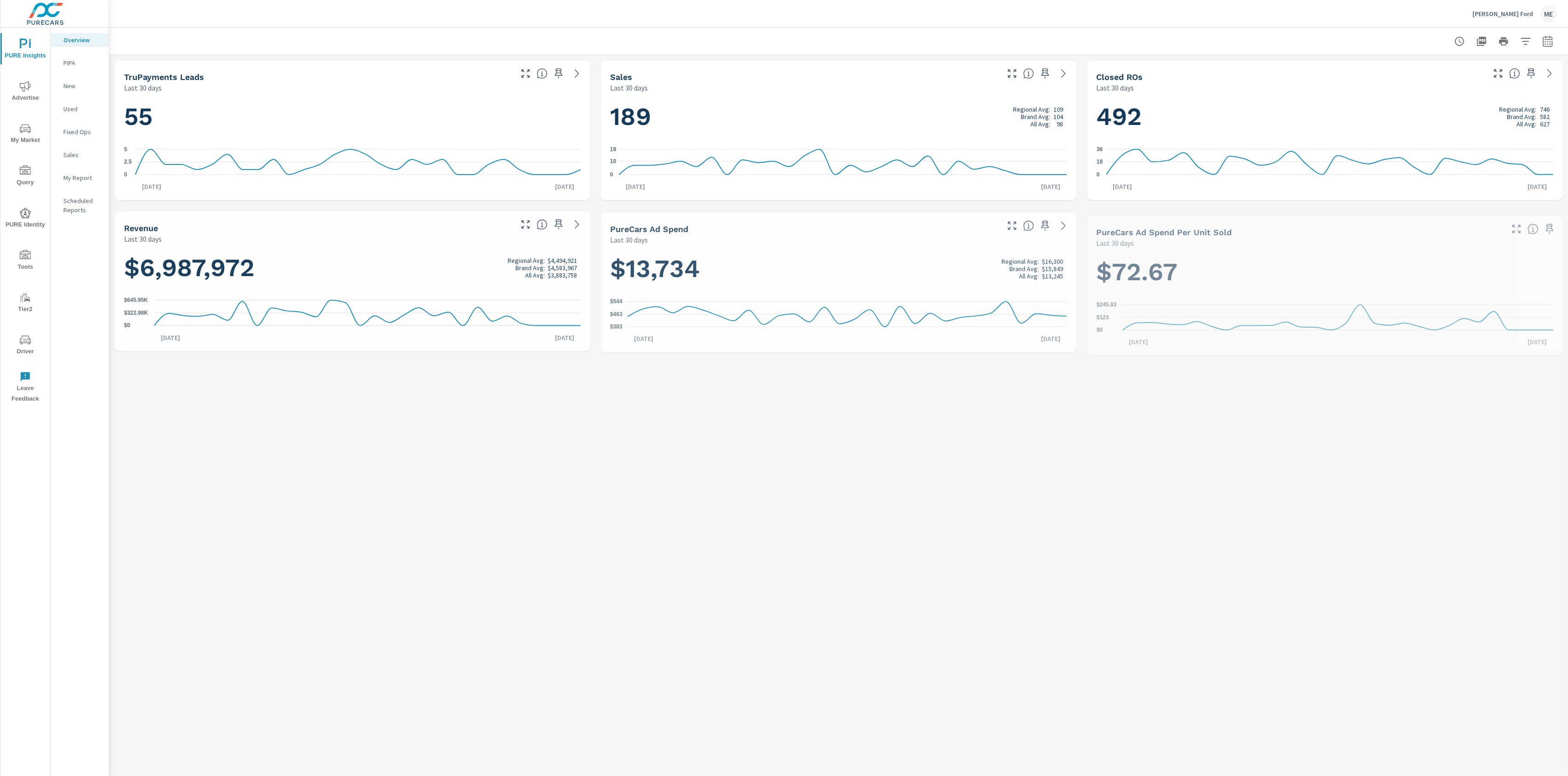
scroll to position [1, 0]
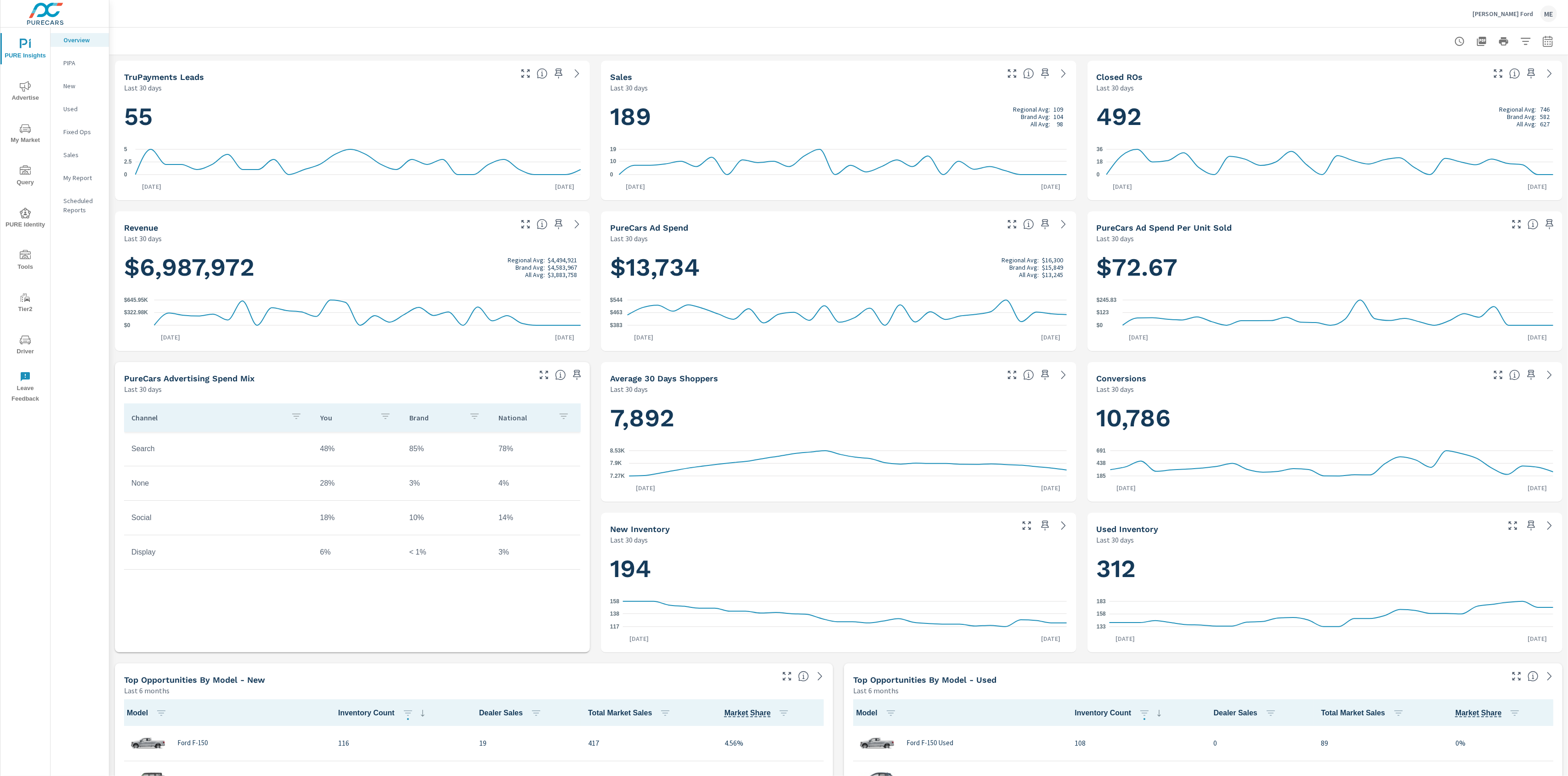
click at [1167, 29] on div at bounding box center [839, 41] width 1436 height 27
click at [1167, 29] on div at bounding box center [839, 41] width 1436 height 27
click at [1169, 29] on div at bounding box center [839, 41] width 1436 height 27
click at [1166, 24] on div "Dan Cummins Ford ME" at bounding box center [839, 13] width 1436 height 27
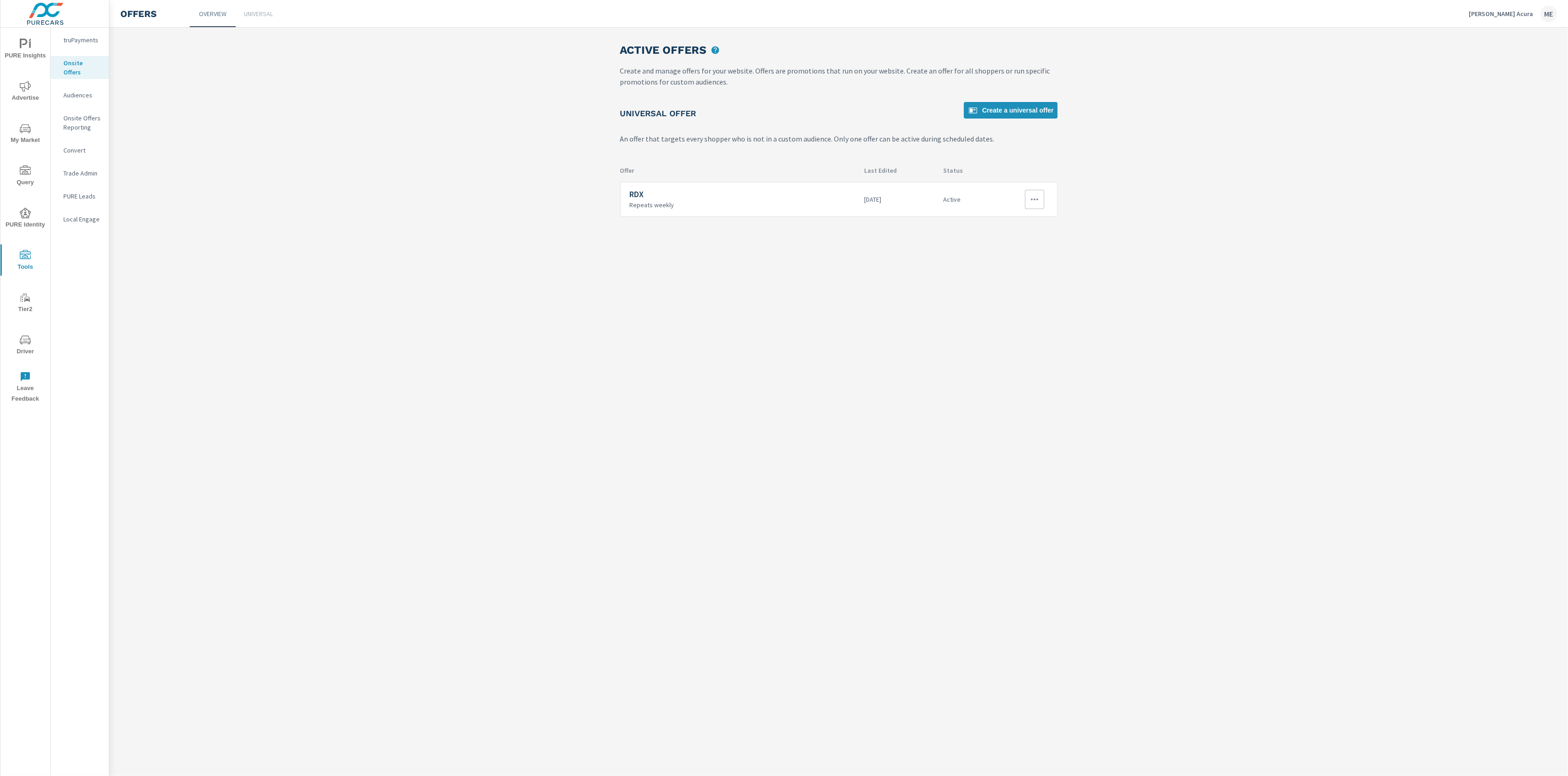
click at [1035, 196] on icon "button" at bounding box center [1035, 200] width 11 height 11
click at [1026, 216] on link "Edit" at bounding box center [1017, 221] width 51 height 22
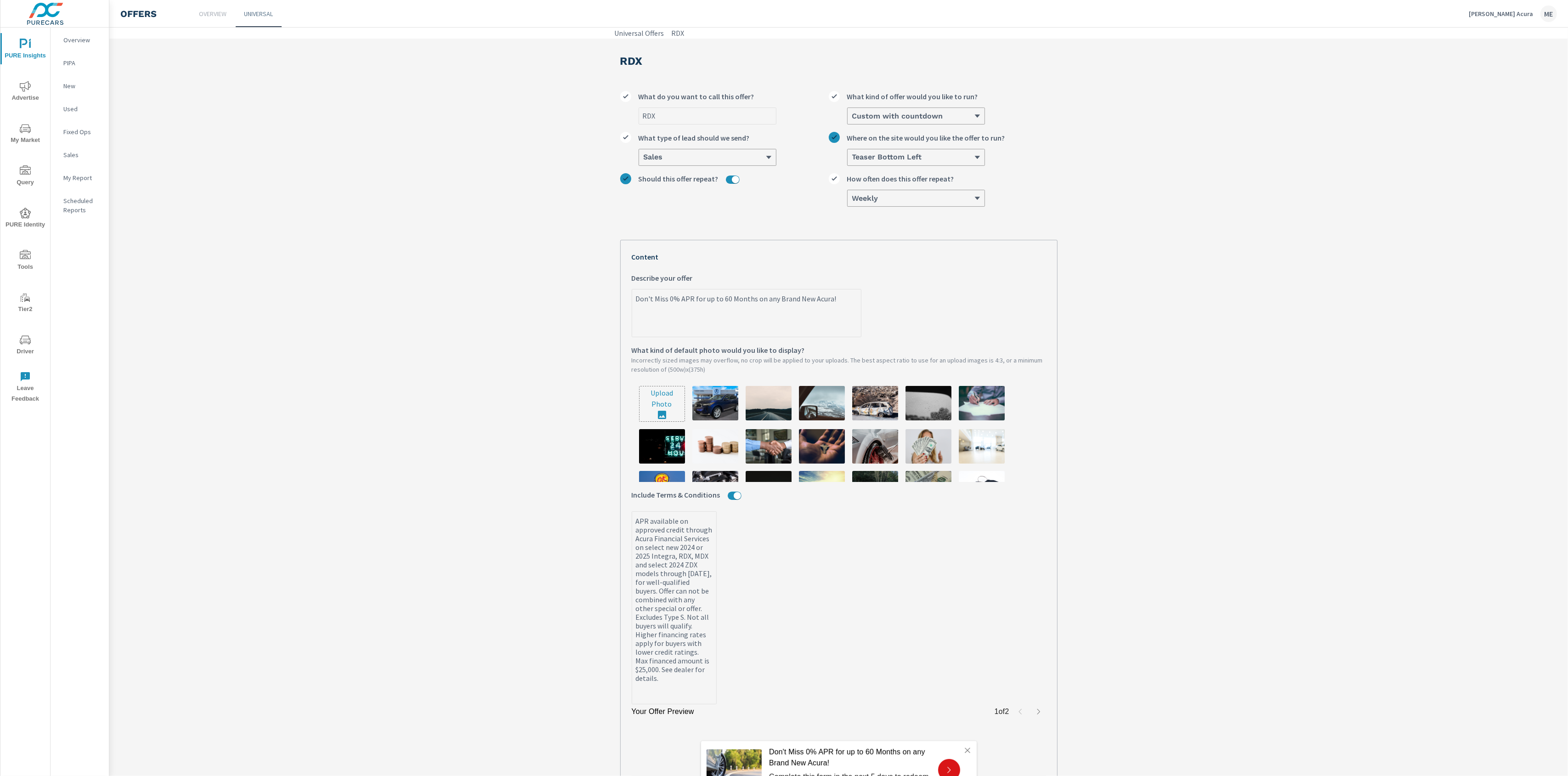
click at [1168, 367] on section "RDX RDX What do you want to call this offer? Custom with countdown What kind of…" at bounding box center [839, 462] width 1458 height 847
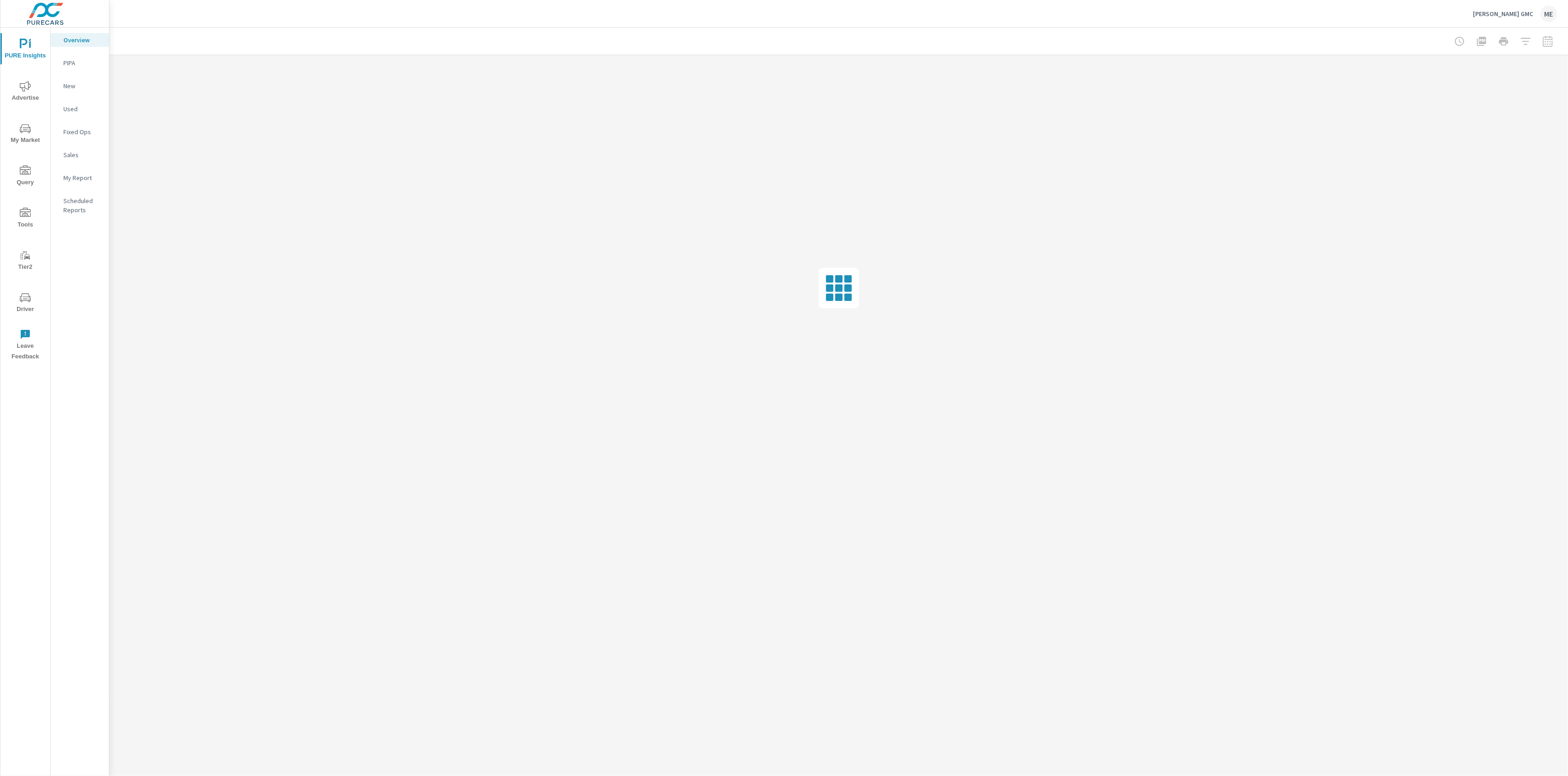
click at [28, 130] on icon "nav menu" at bounding box center [25, 129] width 11 height 11
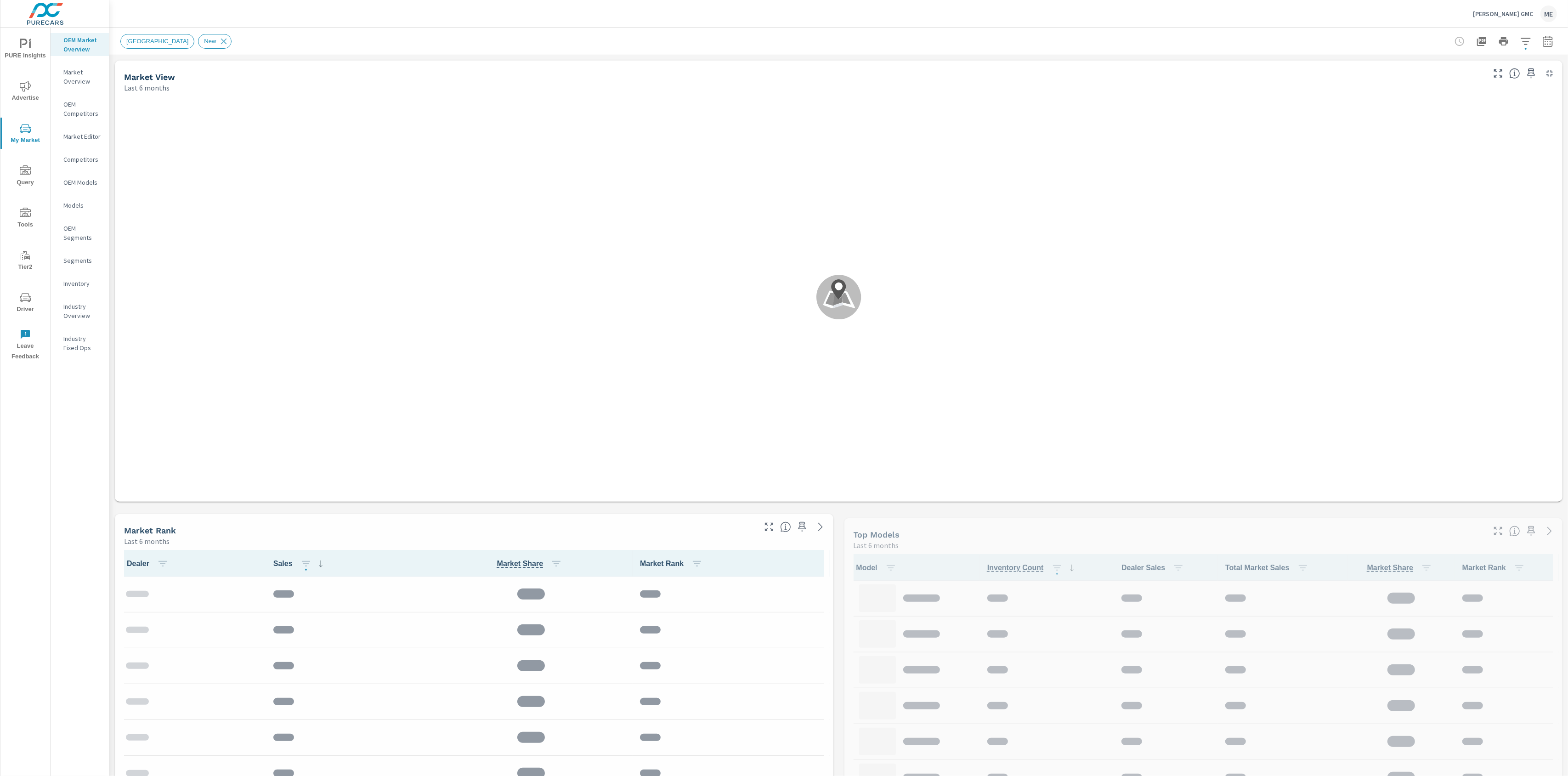
click at [1067, 16] on div "Chavez Jessup GMC ME" at bounding box center [839, 13] width 1436 height 27
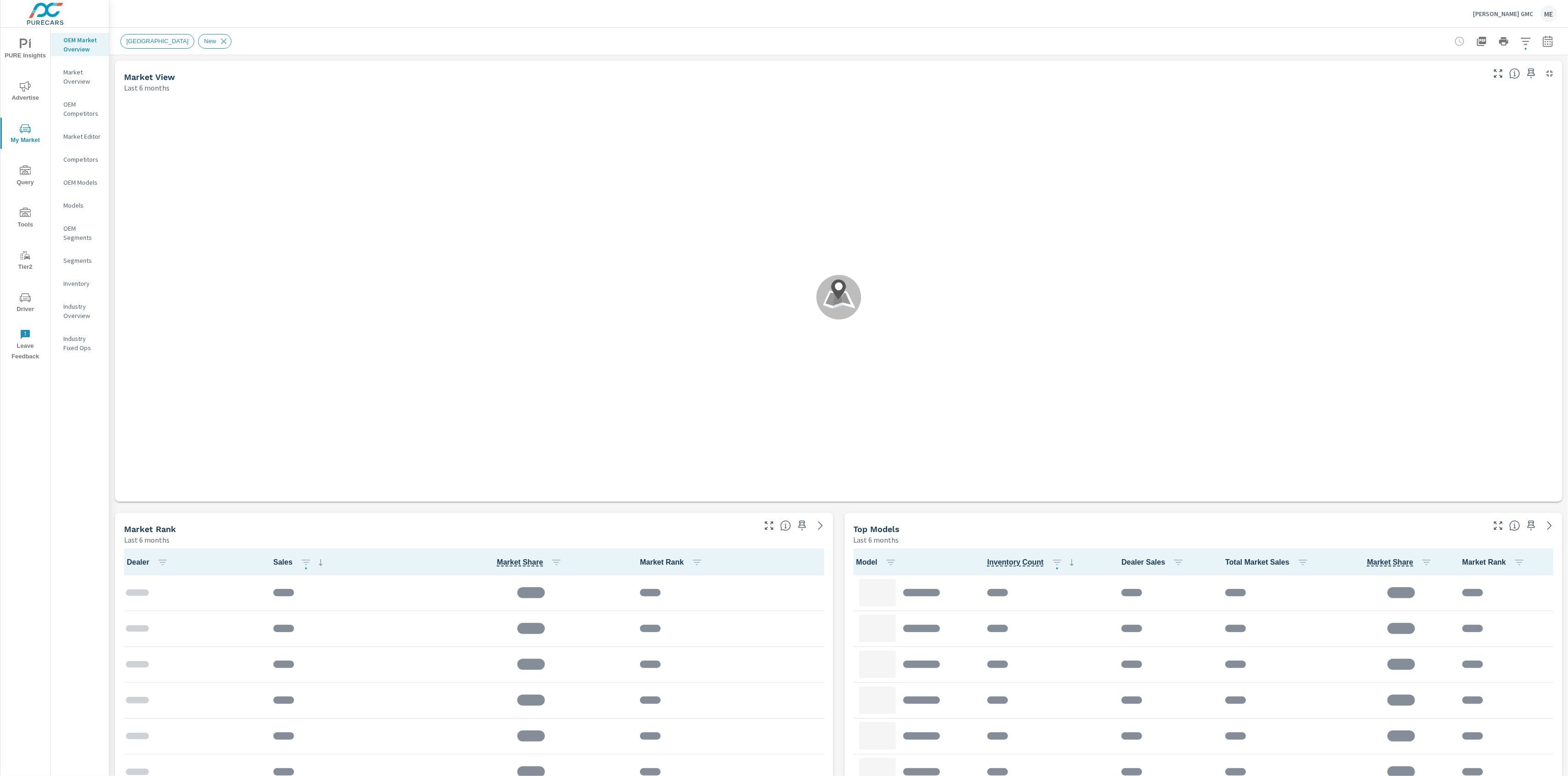
click at [1067, 16] on div "Chavez Jessup GMC ME" at bounding box center [839, 13] width 1436 height 27
click at [1066, 16] on div "Chavez Jessup GMC ME" at bounding box center [839, 13] width 1436 height 27
click at [1071, 13] on div "Chavez Jessup GMC ME" at bounding box center [839, 13] width 1436 height 27
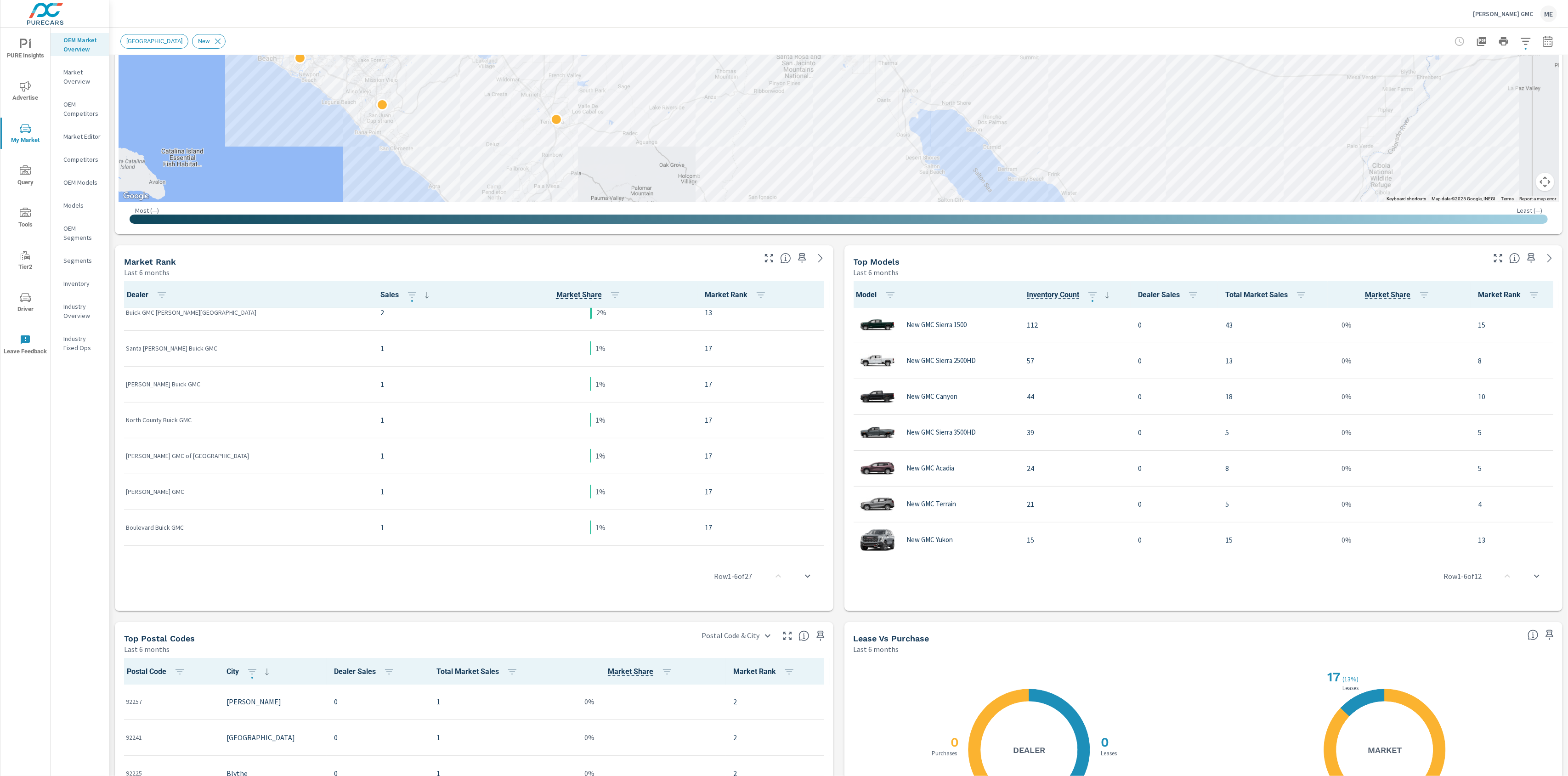
scroll to position [726, 0]
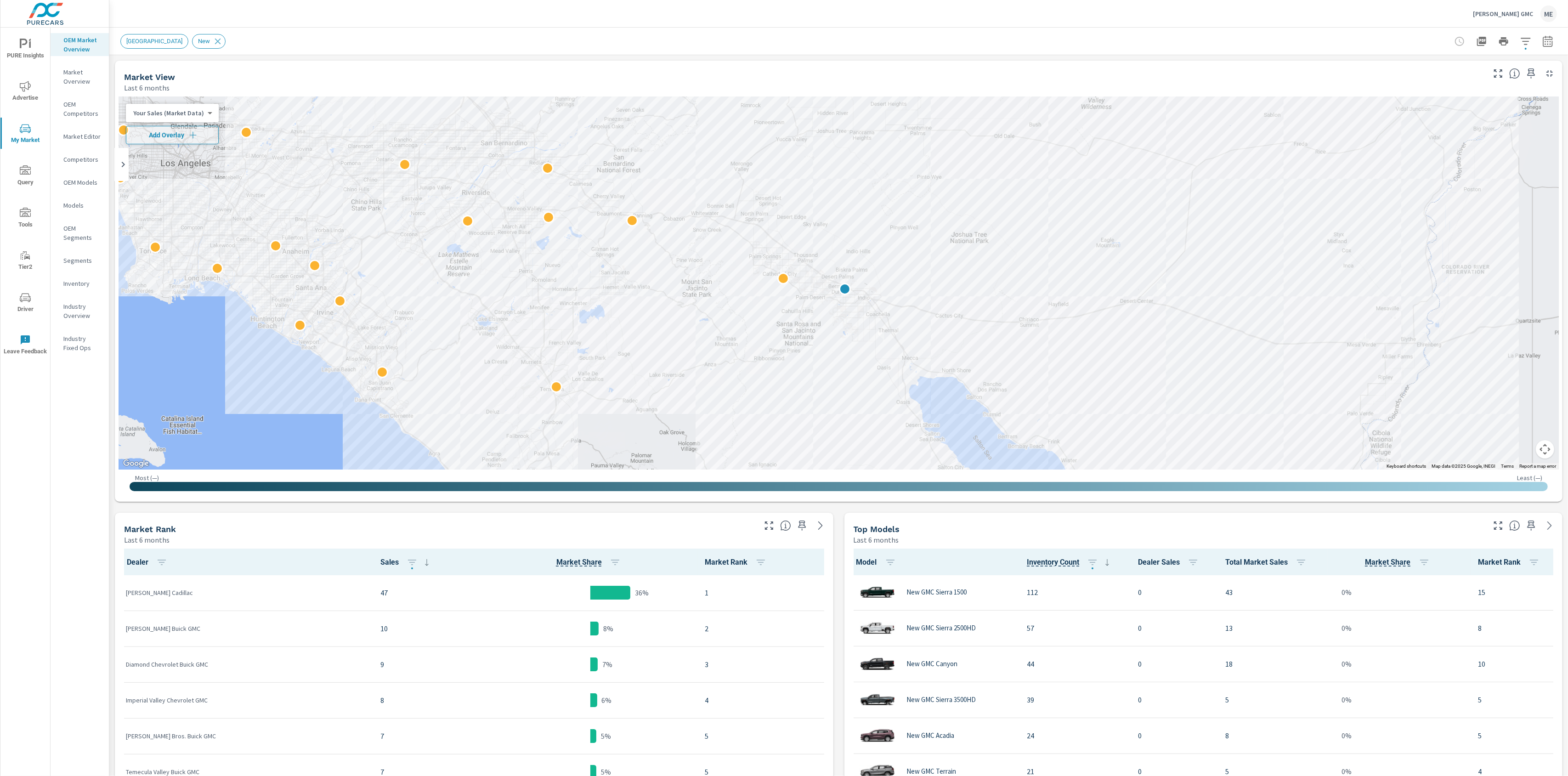
click at [1115, 40] on div "New Market Area New" at bounding box center [774, 42] width 1308 height 15
click at [1124, 38] on div "New Market Area New" at bounding box center [774, 42] width 1308 height 15
click at [1525, 40] on icon "button" at bounding box center [1526, 42] width 11 height 11
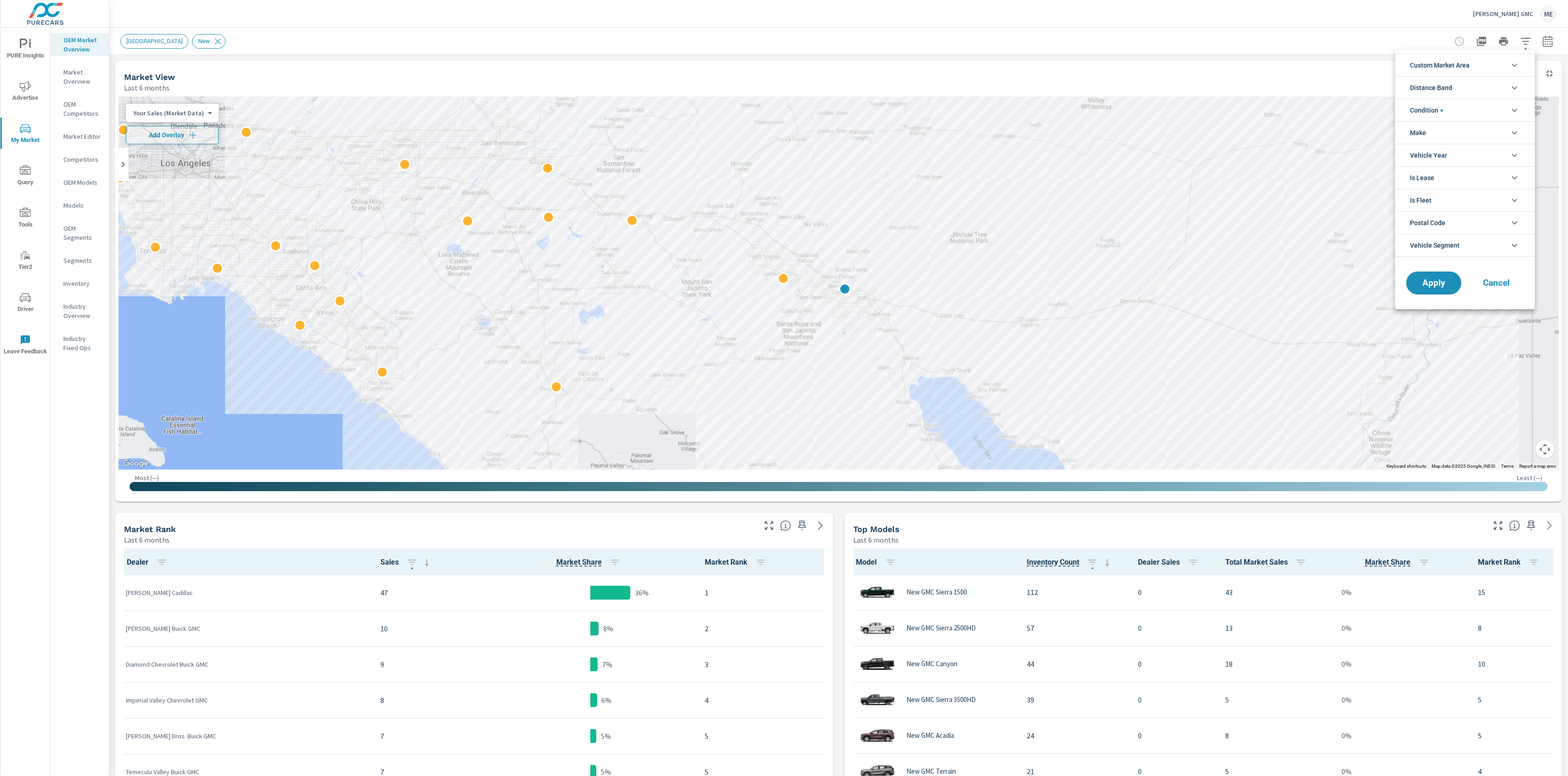
click at [1445, 63] on span "Custom Market Area" at bounding box center [1440, 66] width 60 height 22
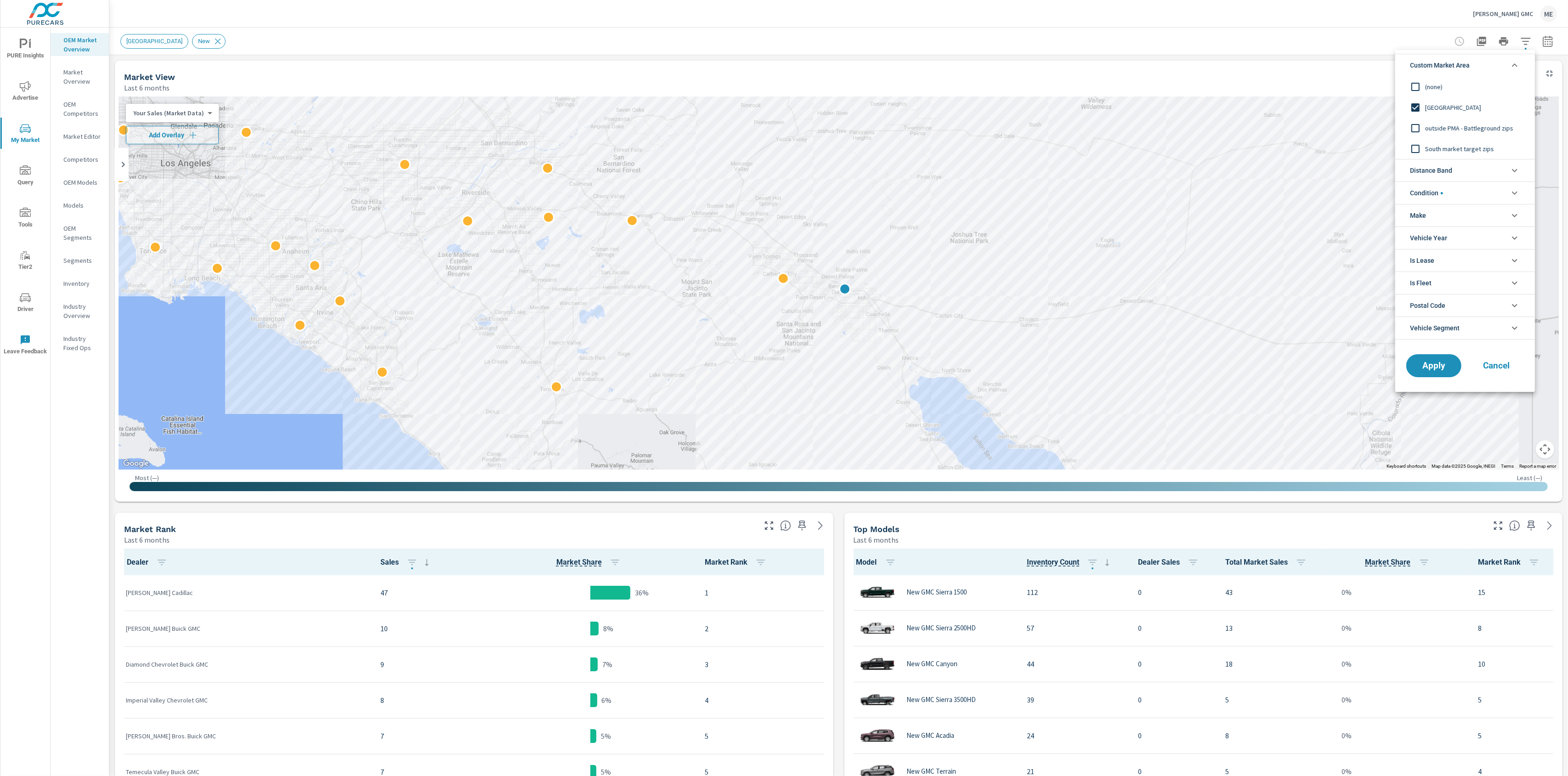
click at [1443, 106] on span "New Market Area" at bounding box center [1476, 108] width 100 height 11
click at [1436, 165] on span "Distance Band" at bounding box center [1431, 170] width 42 height 22
click at [1436, 190] on span "0-10" at bounding box center [1476, 192] width 100 height 11
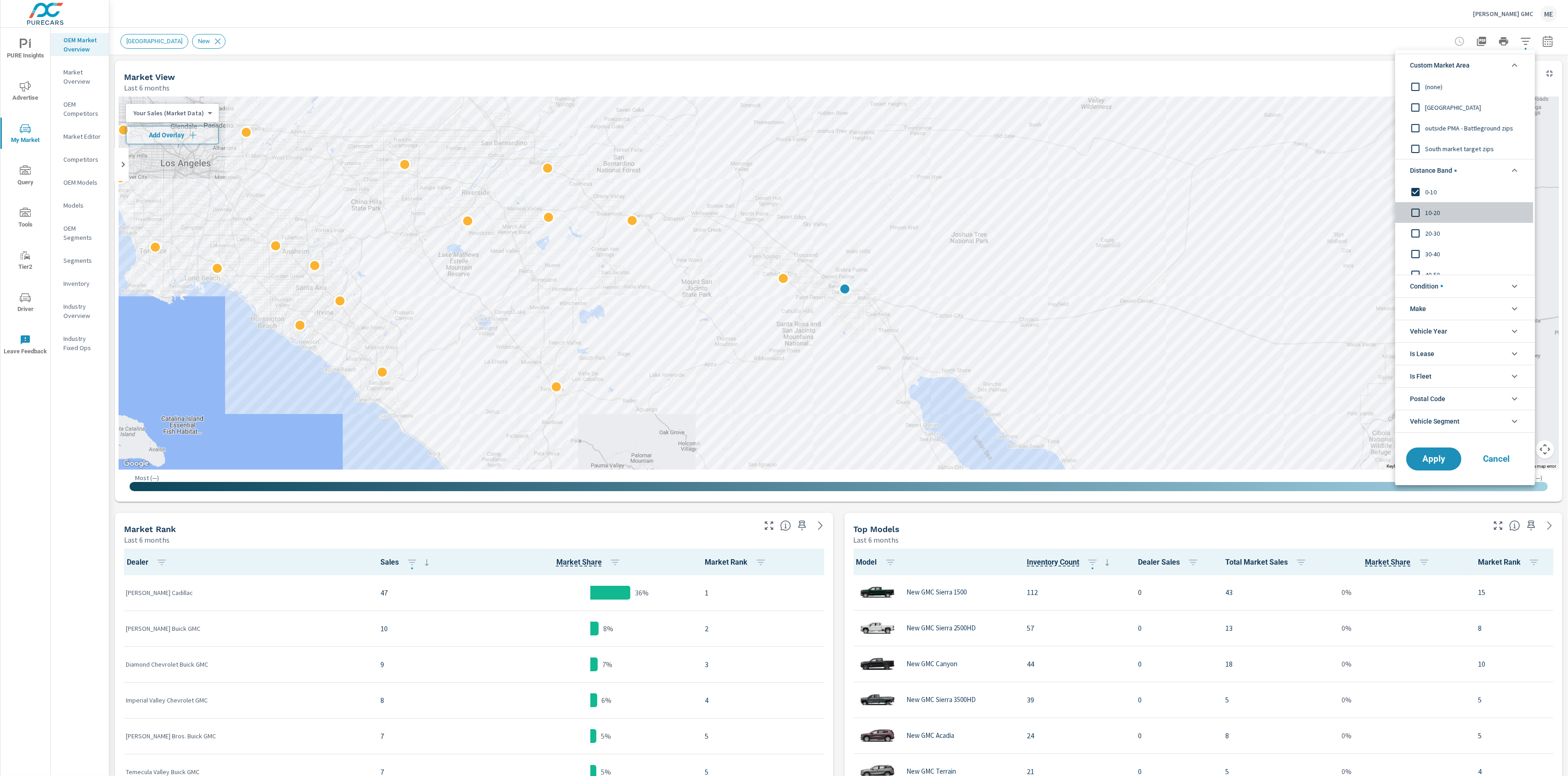
click at [1429, 217] on span "10-20" at bounding box center [1476, 213] width 100 height 11
click at [1460, 277] on li "Condition" at bounding box center [1465, 286] width 140 height 23
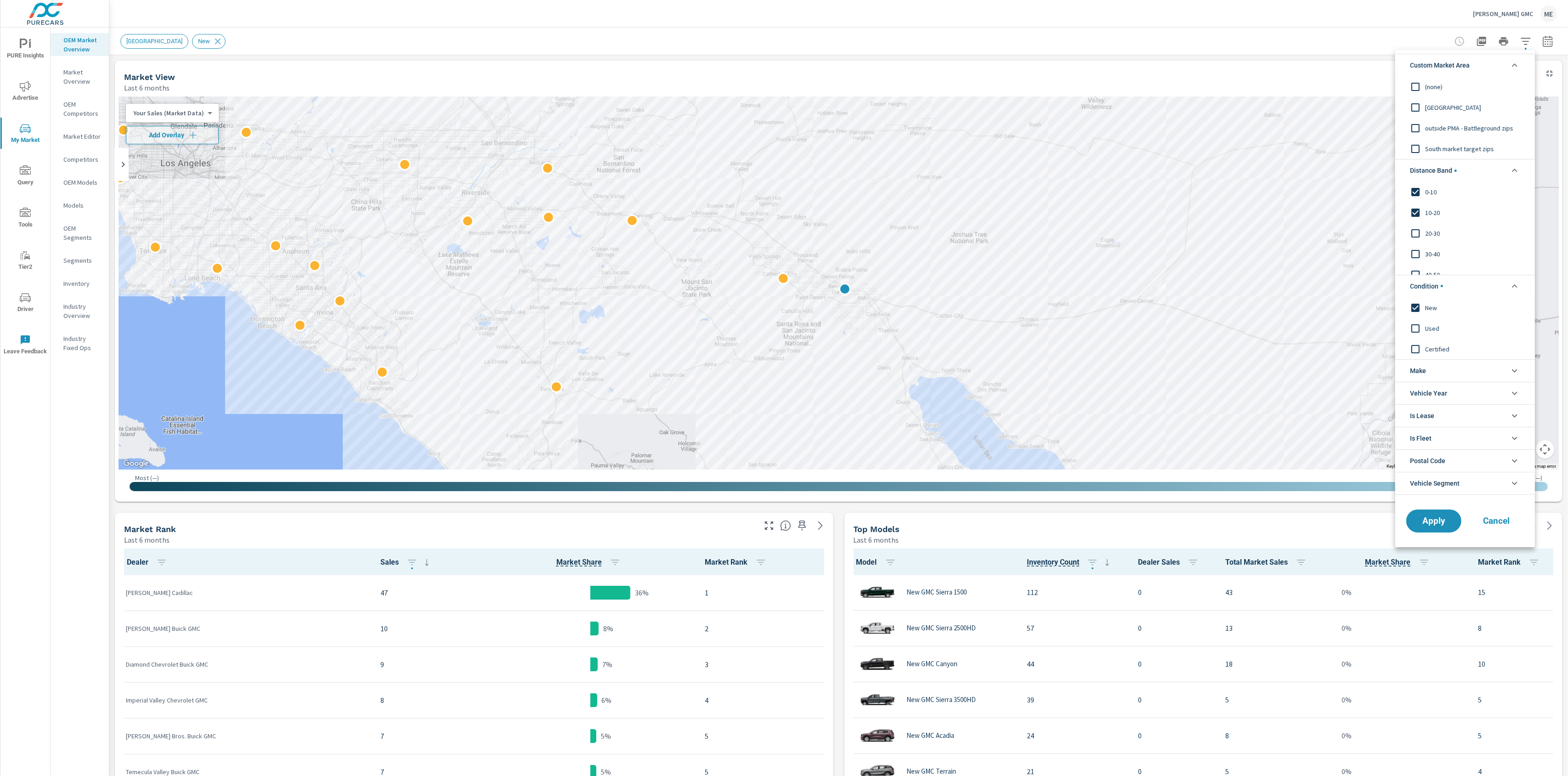
click at [1446, 384] on span "Vehicle Year" at bounding box center [1428, 393] width 37 height 22
click at [1454, 372] on li "Make" at bounding box center [1465, 371] width 140 height 23
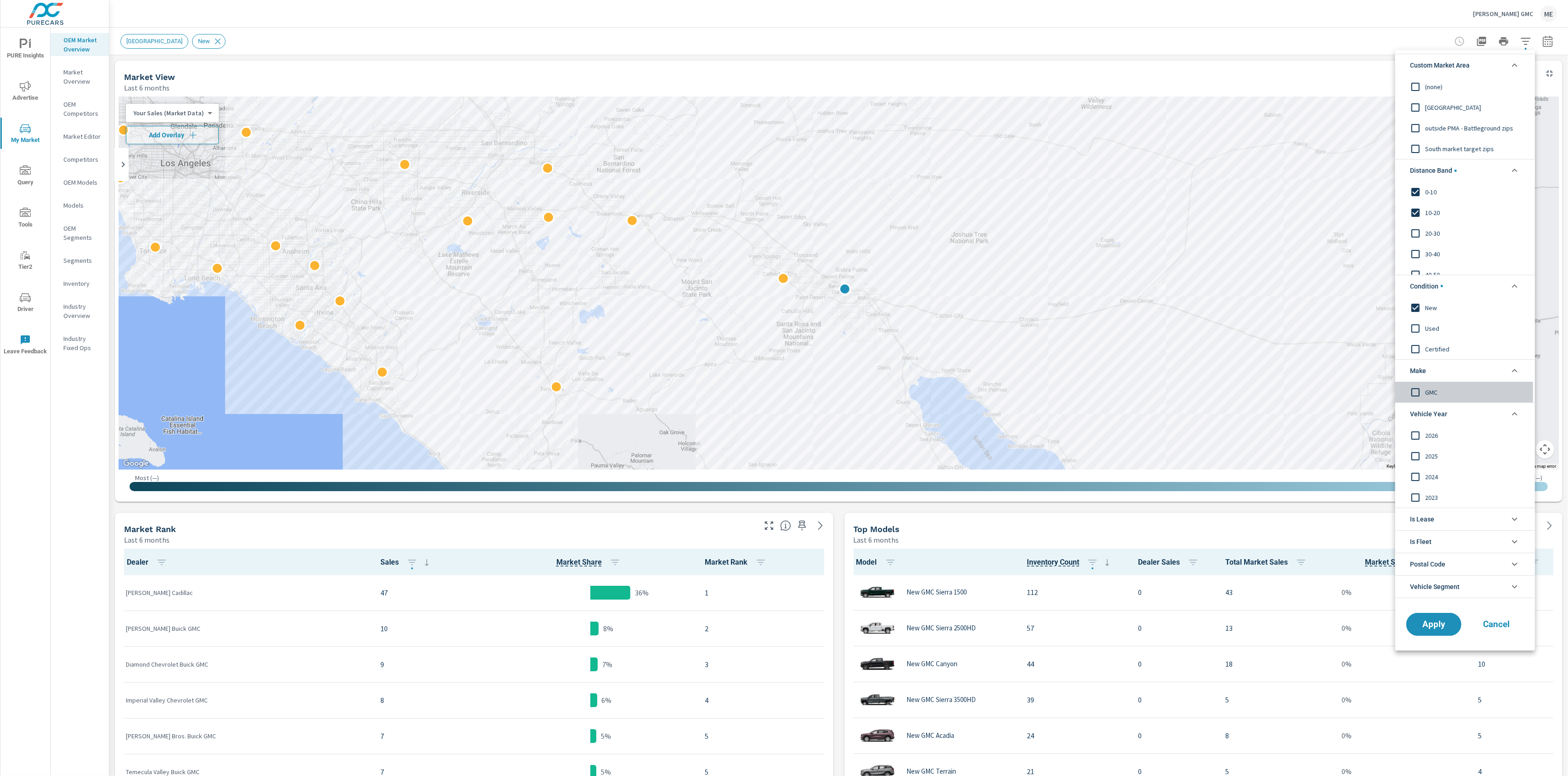
click at [1438, 388] on span "GMC" at bounding box center [1476, 392] width 100 height 11
drag, startPoint x: 1449, startPoint y: 631, endPoint x: 1436, endPoint y: 630, distance: 13.0
click at [1449, 630] on button "Apply" at bounding box center [1433, 624] width 57 height 24
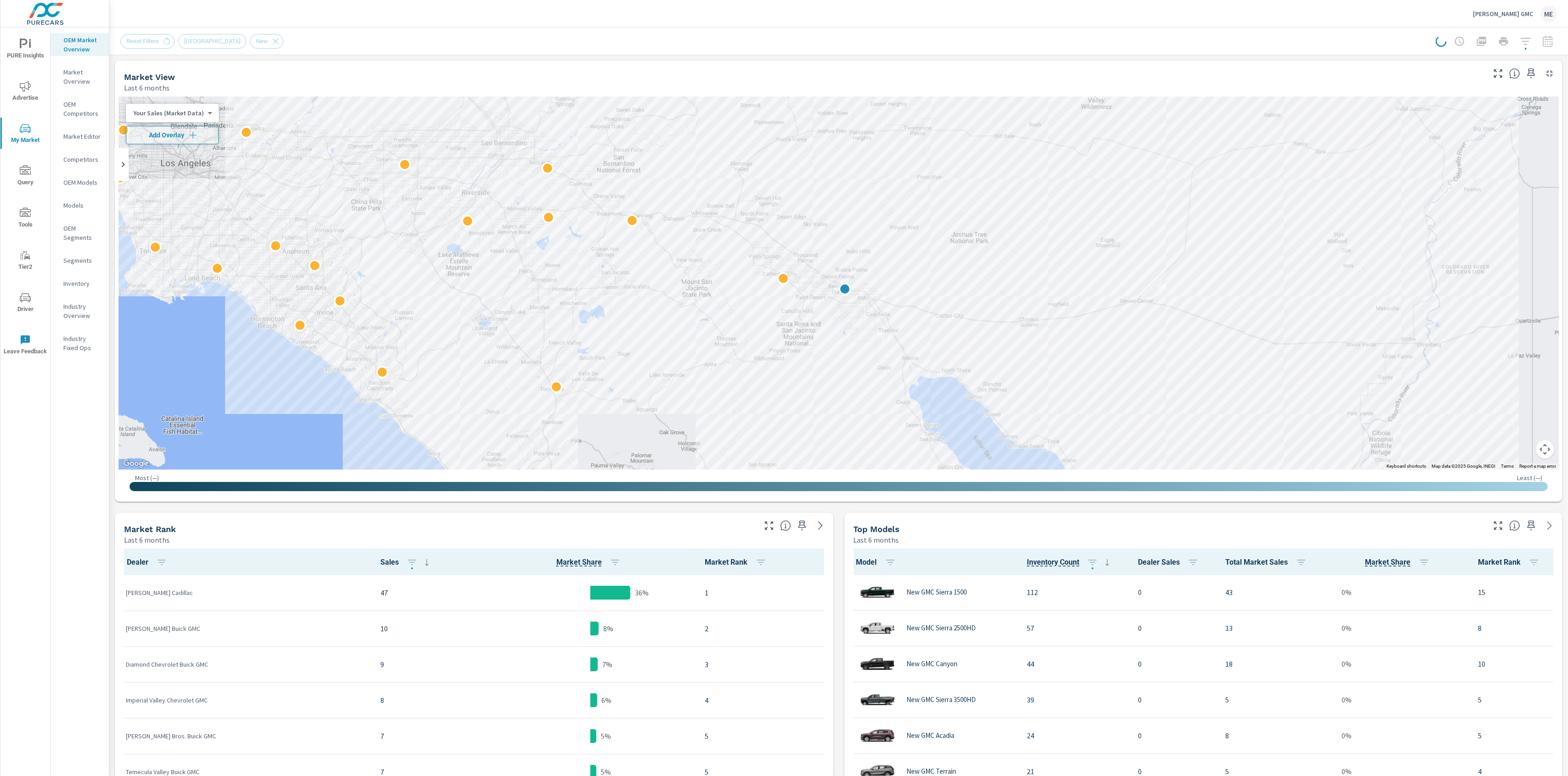
click at [838, 551] on div "Market View Last 6 months ← Move left → Move right ↑ Move up ↓ Move down + Zoom…" at bounding box center [839, 658] width 1458 height 1205
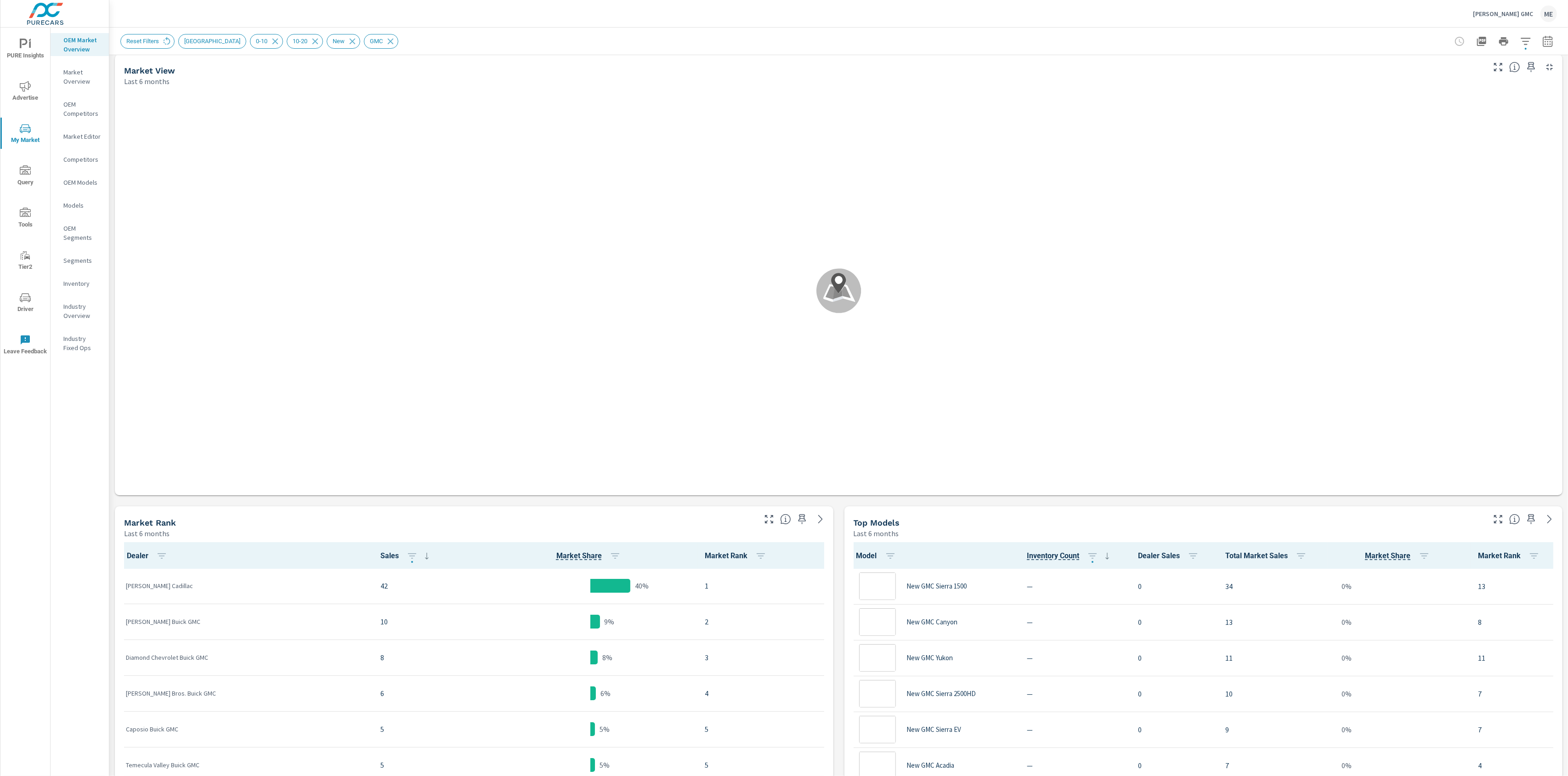
scroll to position [1, 0]
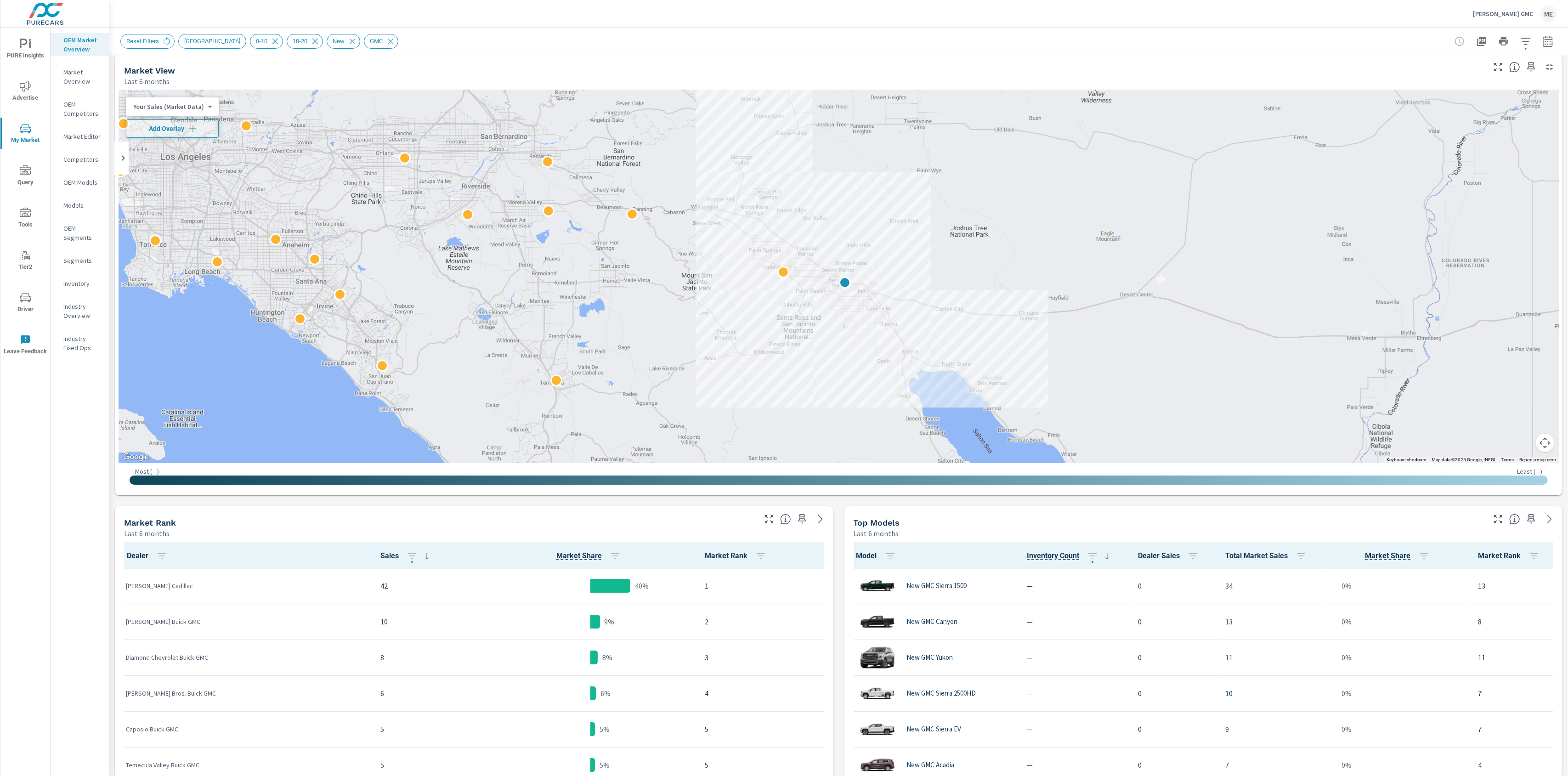
click at [834, 527] on div "Market View Last 6 months ← Move left → Move right ↑ Move up ↓ Move down + Zoom…" at bounding box center [839, 652] width 1458 height 1205
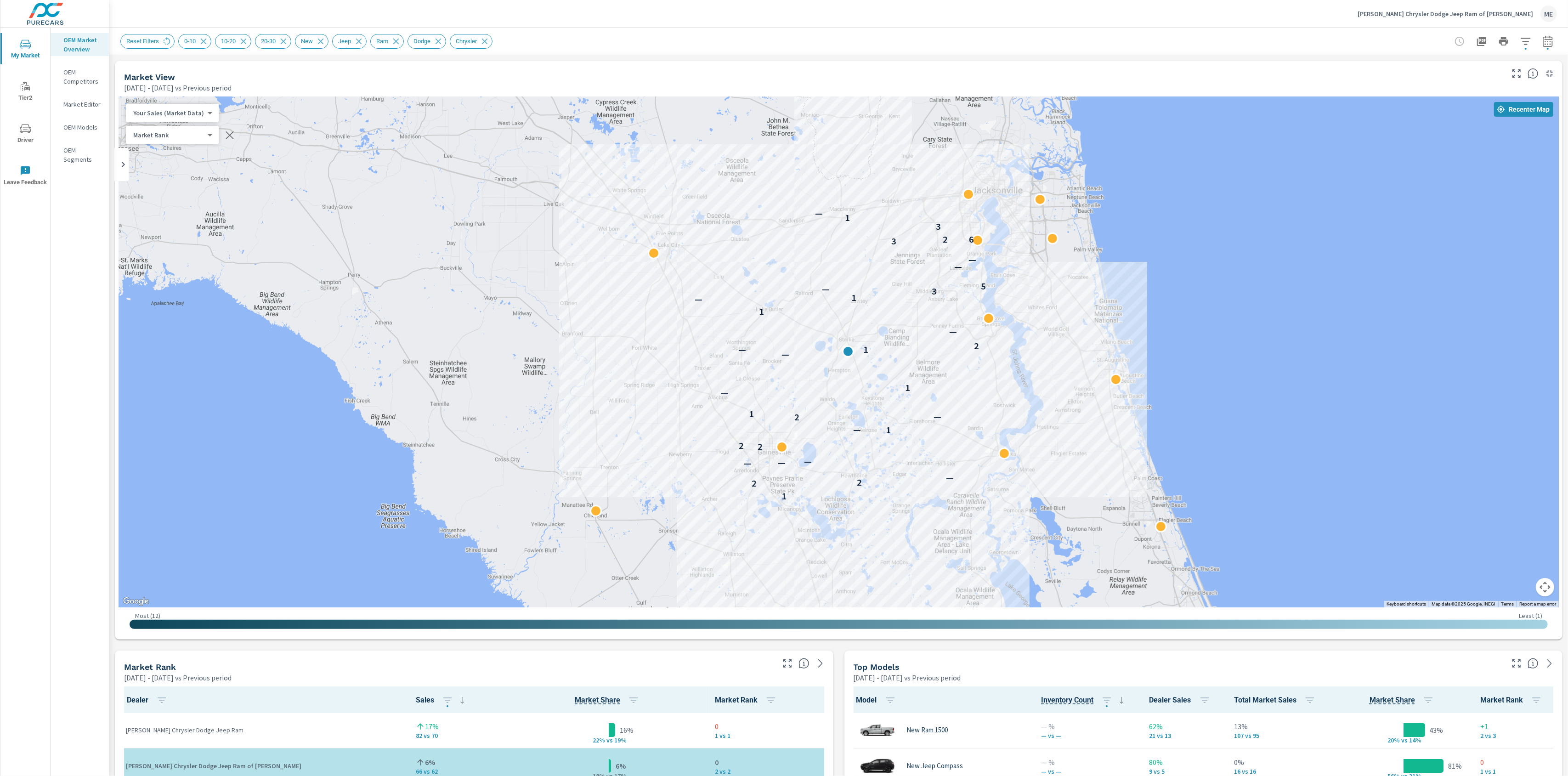
scroll to position [1, 0]
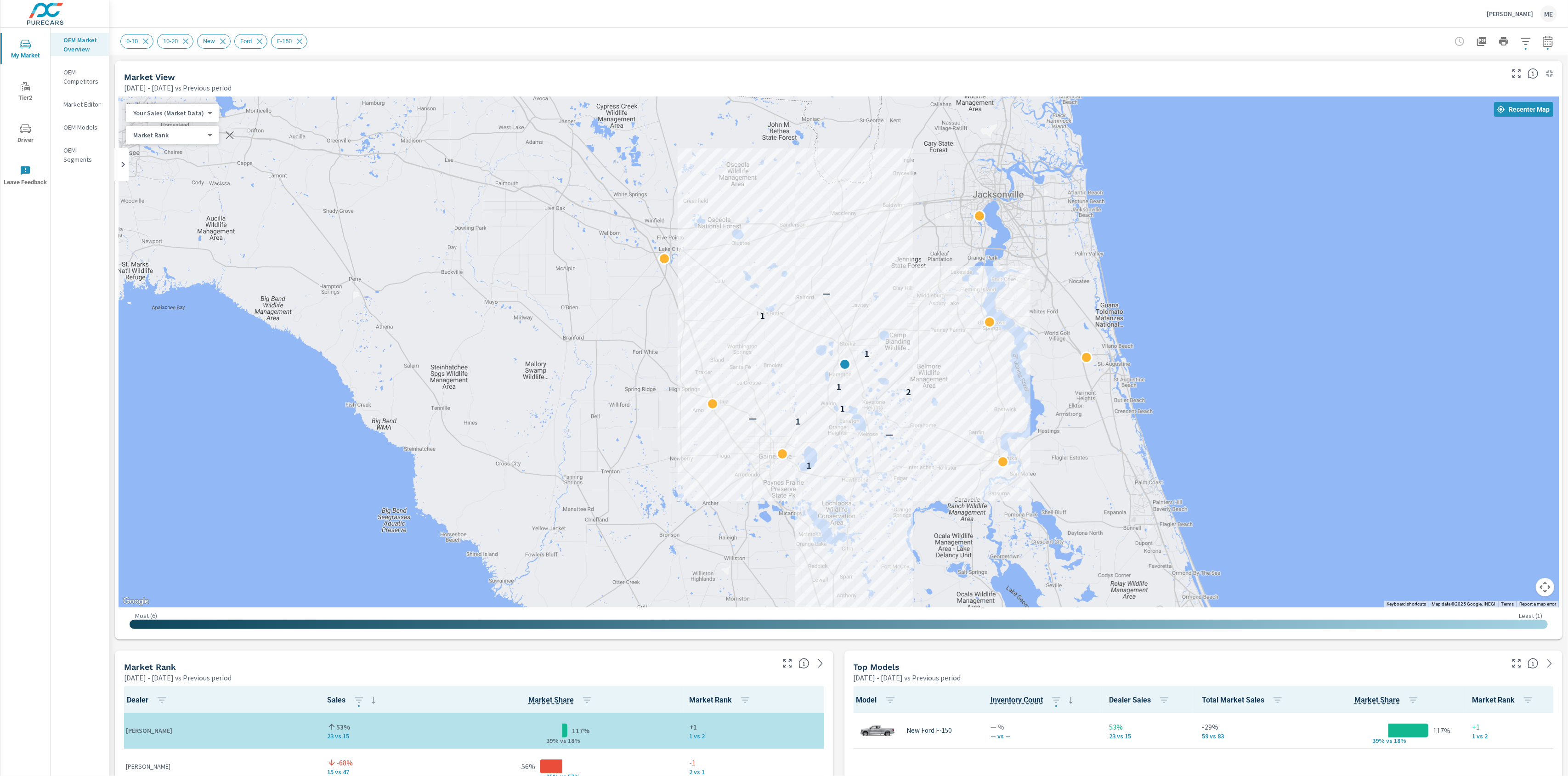
scroll to position [718, 0]
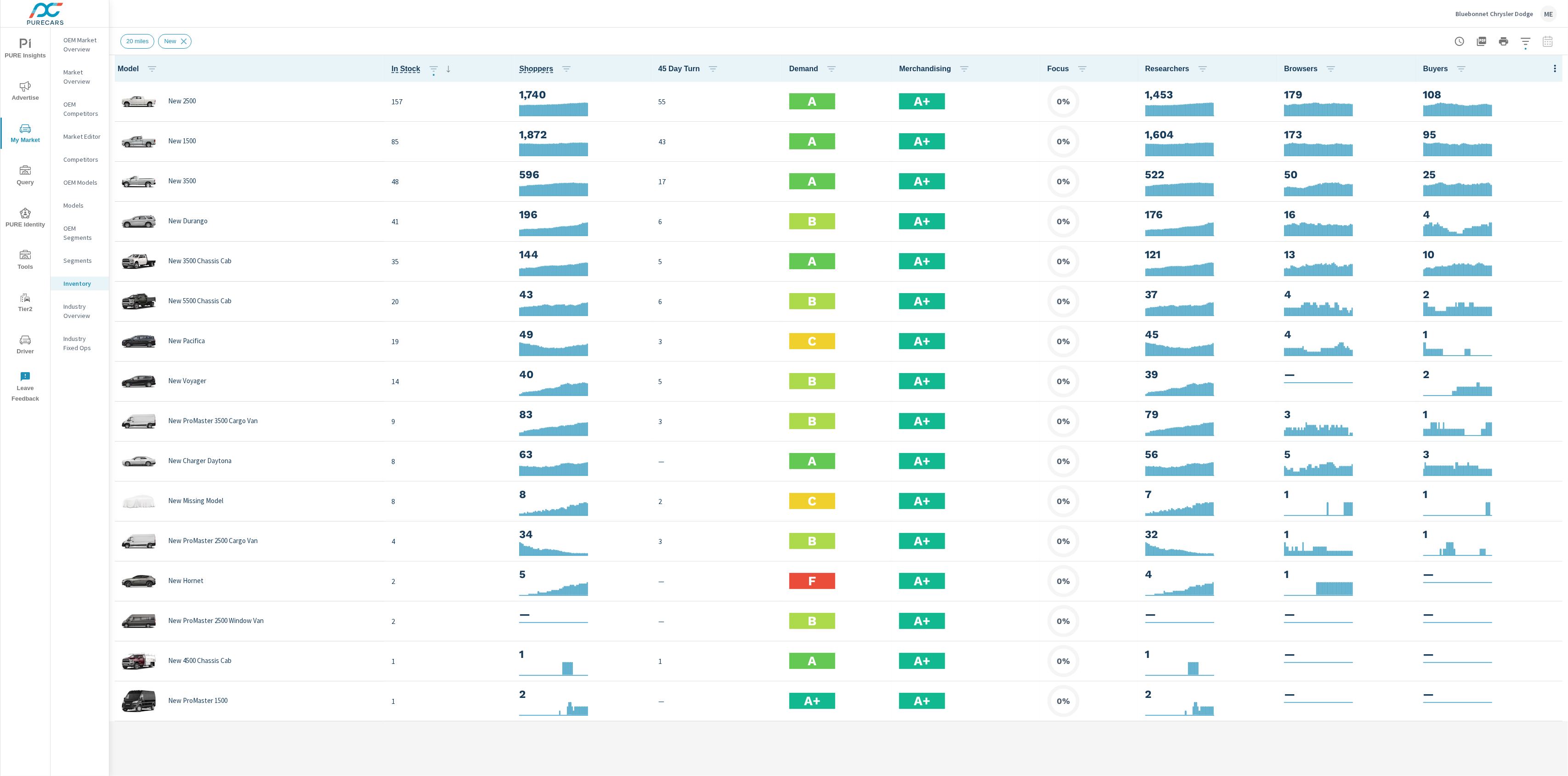
click at [28, 214] on icon "nav menu" at bounding box center [25, 213] width 11 height 11
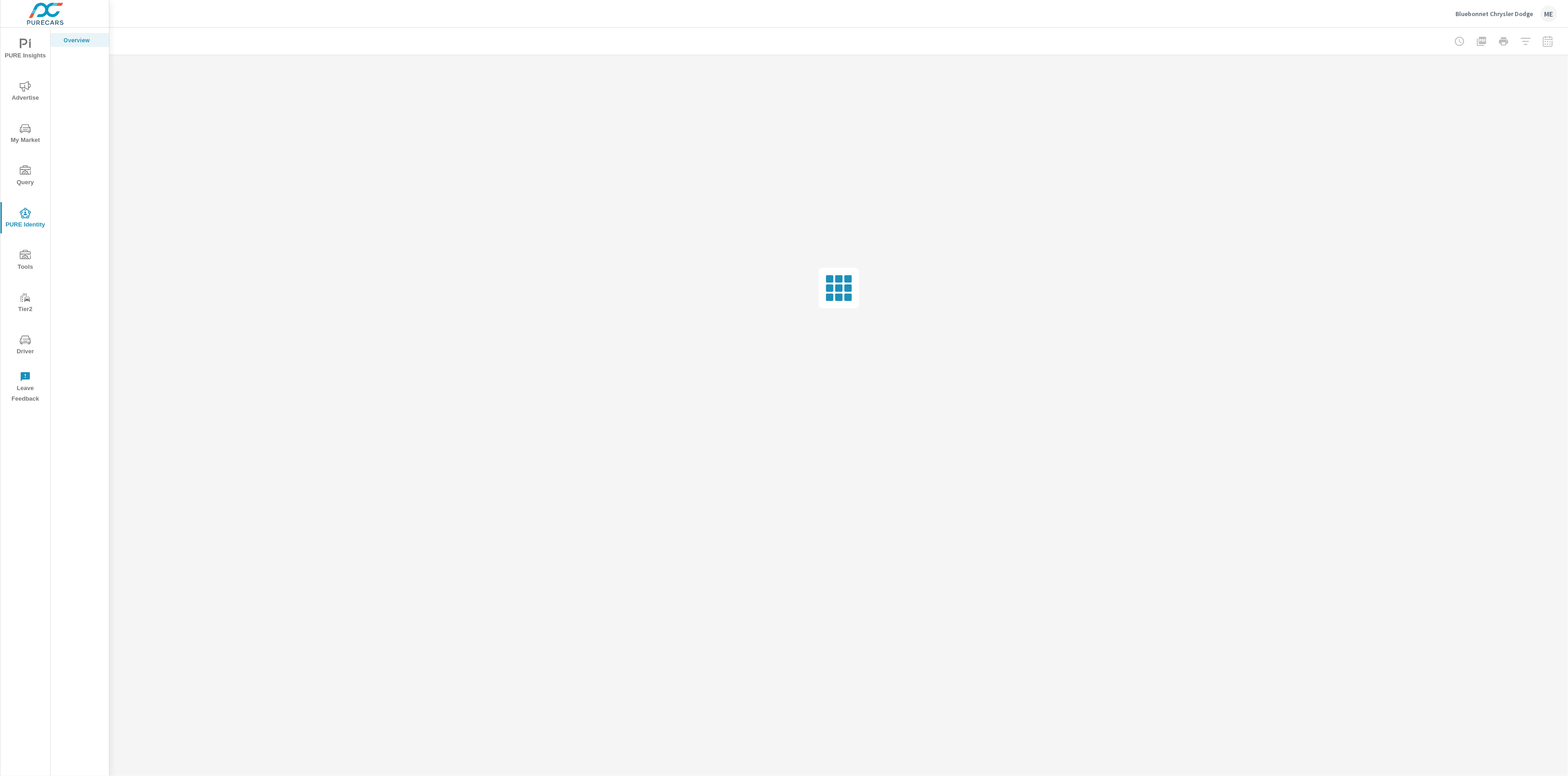
click at [576, 29] on div at bounding box center [839, 41] width 1436 height 27
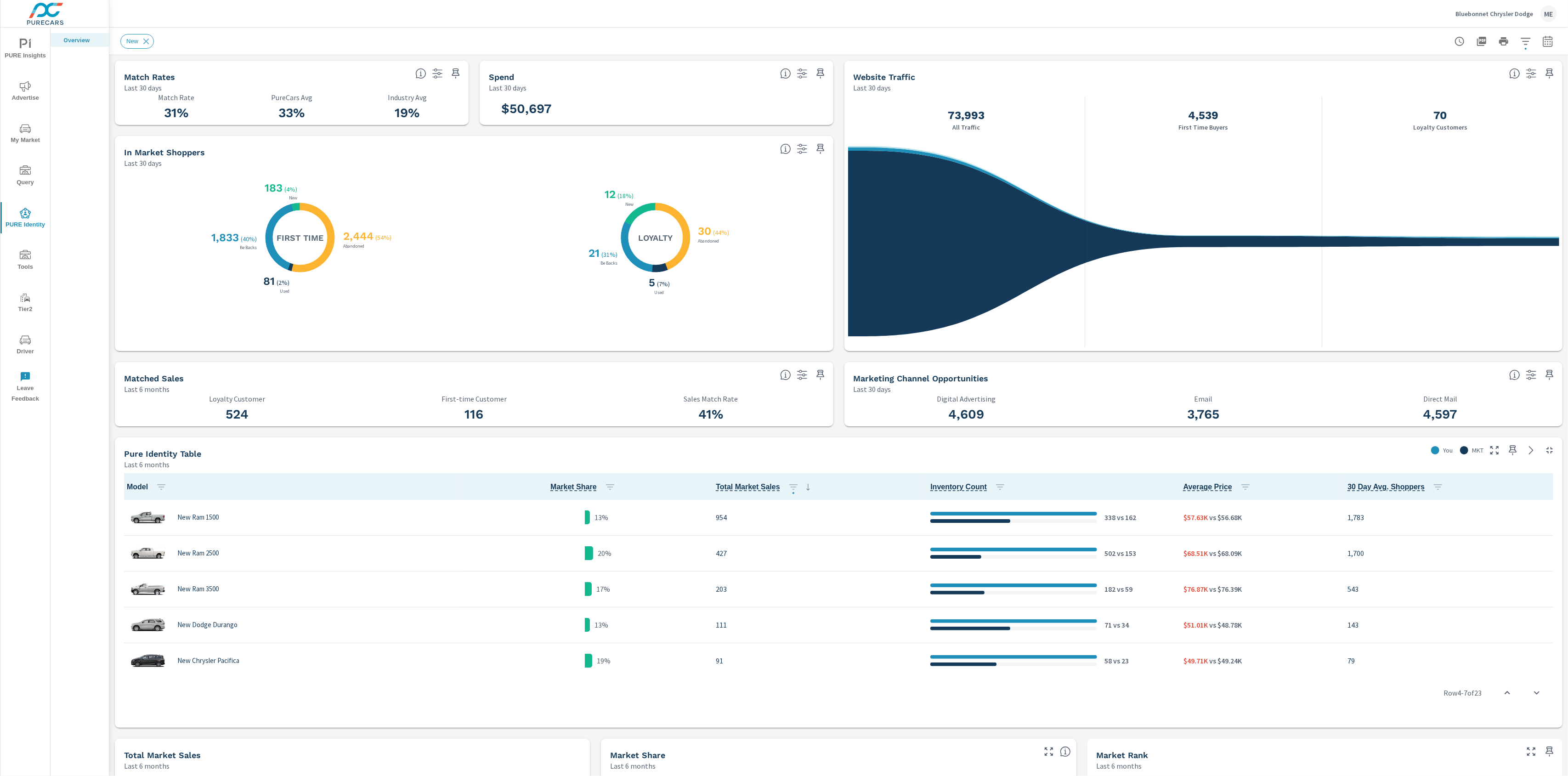
scroll to position [108, 0]
click at [584, 29] on div "New" at bounding box center [839, 41] width 1436 height 27
click at [586, 27] on header "Bluebonnet Chrysler Dodge ME" at bounding box center [839, 13] width 1458 height 28
